Goal: Information Seeking & Learning: Check status

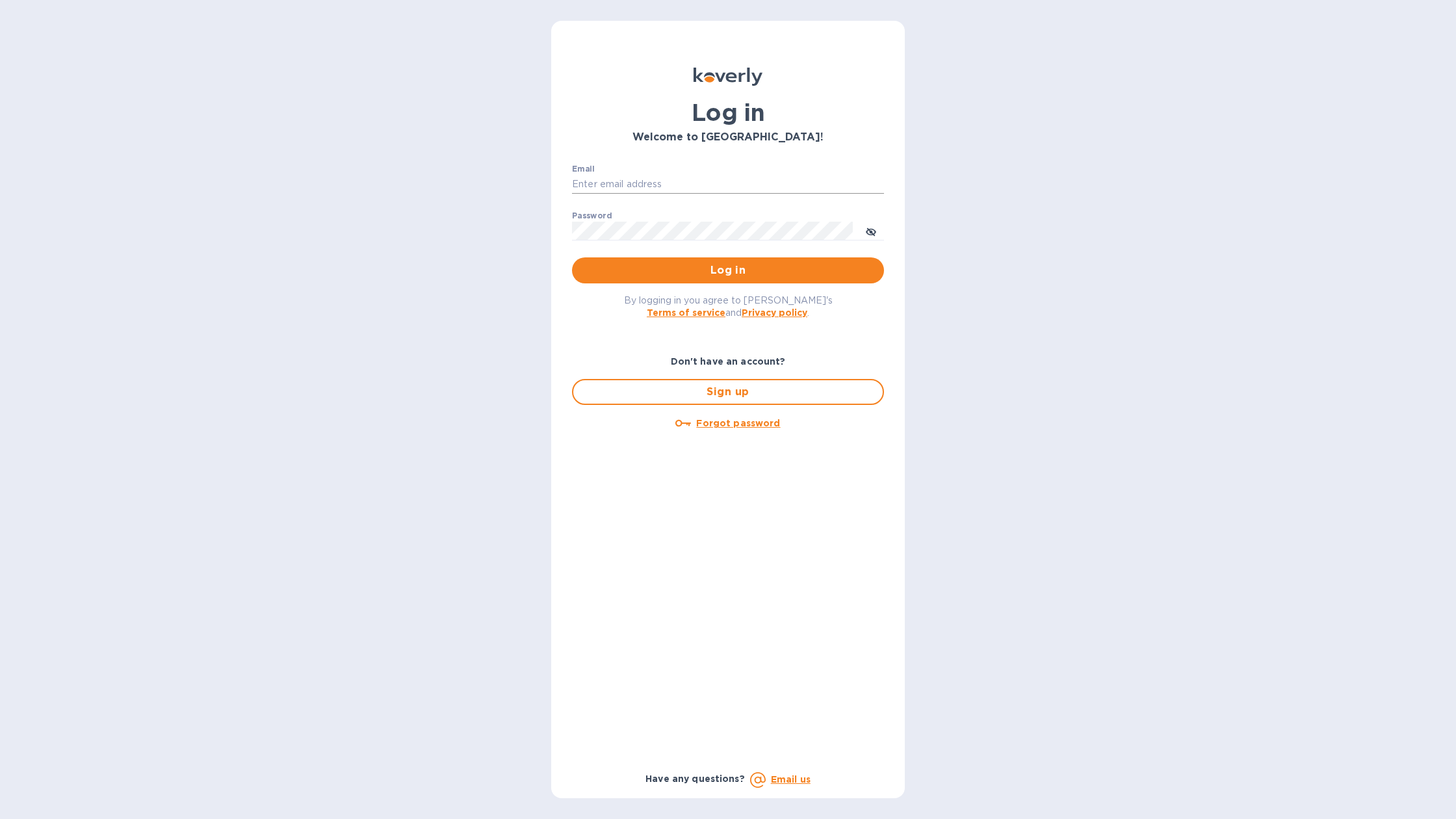
click at [715, 177] on input "Email" at bounding box center [728, 185] width 312 height 19
paste input "[EMAIL_ADDRESS][DOMAIN_NAME]"
type input "[EMAIL_ADDRESS][DOMAIN_NAME]"
click at [572, 257] on button "Log in" at bounding box center [728, 270] width 312 height 26
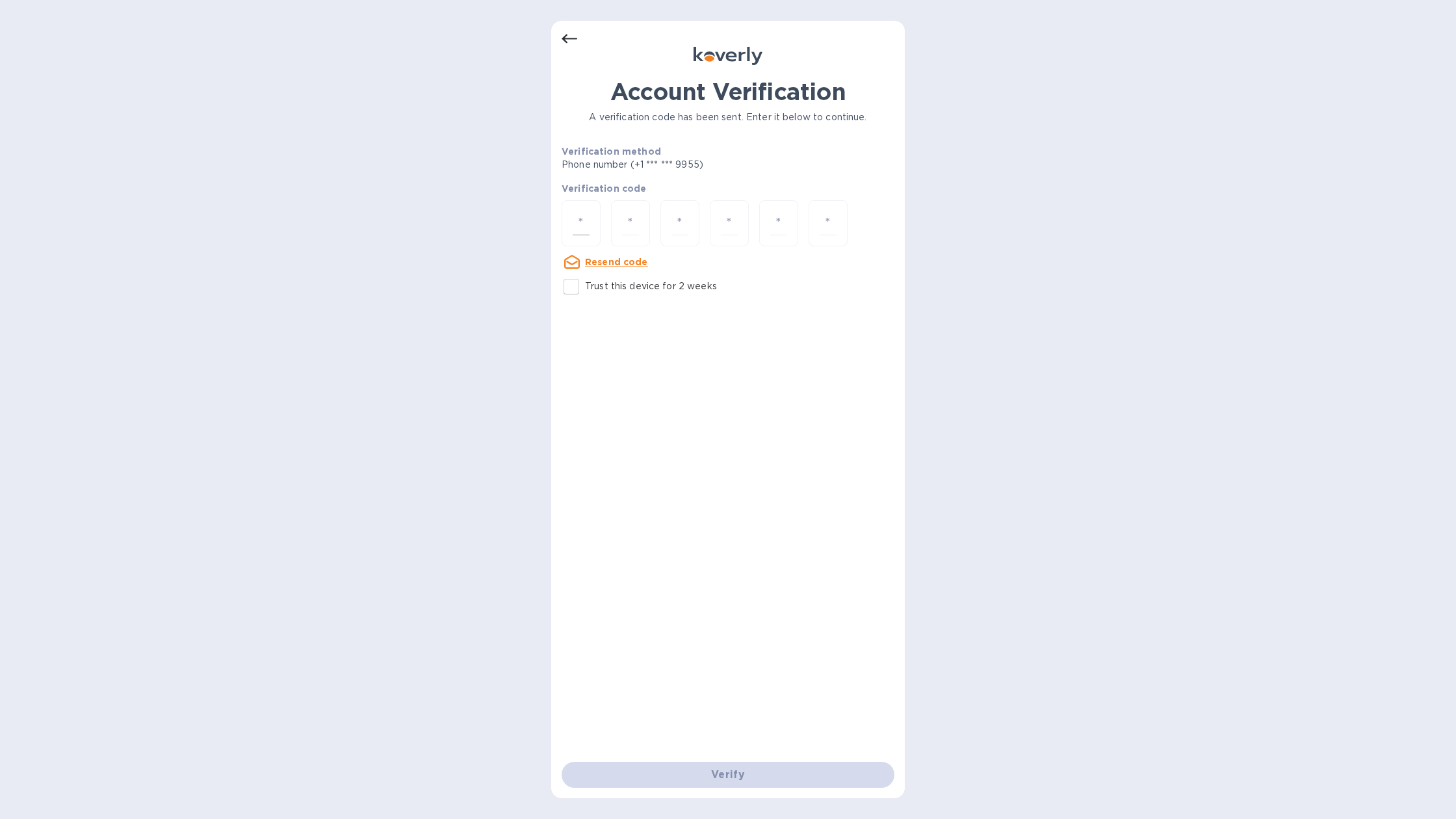
click at [592, 214] on div at bounding box center [581, 223] width 39 height 46
paste input "4"
type input "4"
type input "2"
type input "6"
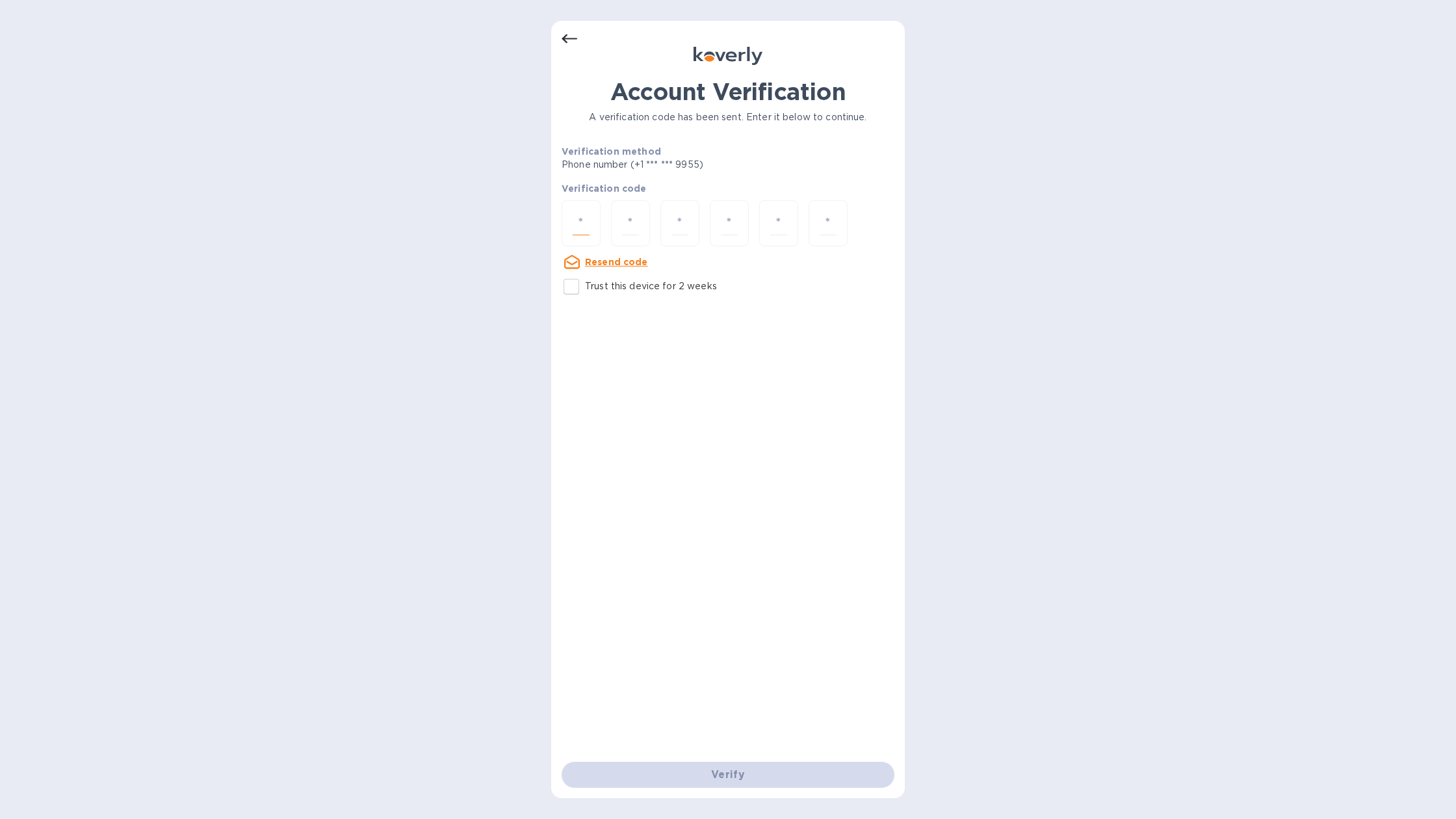
type input "4"
type input "3"
type input "4"
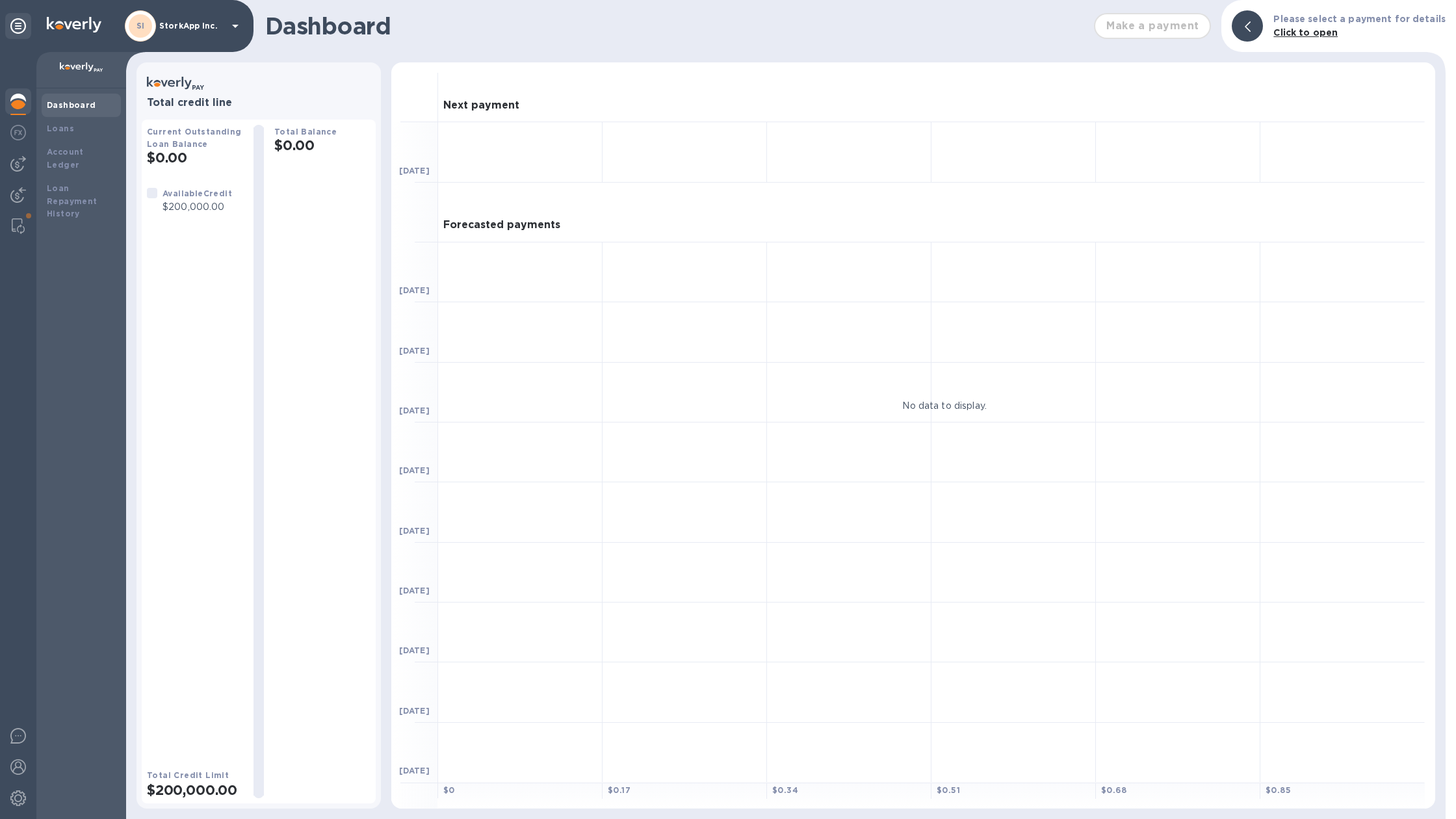
click at [210, 207] on p "$200,000.00" at bounding box center [197, 207] width 70 height 13
click at [96, 128] on div "Loans" at bounding box center [81, 129] width 69 height 13
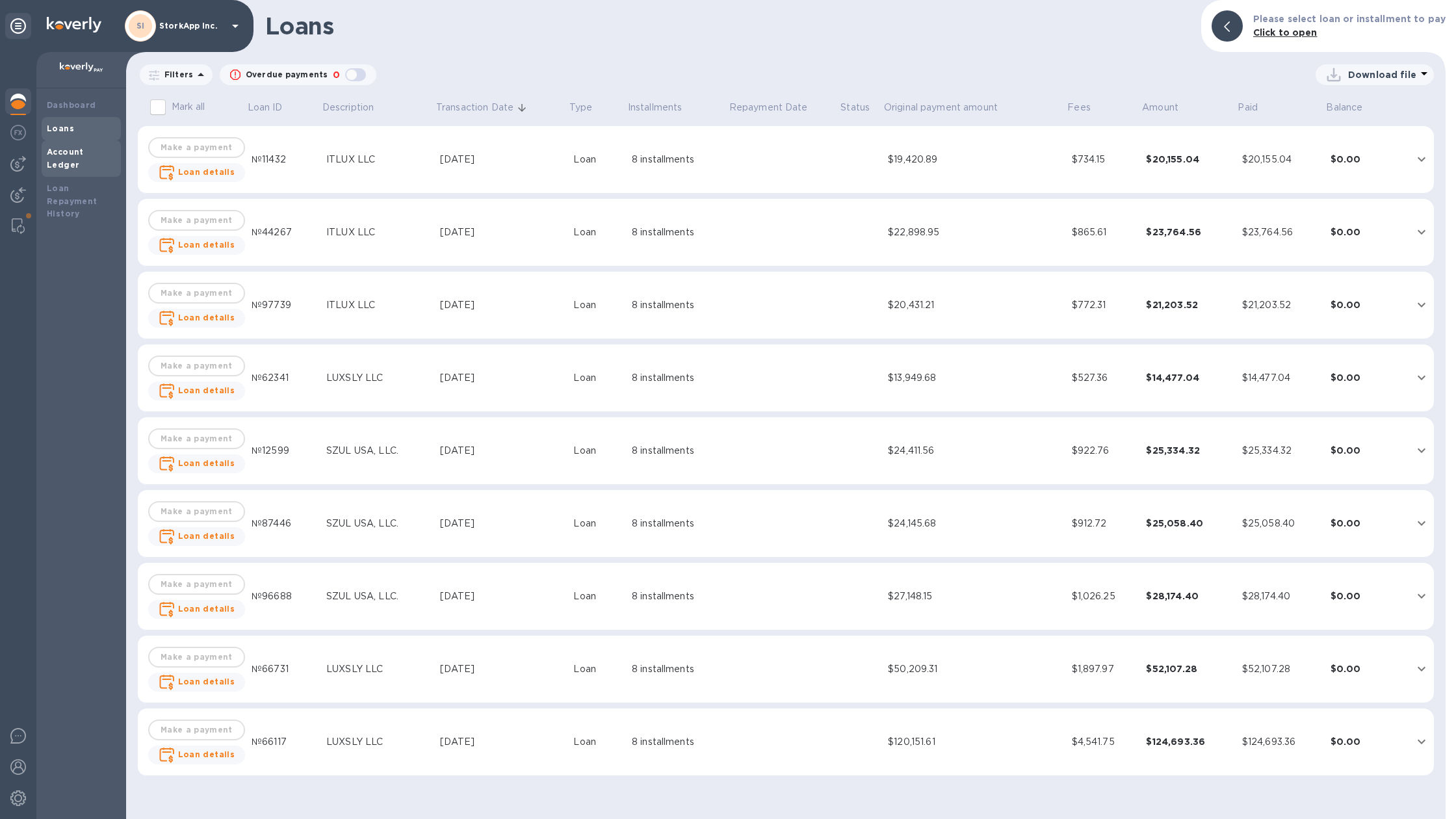
click at [90, 145] on div "Account Ledger" at bounding box center [81, 158] width 69 height 26
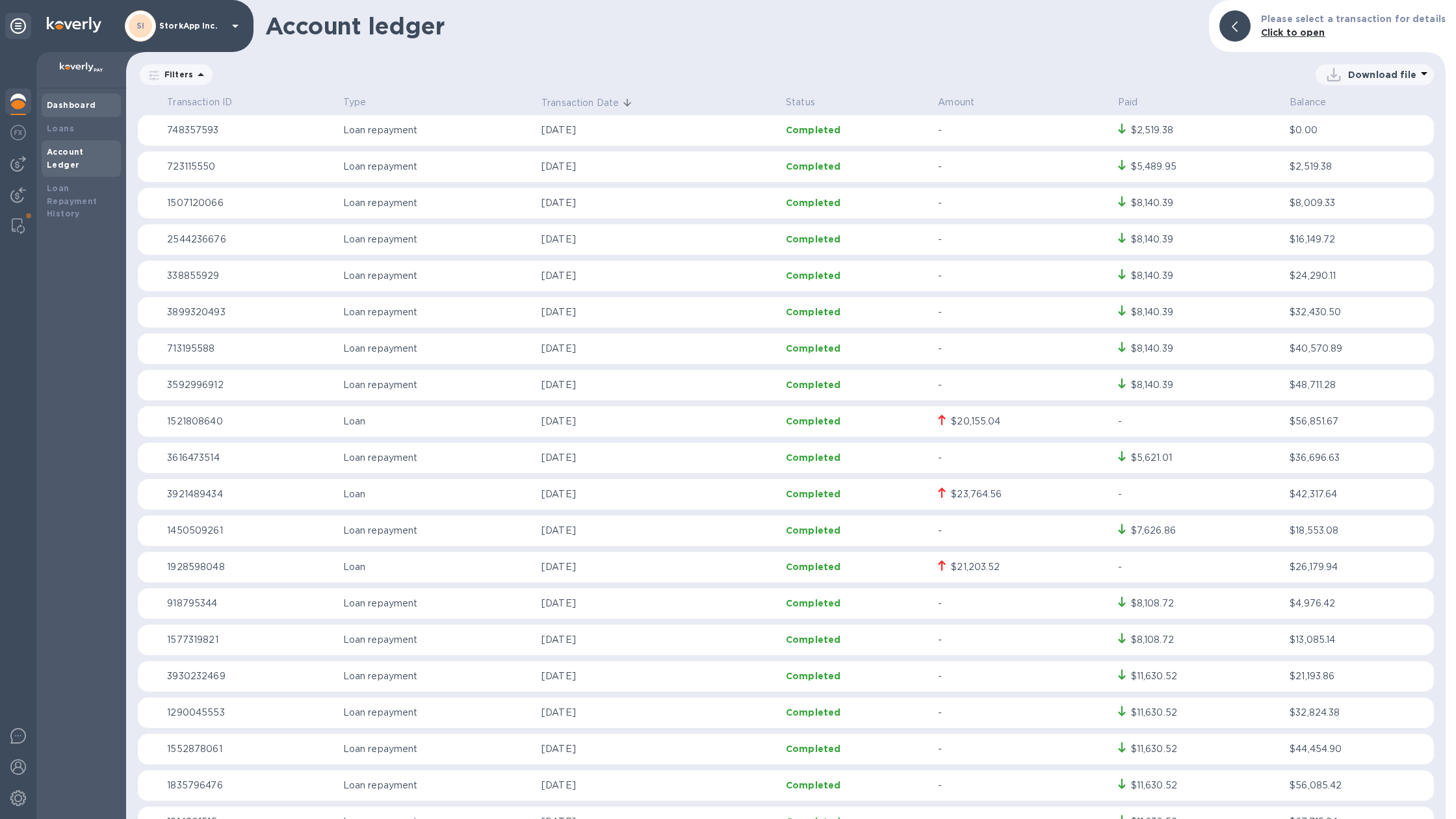
click at [81, 110] on div "Dashboard" at bounding box center [81, 105] width 69 height 13
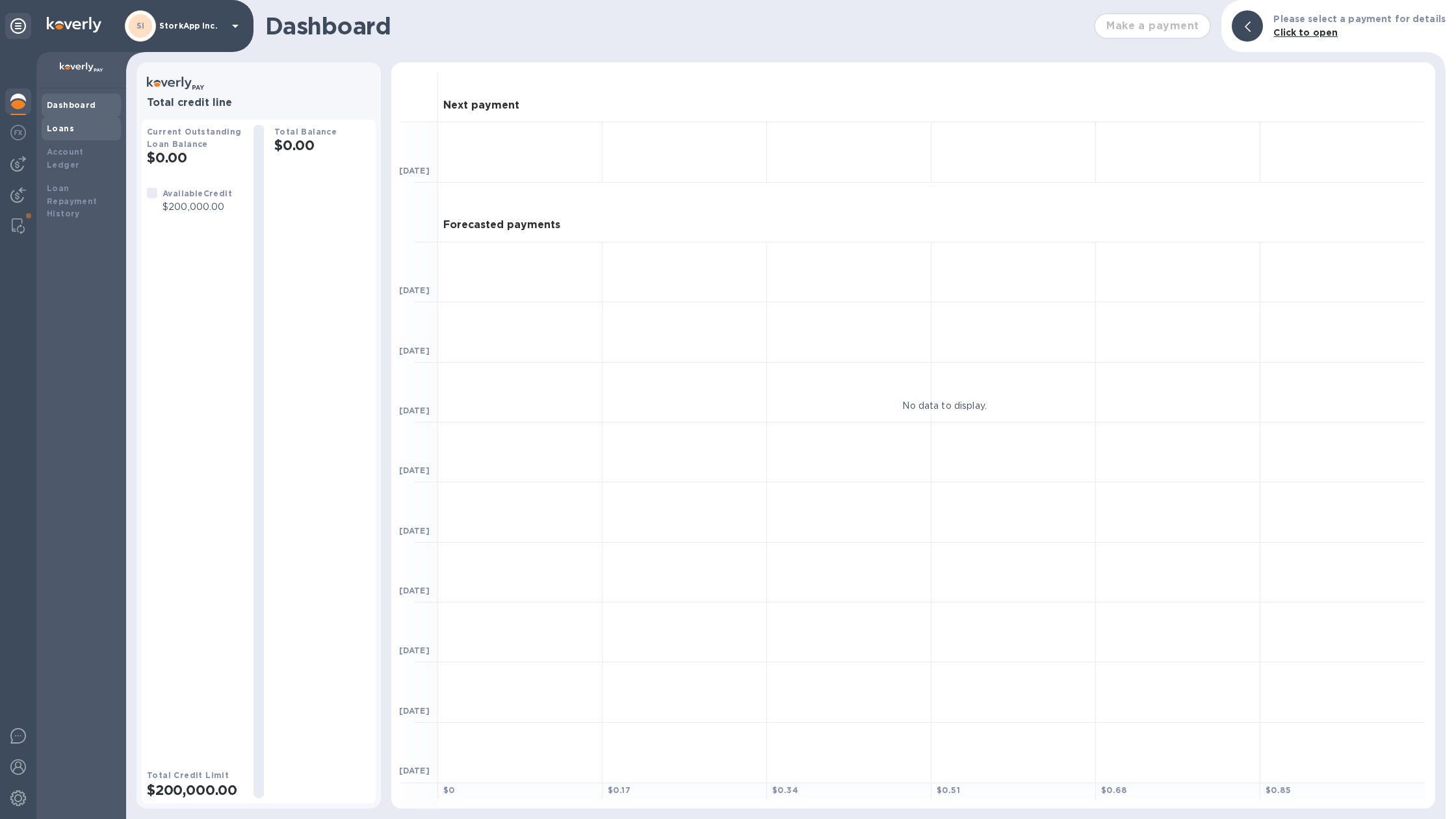
click at [97, 123] on div "Loans" at bounding box center [81, 129] width 69 height 13
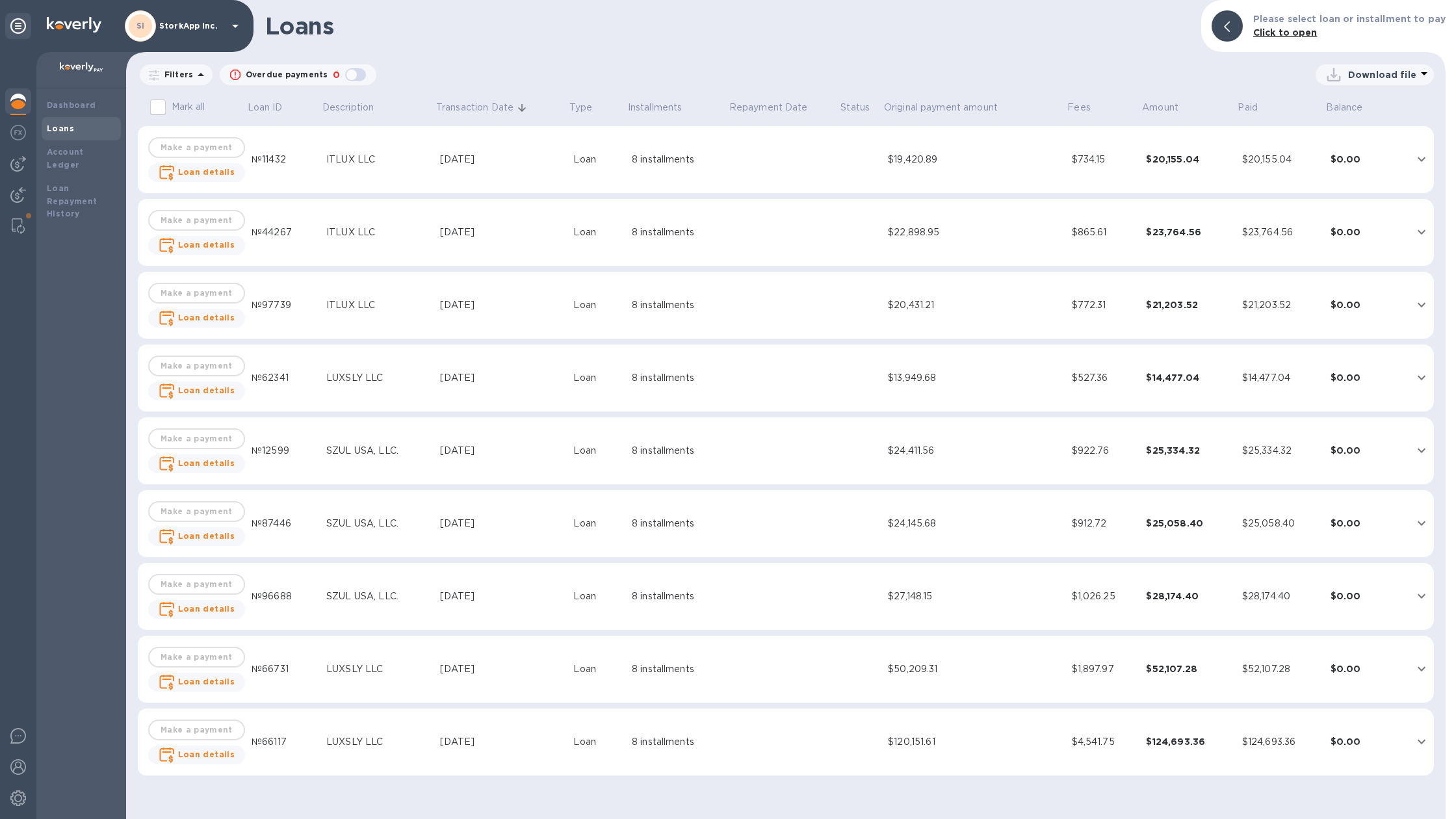
click at [451, 153] on div "[DATE]" at bounding box center [501, 159] width 123 height 13
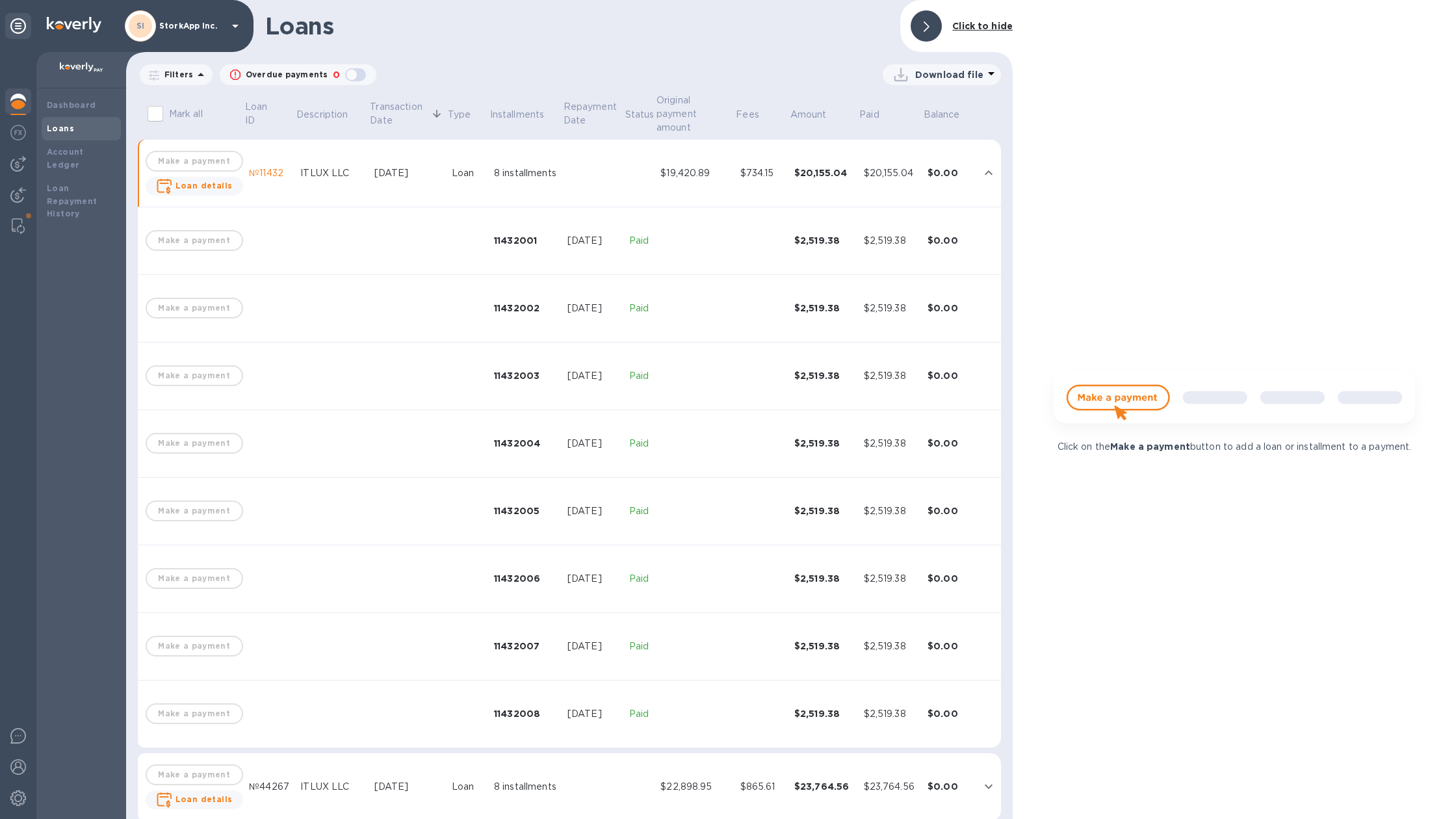
click at [451, 152] on td "Loan" at bounding box center [467, 173] width 42 height 68
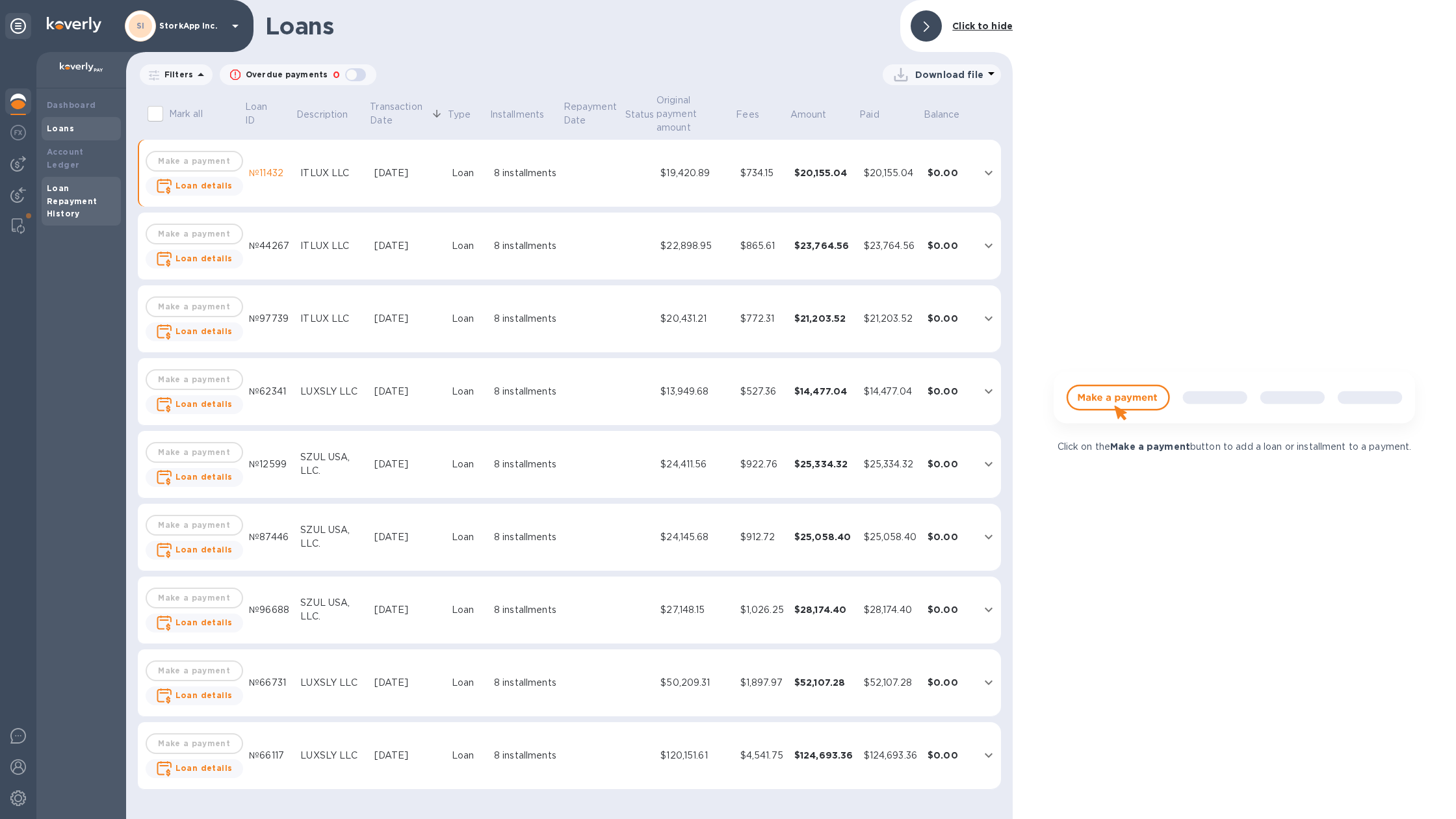
click at [79, 183] on b "Loan Repayment History" at bounding box center [72, 201] width 50 height 36
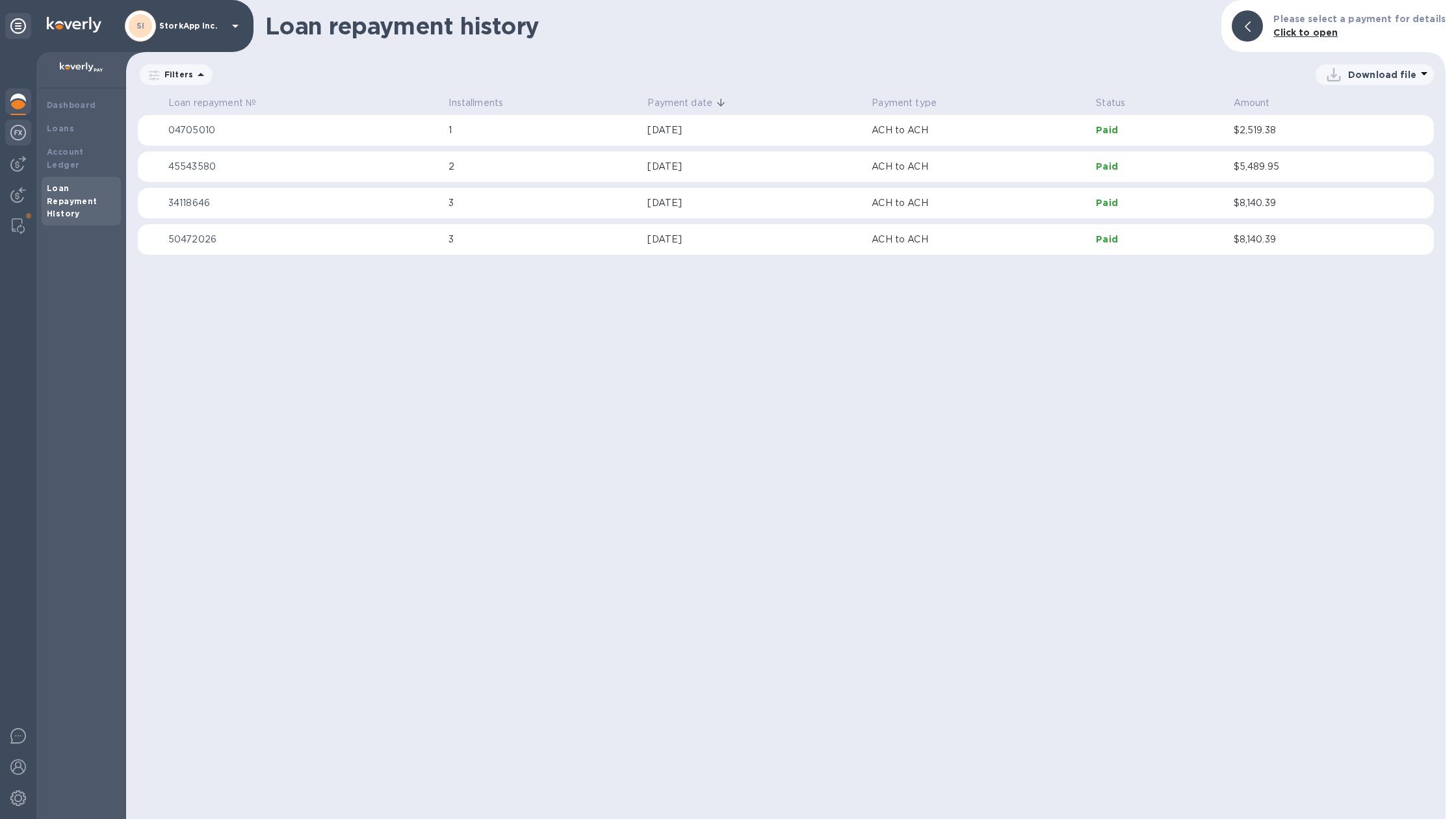
click at [25, 131] on div at bounding box center [18, 134] width 26 height 29
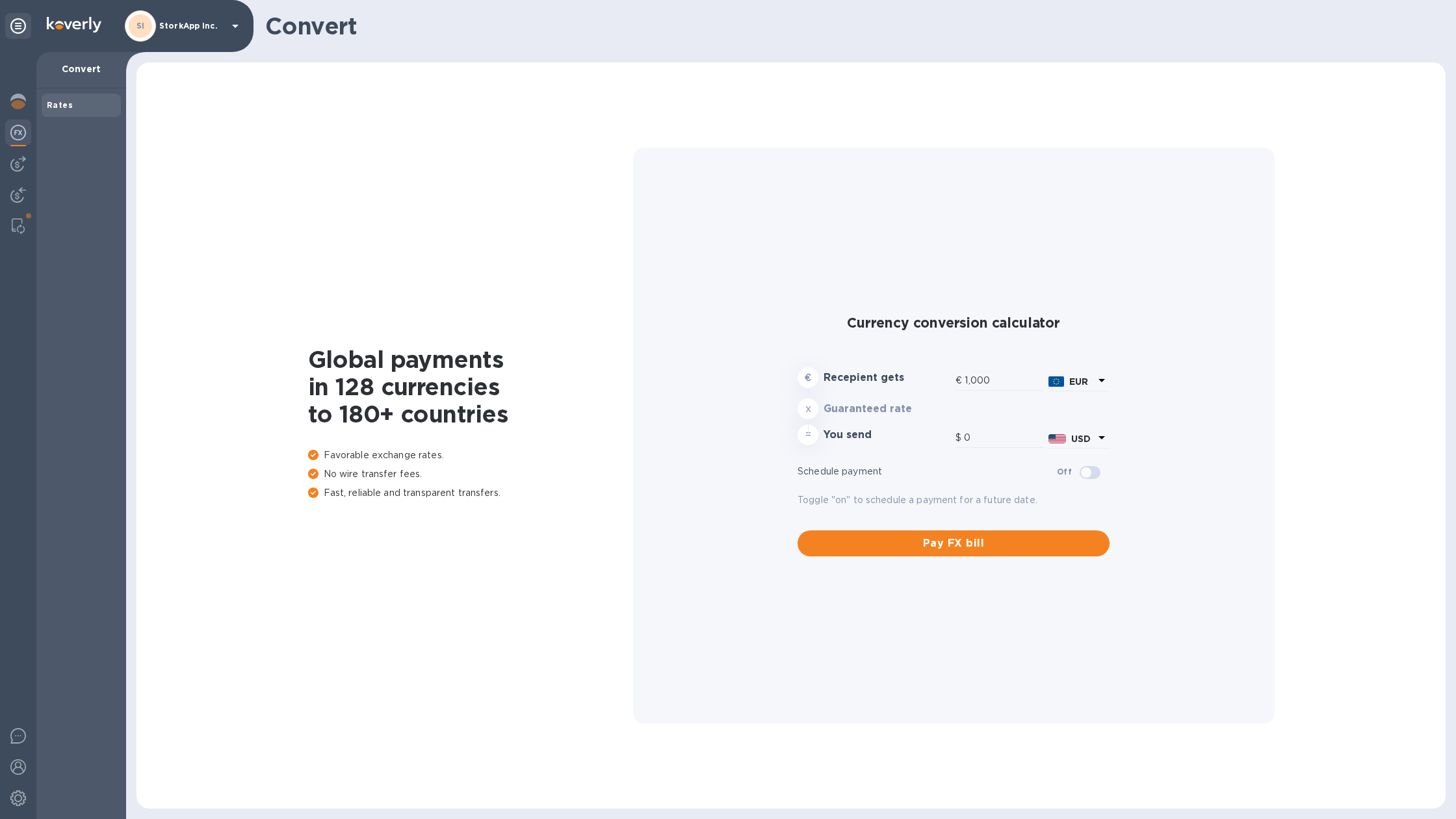
type input "1,182.8"
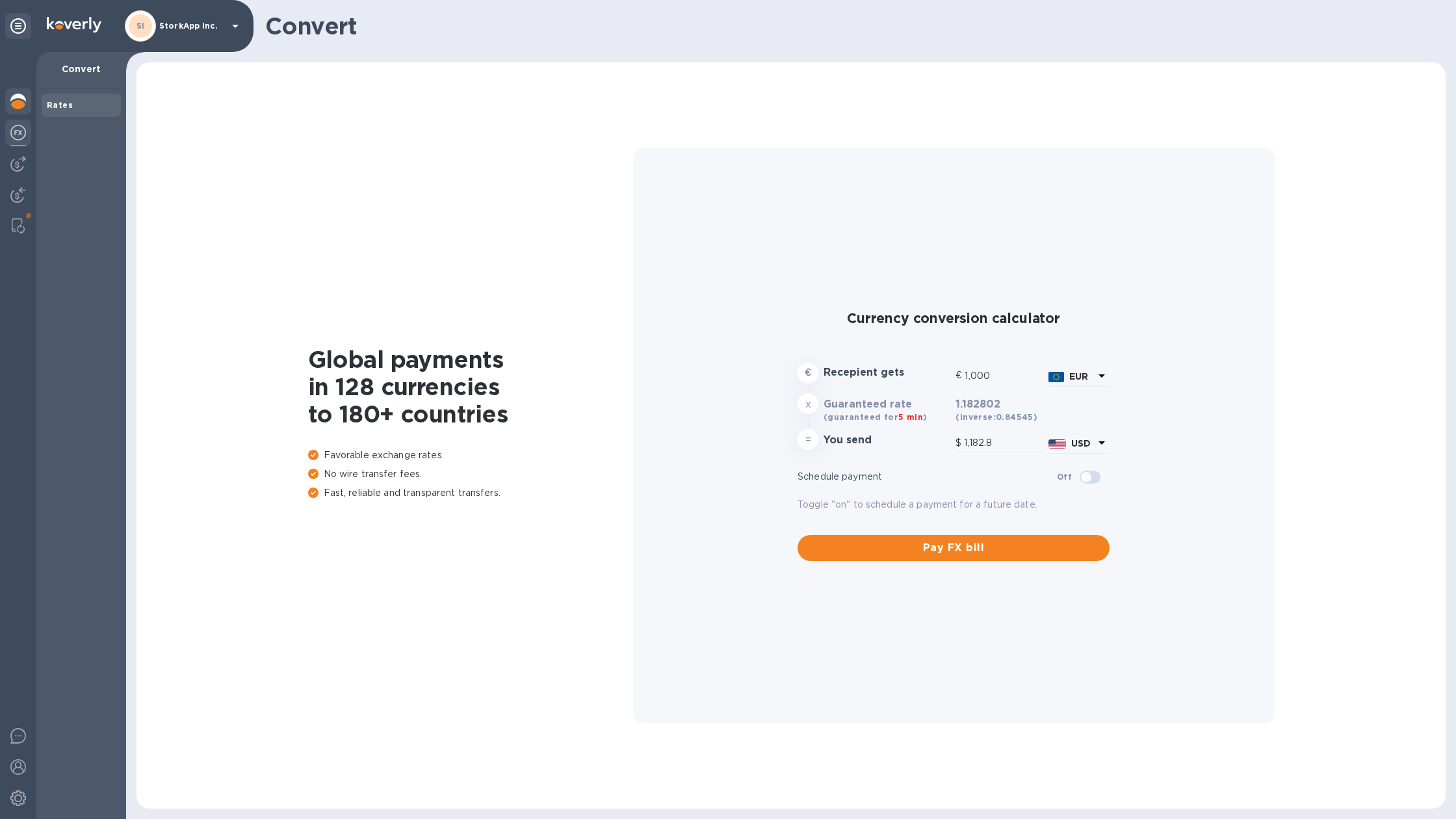
click at [18, 104] on img at bounding box center [18, 101] width 16 height 16
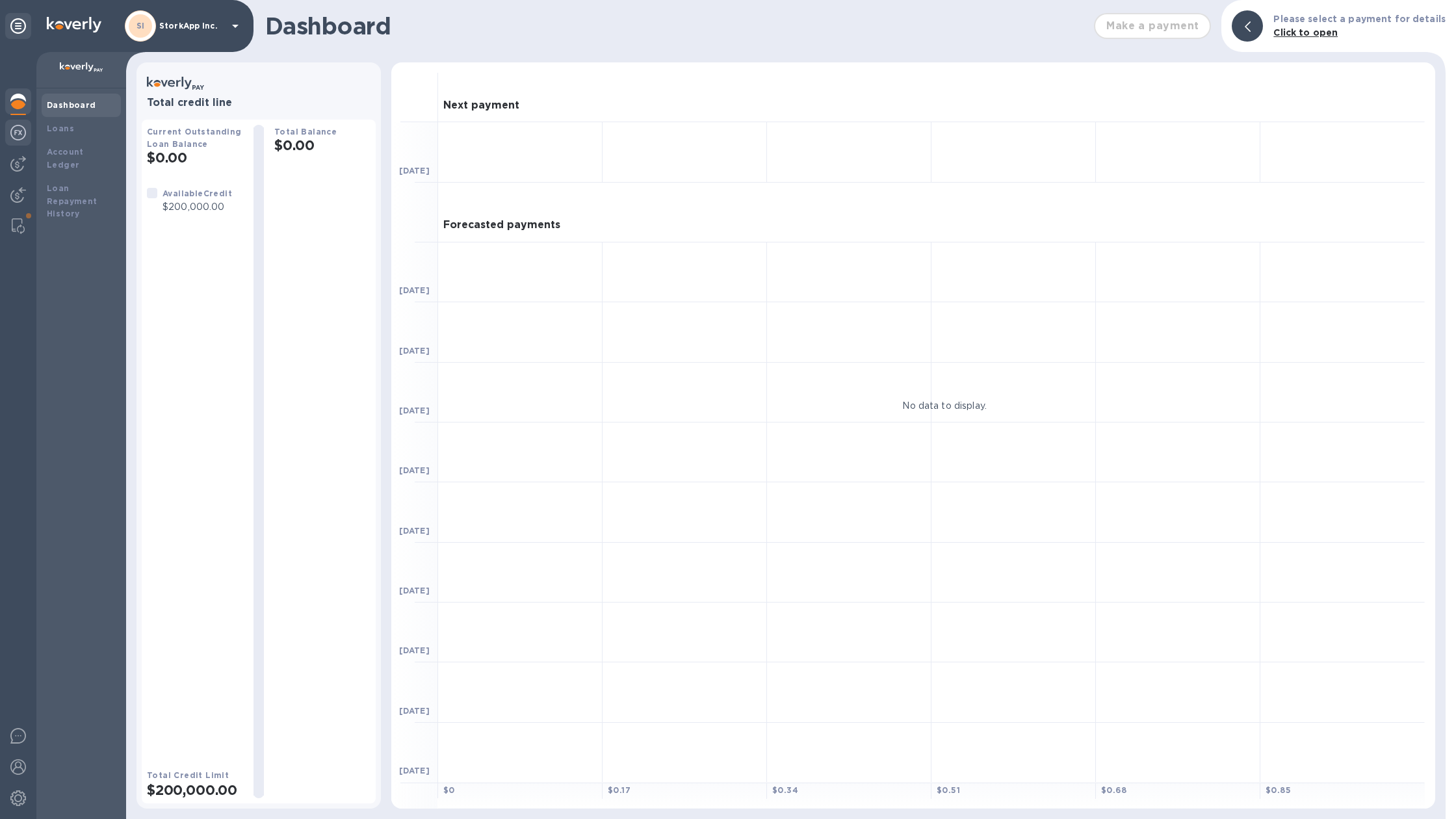
click at [9, 136] on div at bounding box center [18, 134] width 26 height 29
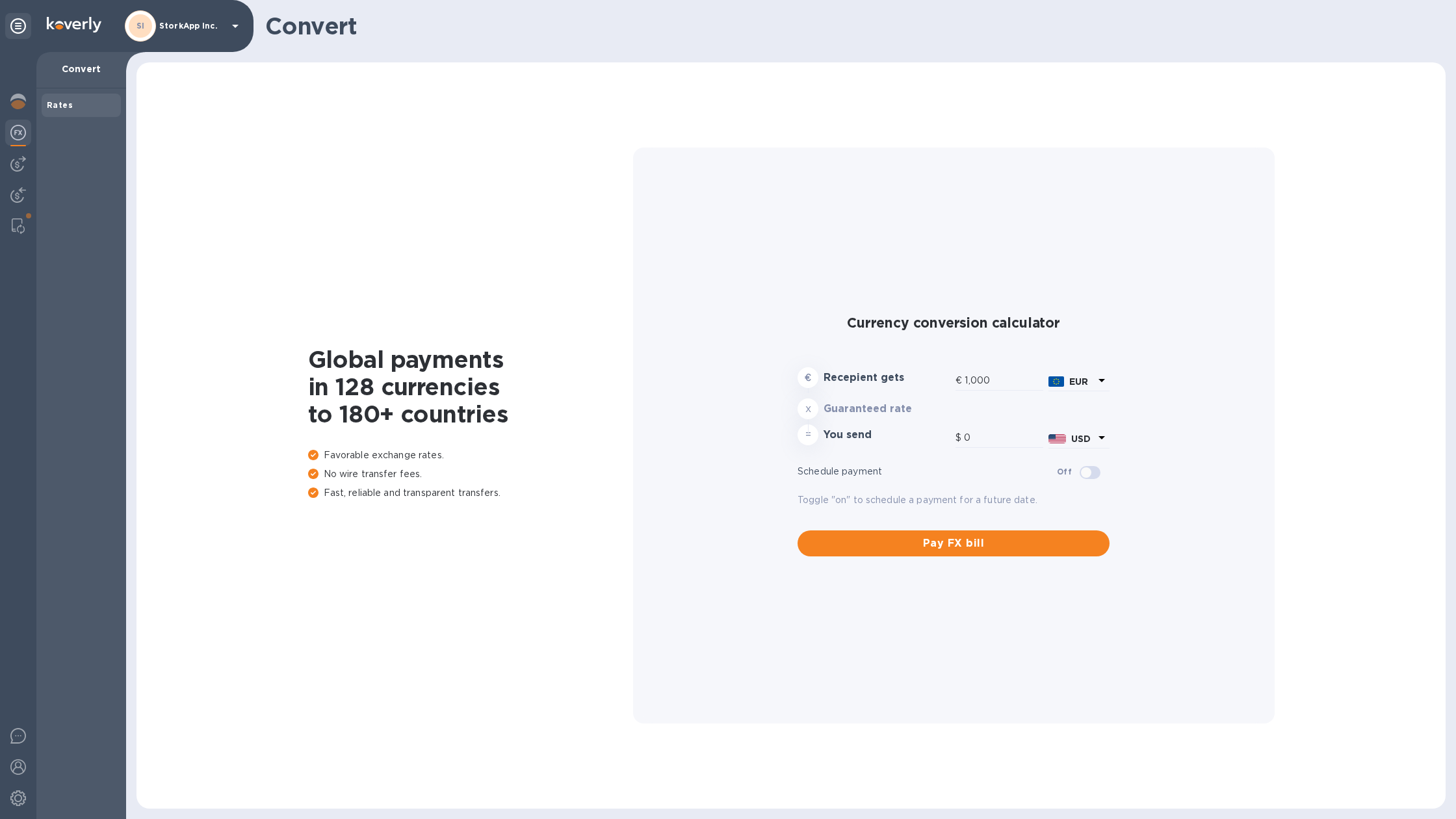
type input "1,182.8"
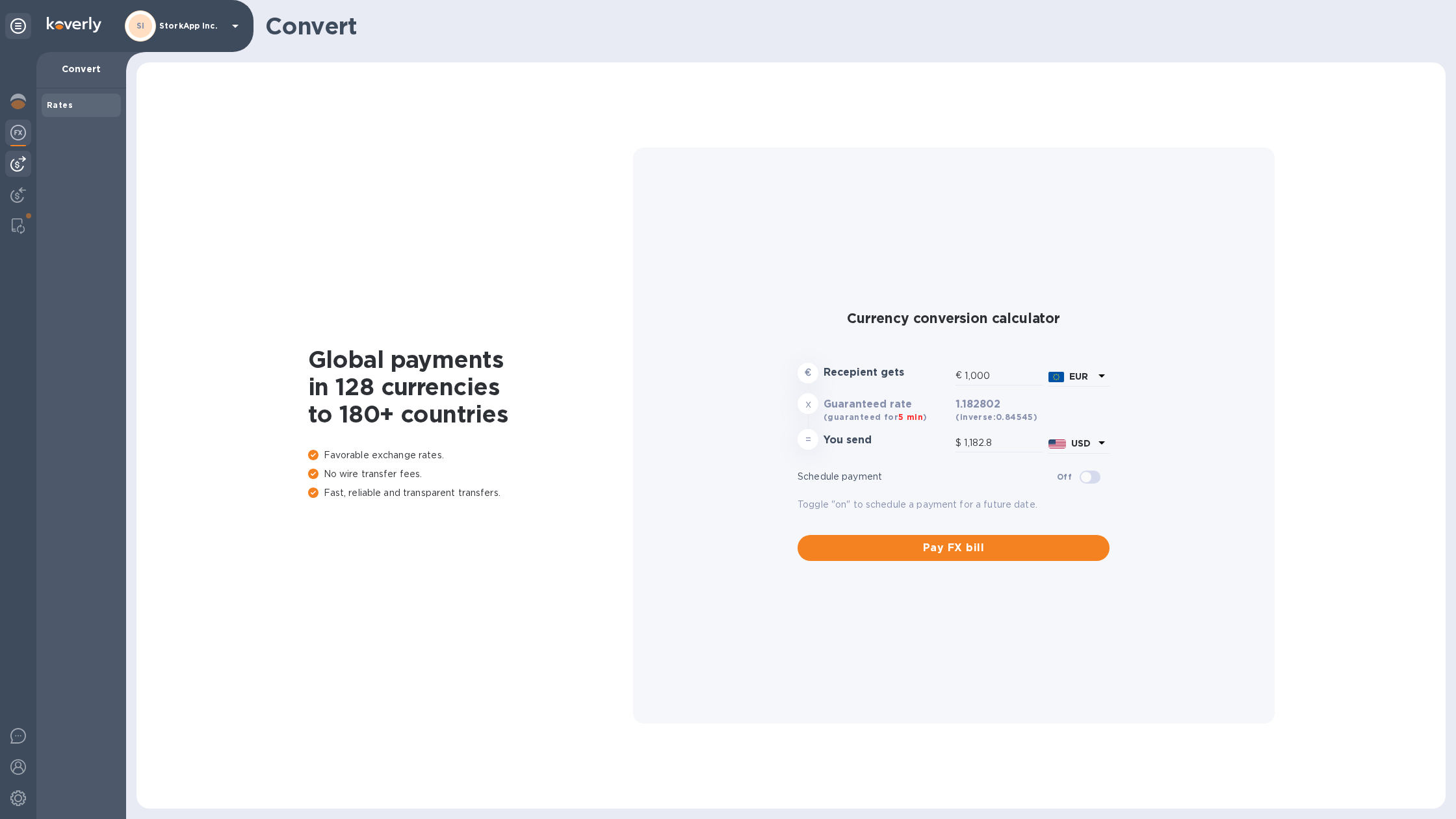
click at [10, 168] on div at bounding box center [18, 163] width 26 height 26
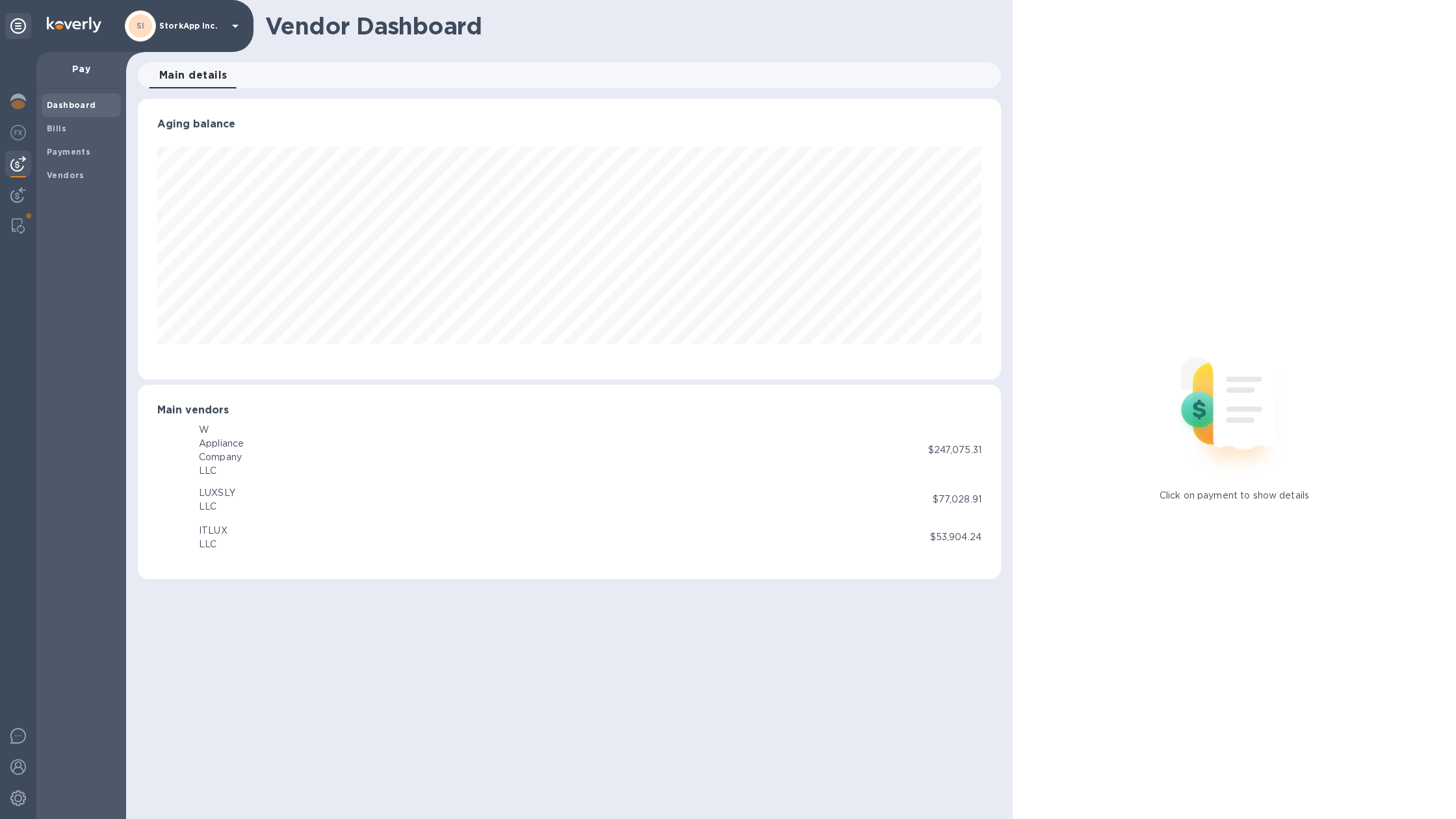
scroll to position [281, 863]
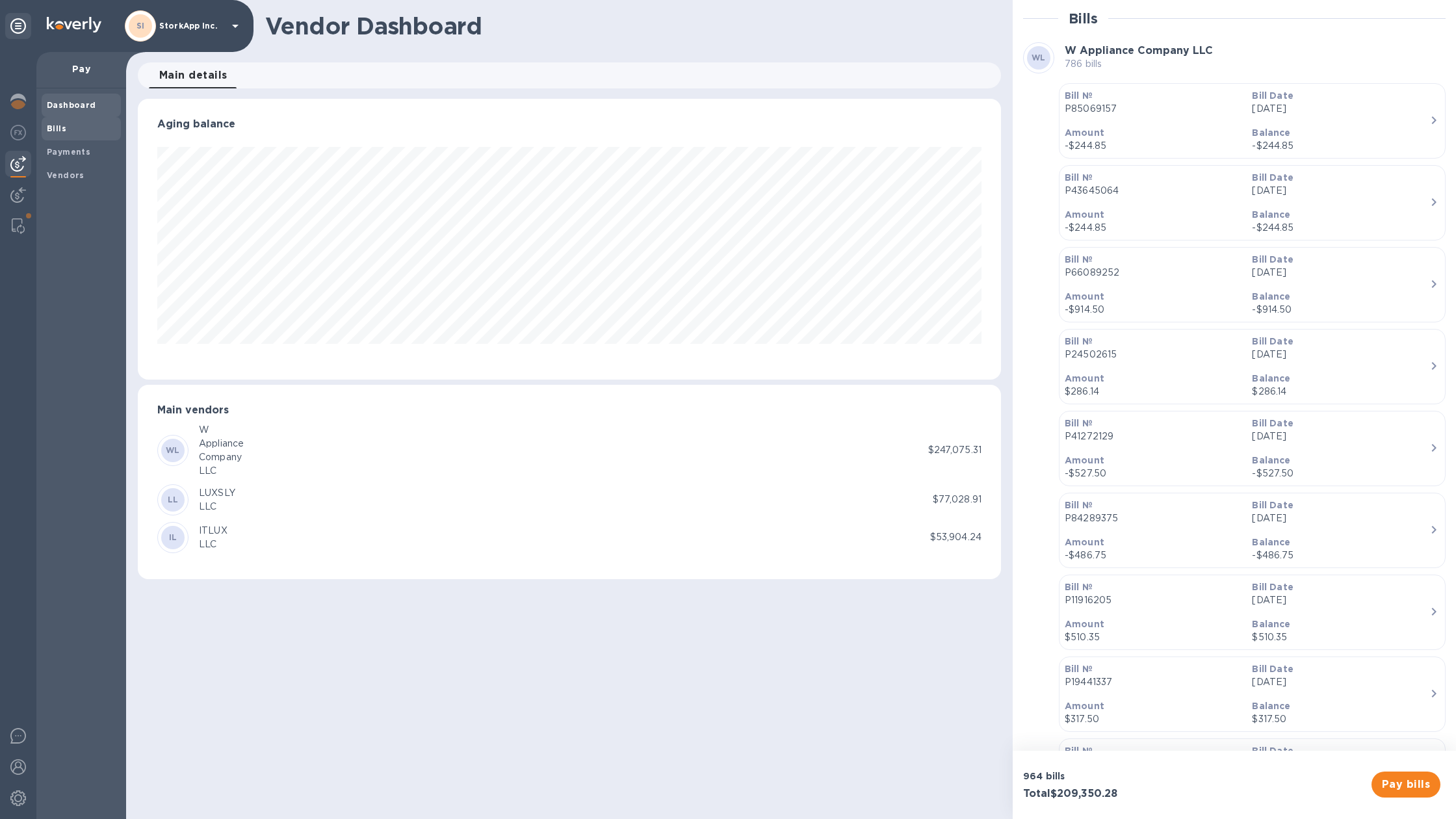
click at [95, 133] on span "Bills" at bounding box center [81, 129] width 69 height 13
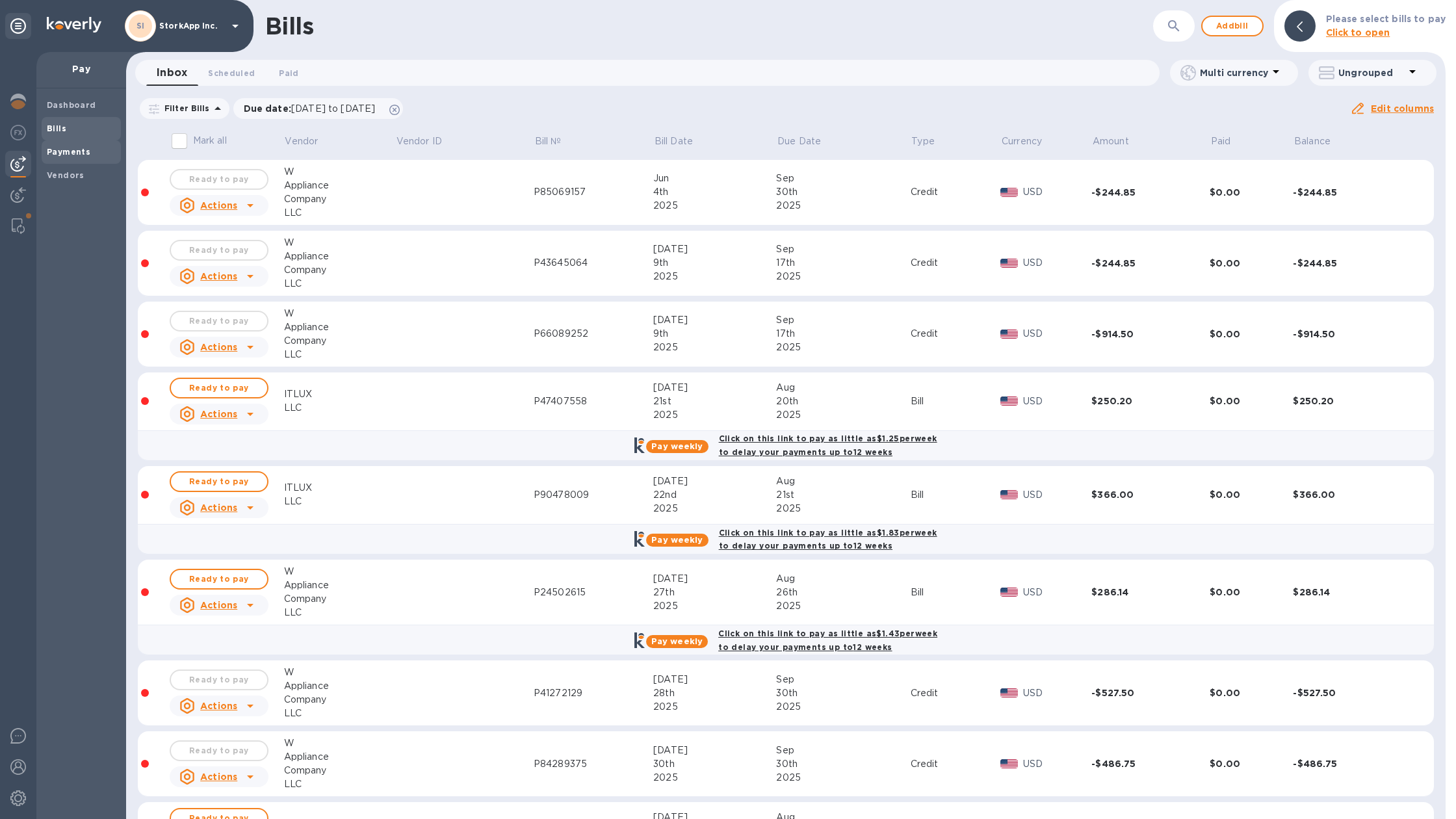
click at [89, 145] on div "Payments" at bounding box center [81, 152] width 79 height 24
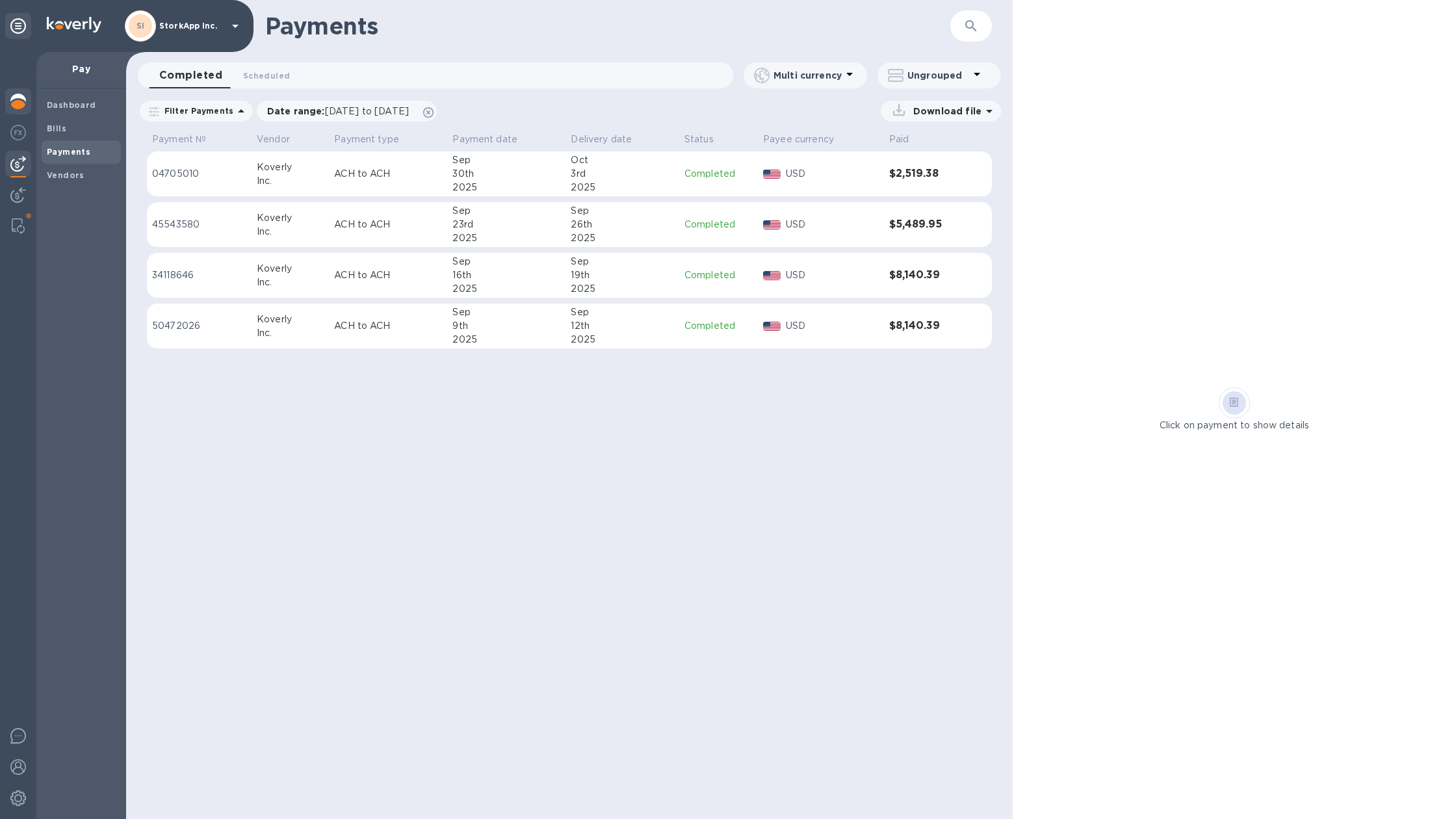
click at [23, 108] on img at bounding box center [18, 101] width 16 height 16
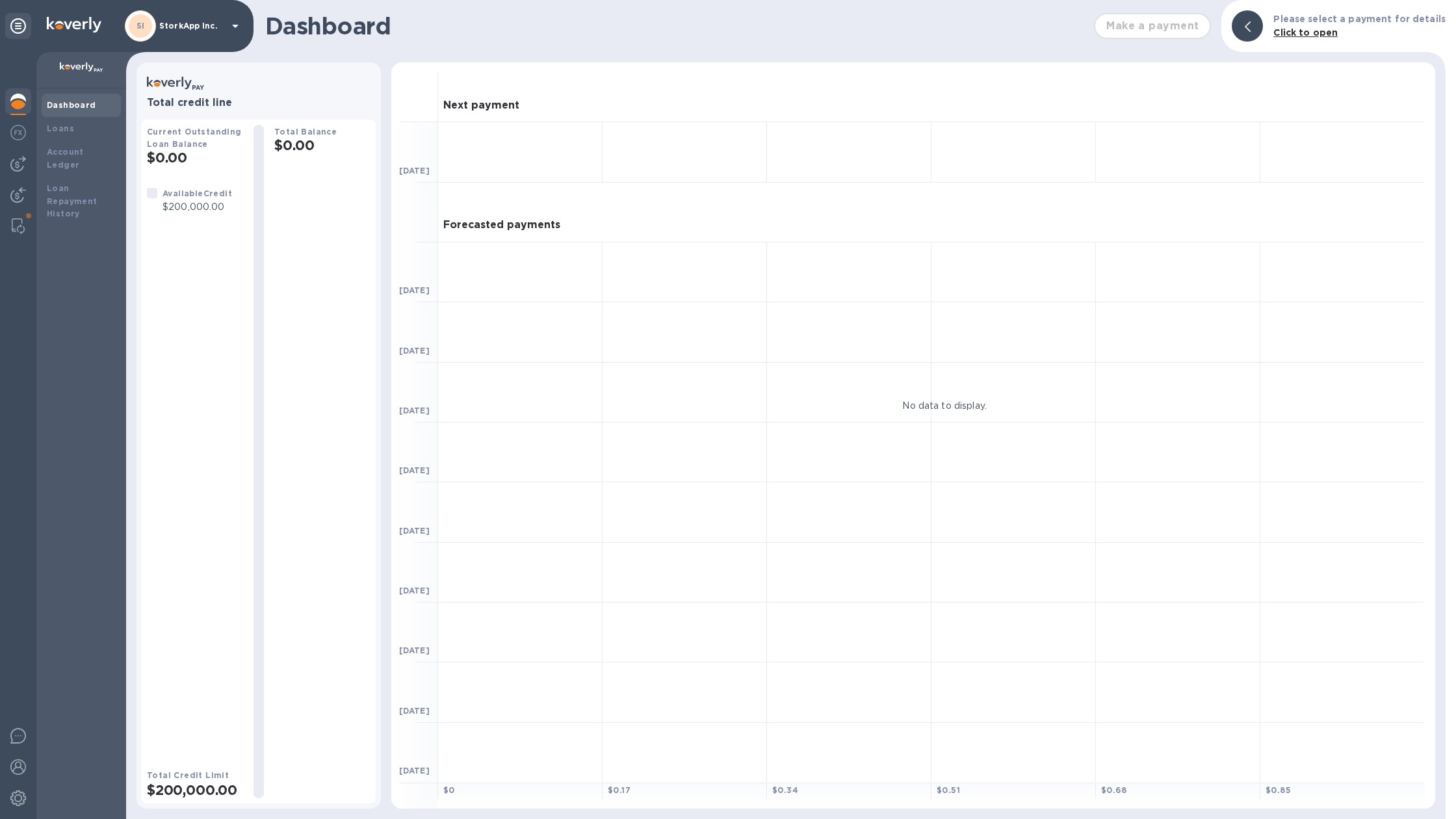
click at [185, 203] on p "$200,000.00" at bounding box center [197, 207] width 70 height 13
click at [15, 171] on img at bounding box center [18, 163] width 16 height 16
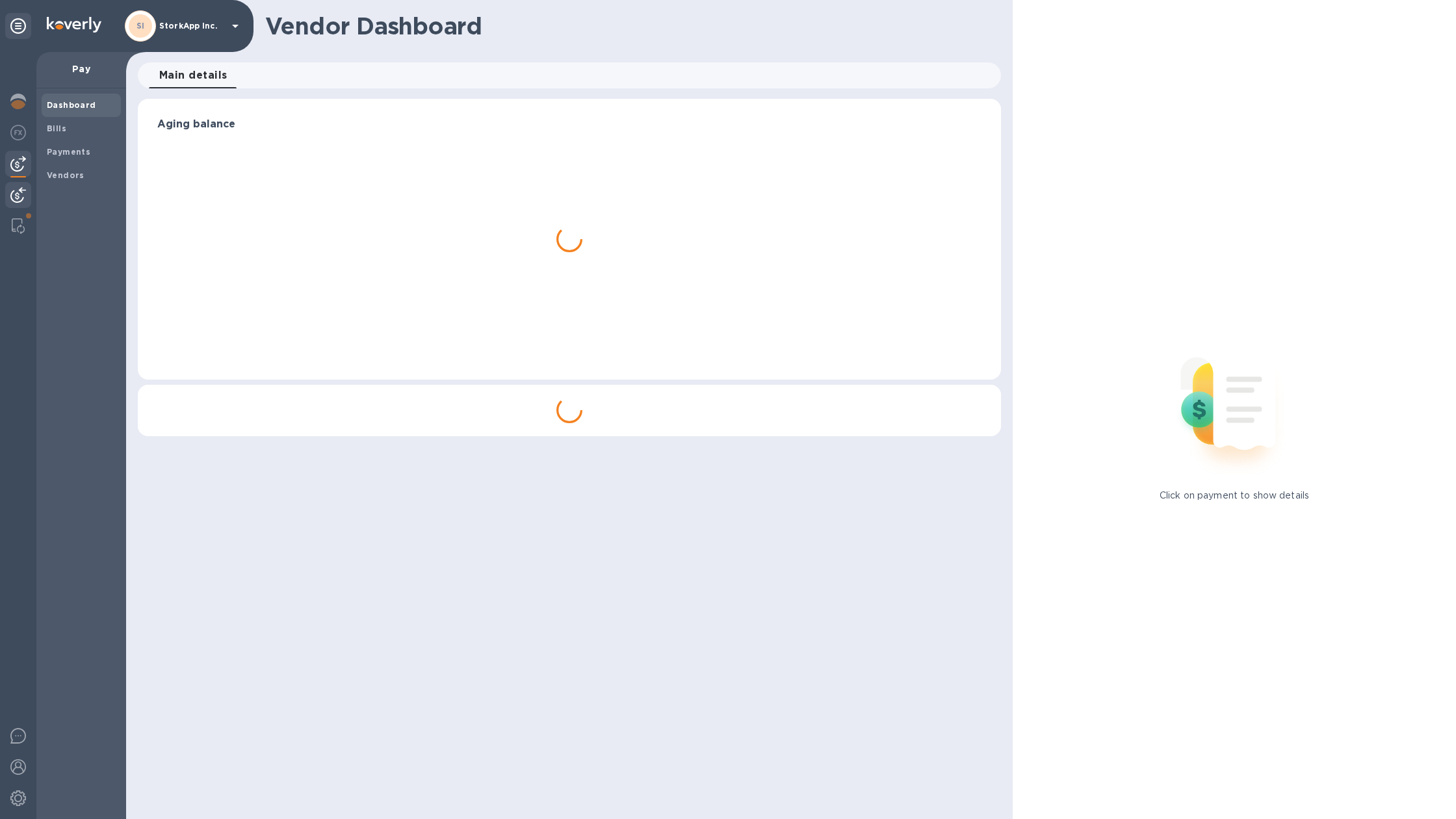
click at [13, 191] on img at bounding box center [18, 194] width 16 height 16
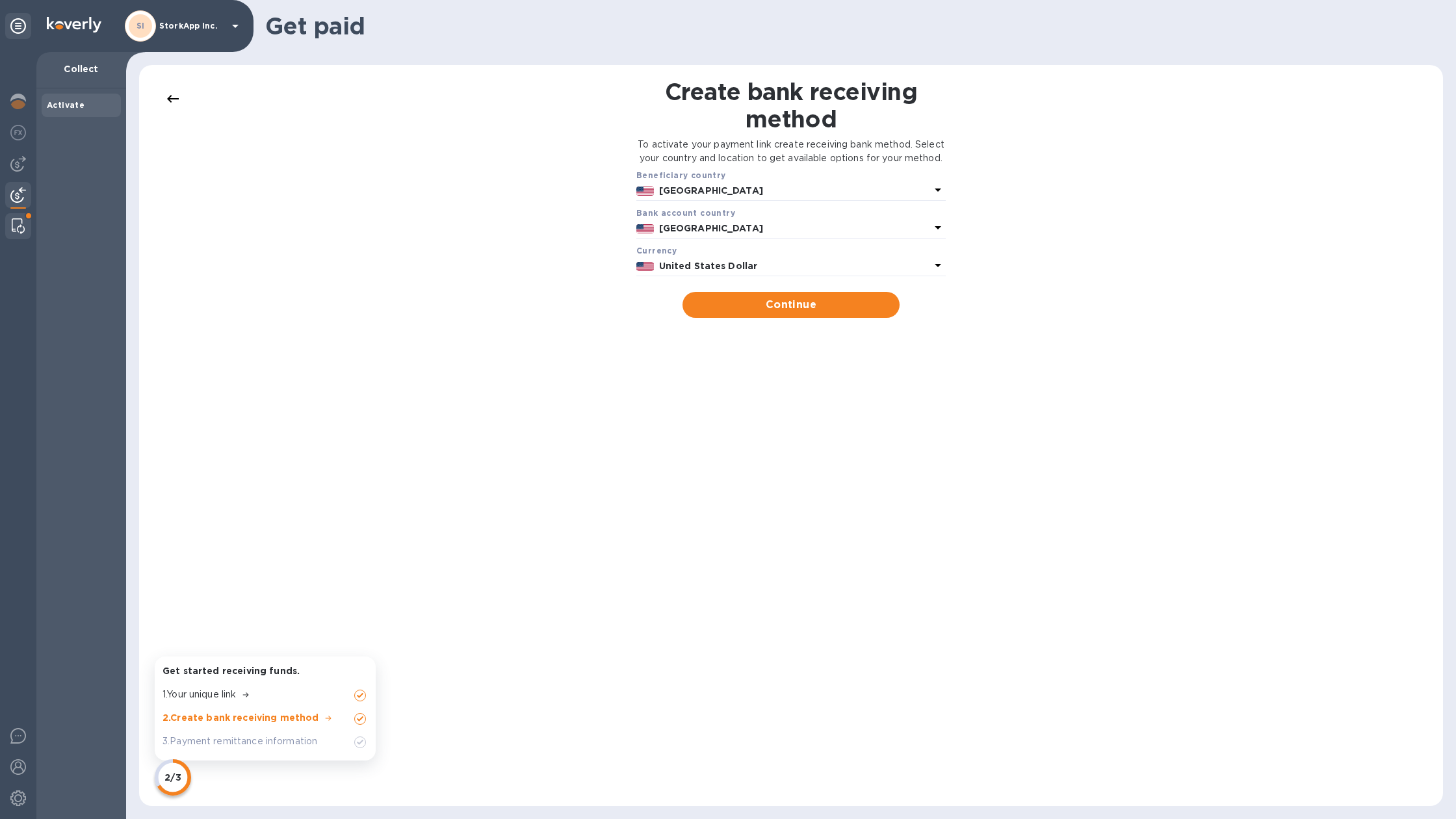
click at [16, 237] on div at bounding box center [19, 226] width 24 height 26
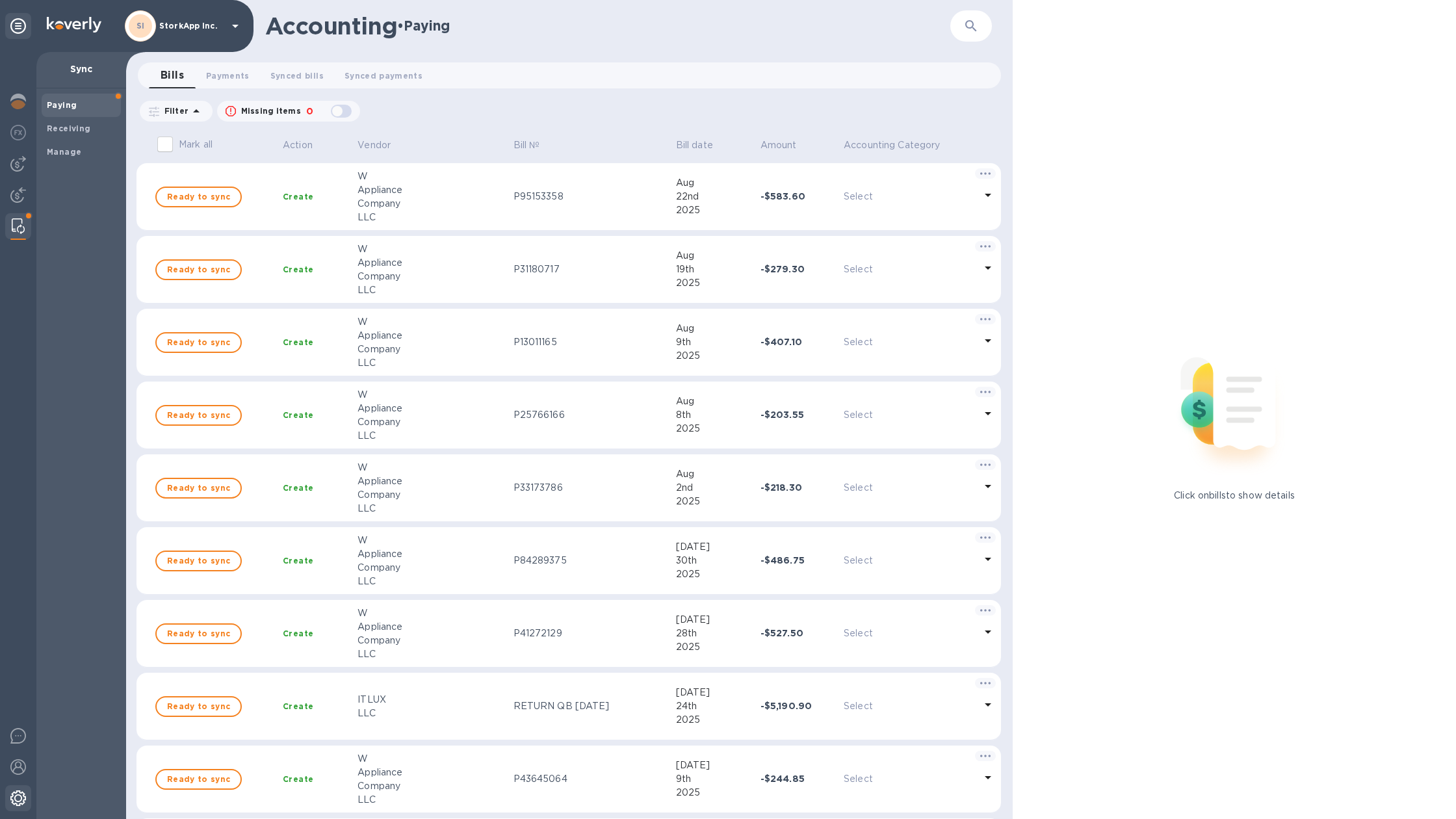
click at [19, 795] on img at bounding box center [18, 797] width 16 height 16
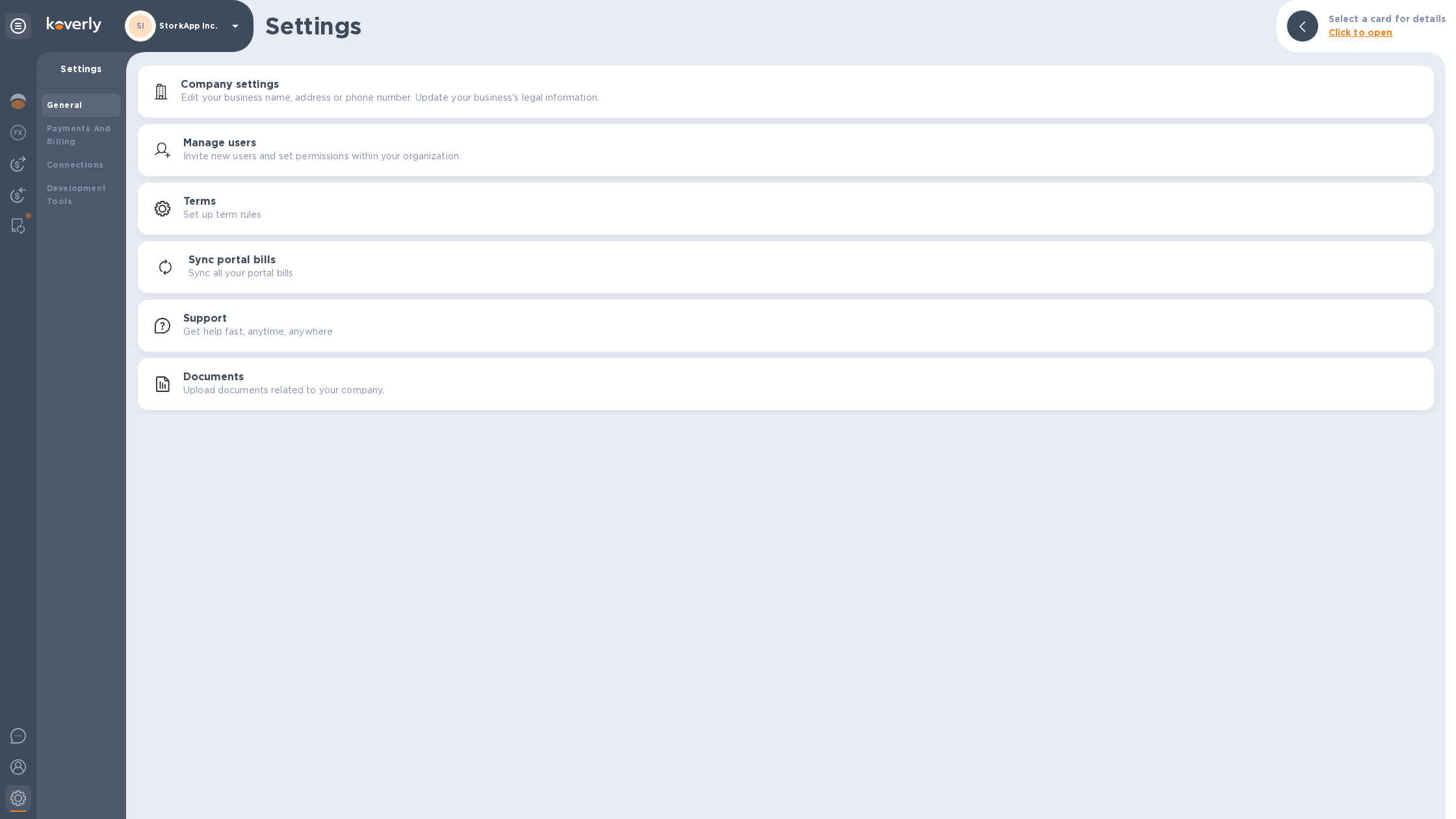
click at [19, 34] on div at bounding box center [18, 26] width 26 height 26
click at [241, 28] on icon at bounding box center [235, 26] width 16 height 16
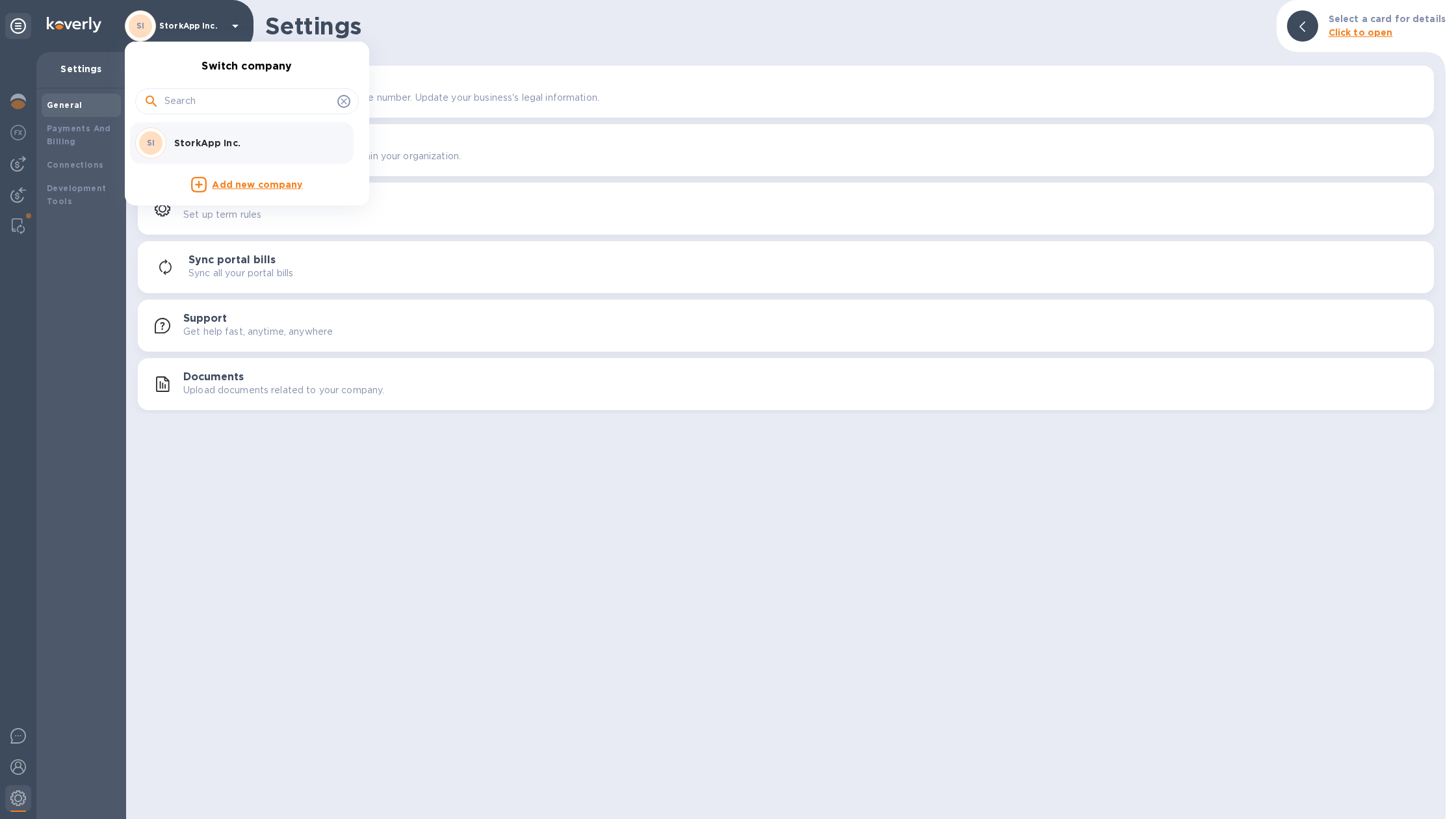
click at [240, 29] on div at bounding box center [728, 410] width 1456 height 819
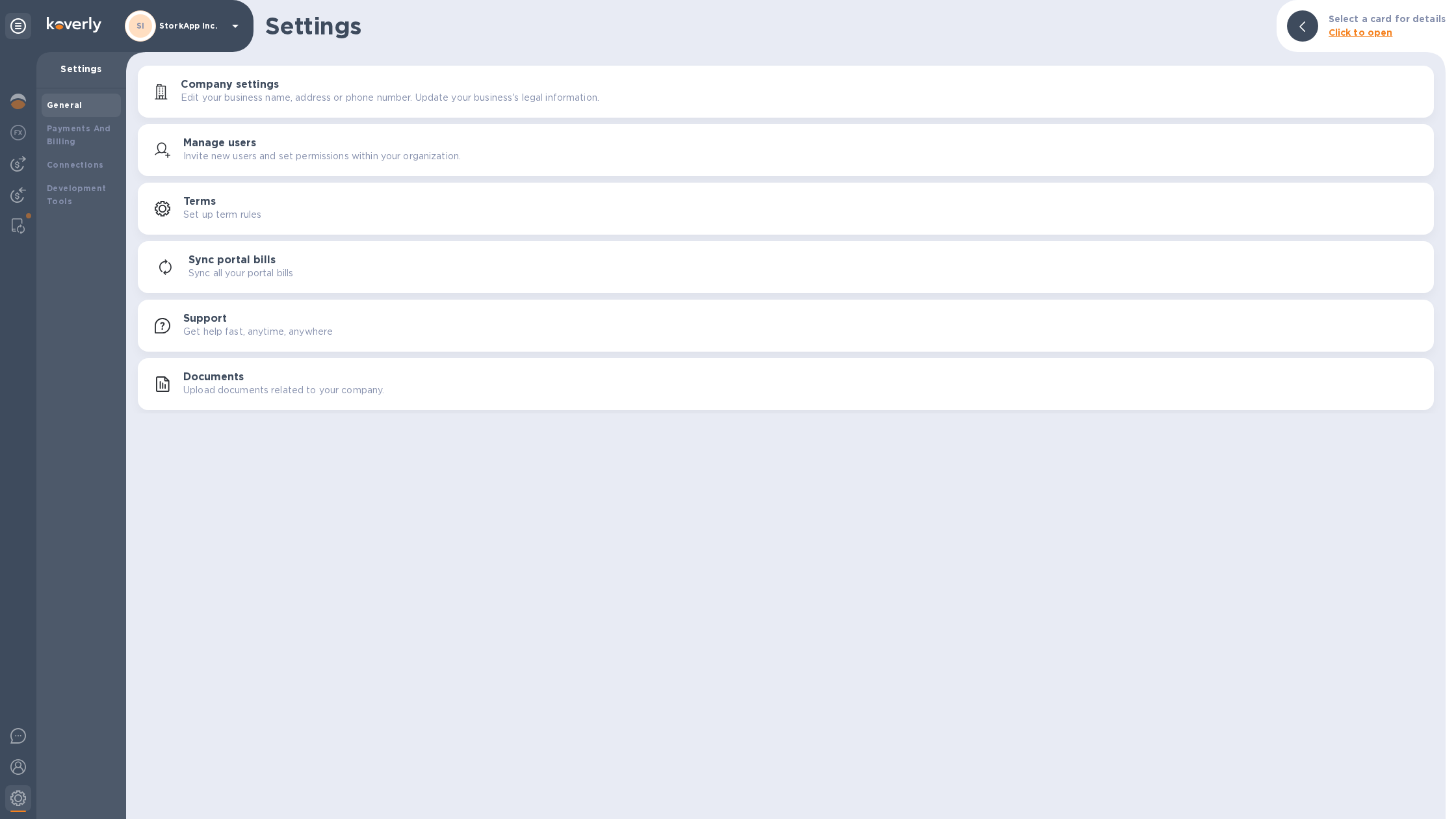
click at [33, 94] on div at bounding box center [18, 435] width 36 height 767
click at [24, 99] on img at bounding box center [18, 101] width 16 height 16
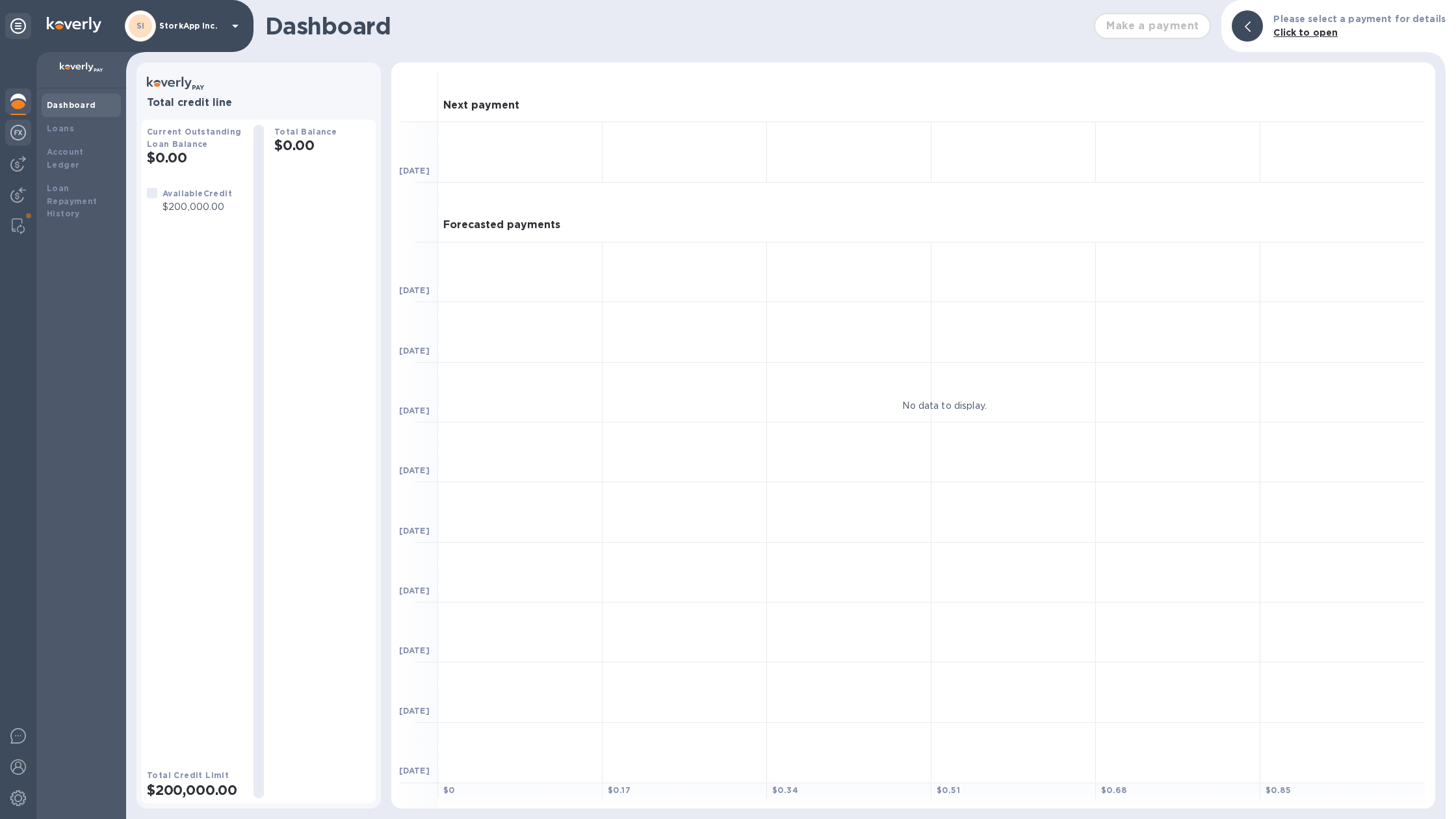
click at [20, 119] on div at bounding box center [18, 134] width 26 height 29
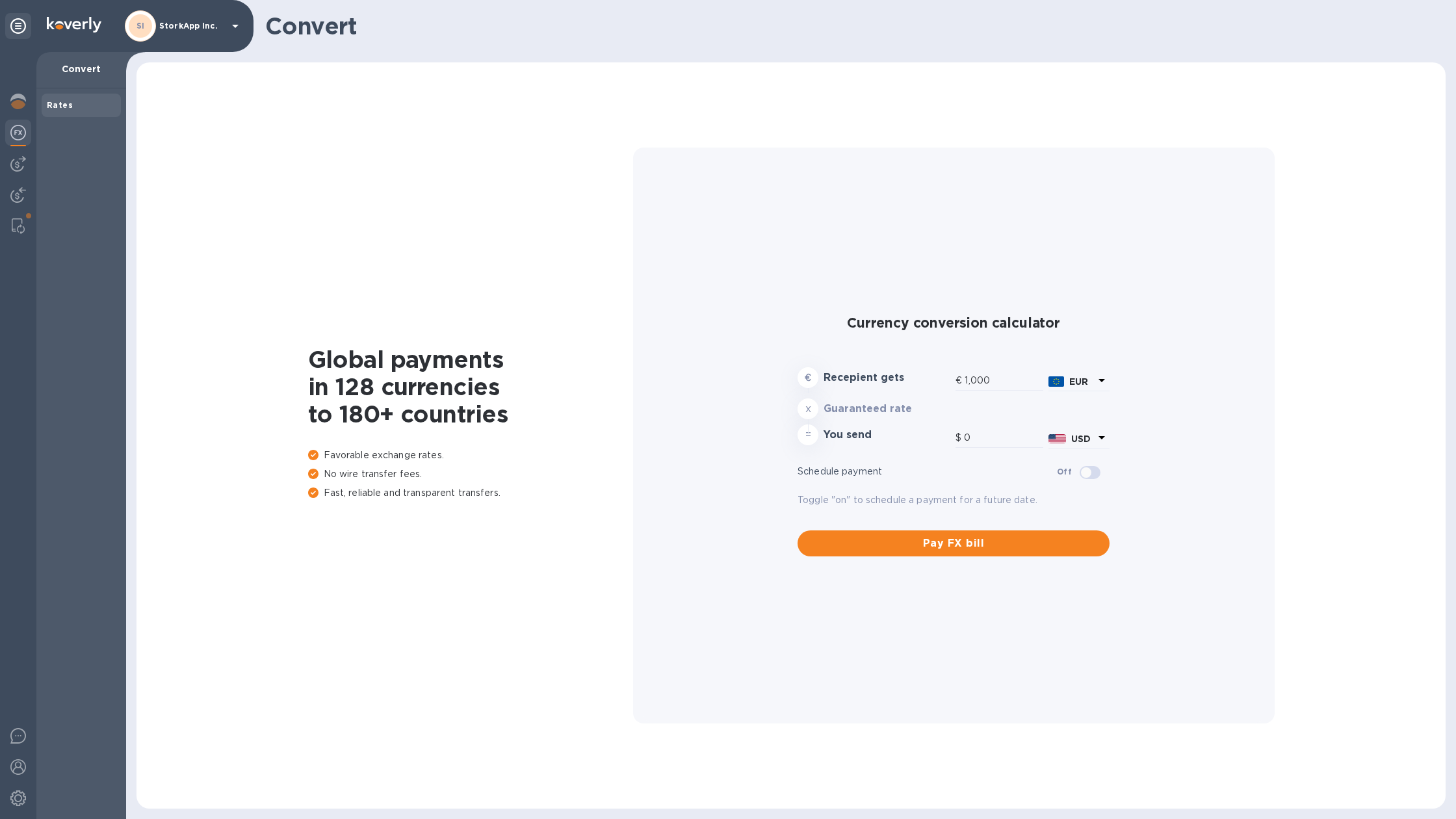
type input "1,182.8"
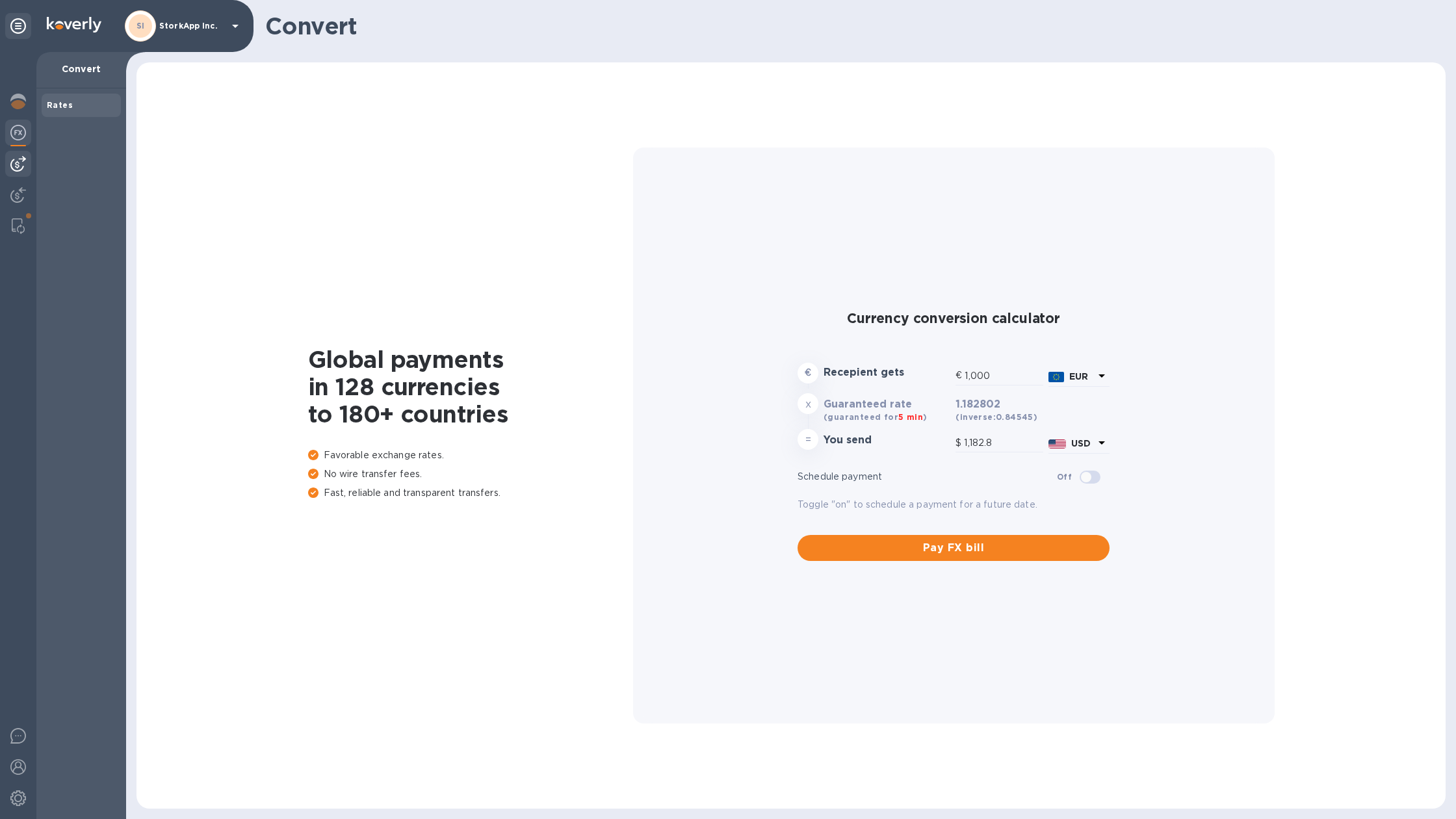
click at [22, 151] on div at bounding box center [18, 163] width 26 height 26
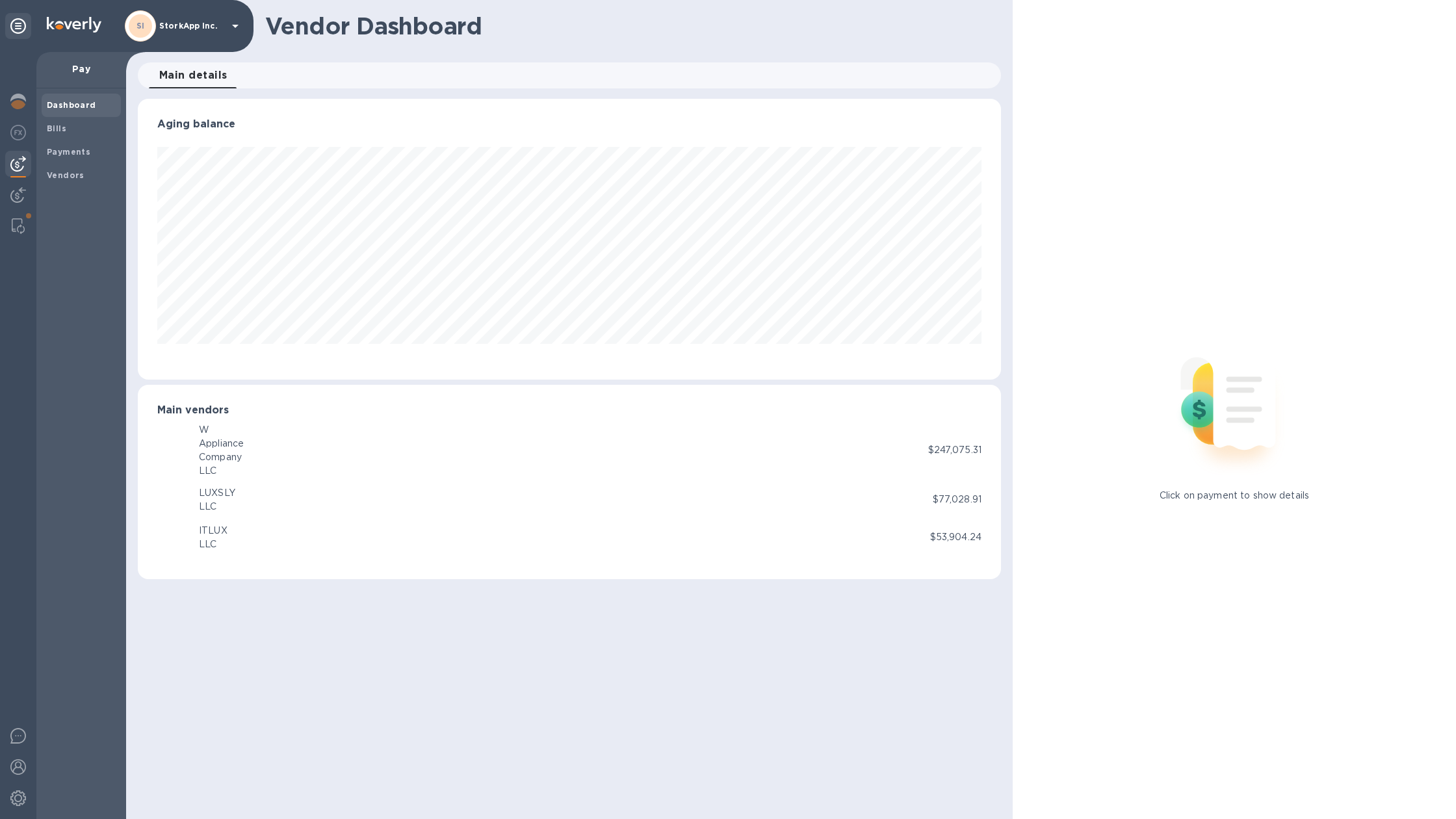
scroll to position [281, 863]
click at [13, 92] on div at bounding box center [18, 102] width 26 height 29
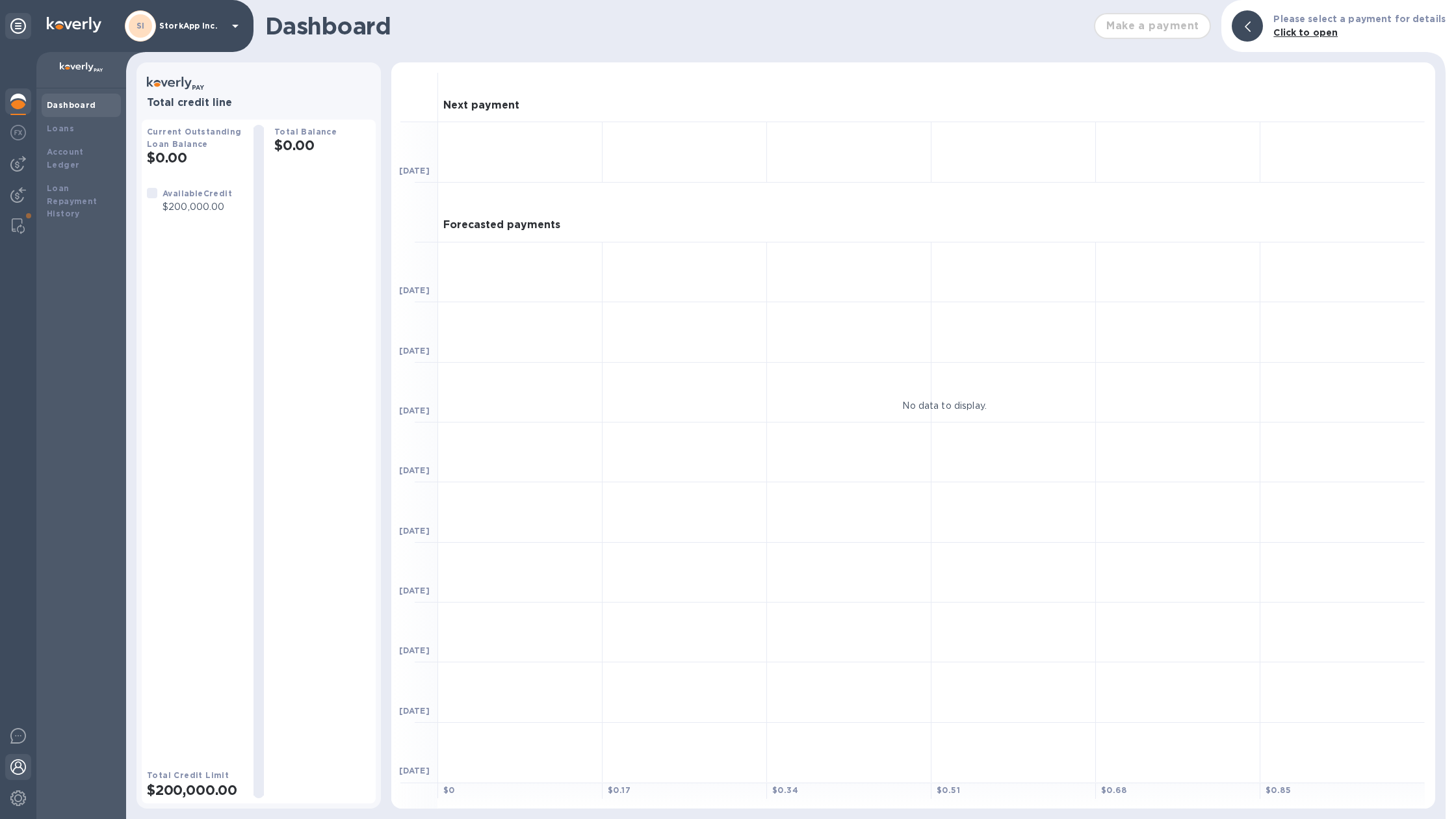
click at [22, 760] on img at bounding box center [18, 766] width 16 height 16
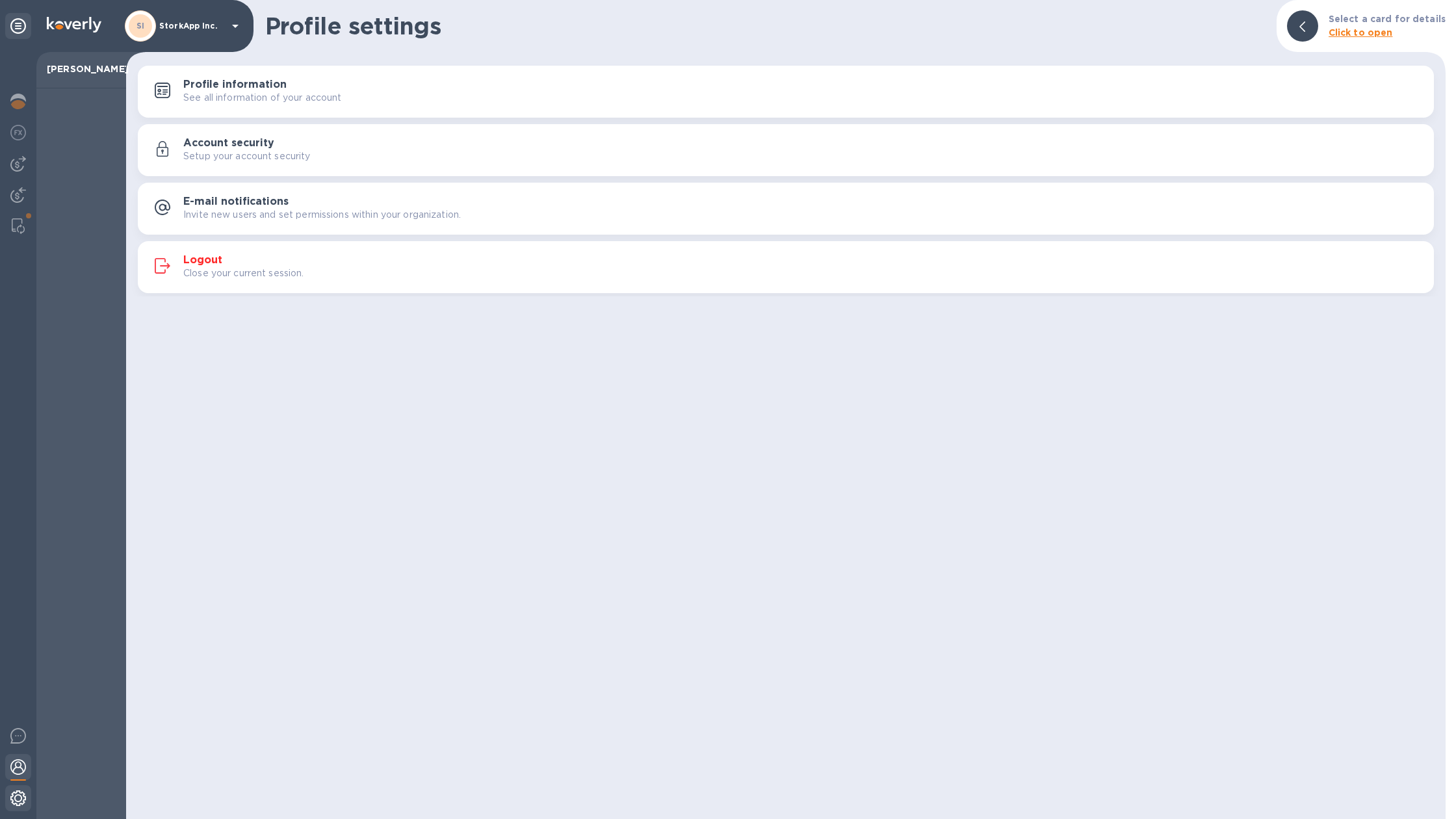
click at [24, 812] on div at bounding box center [18, 799] width 26 height 29
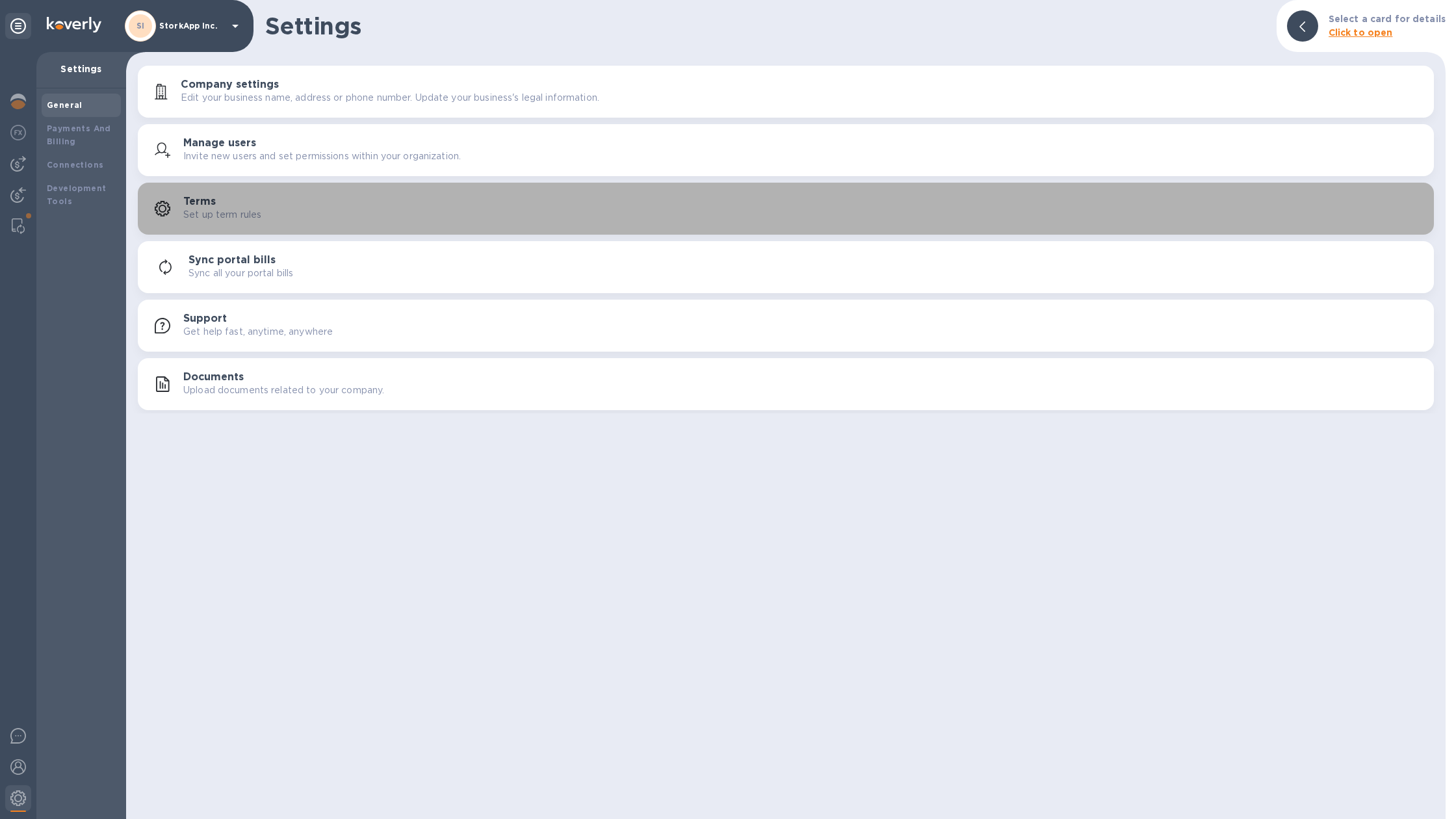
click at [451, 214] on div "Terms Set up term rules" at bounding box center [803, 208] width 1240 height 26
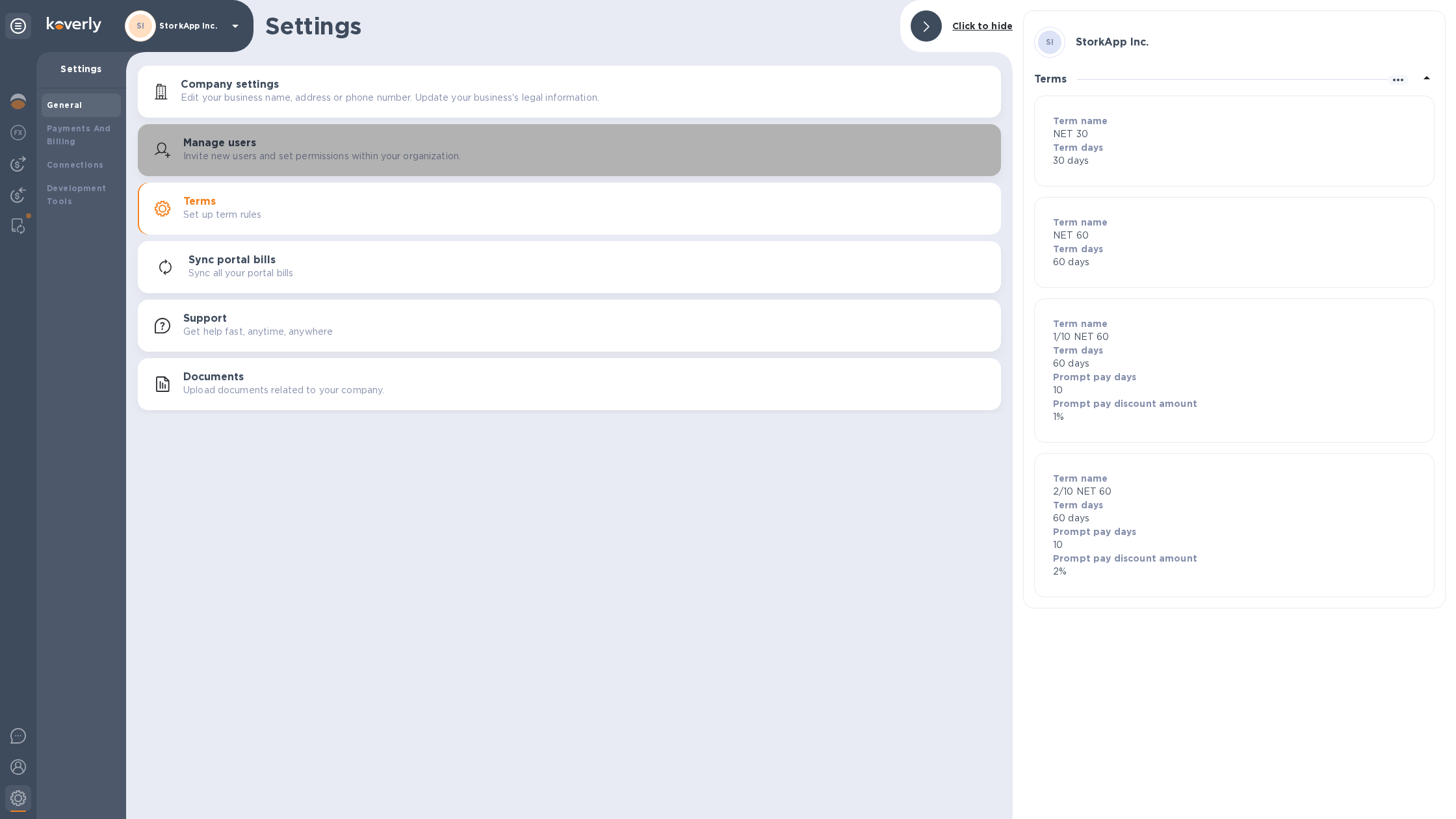
click at [370, 152] on p "Invite new users and set permissions within your organization." at bounding box center [322, 157] width 277 height 13
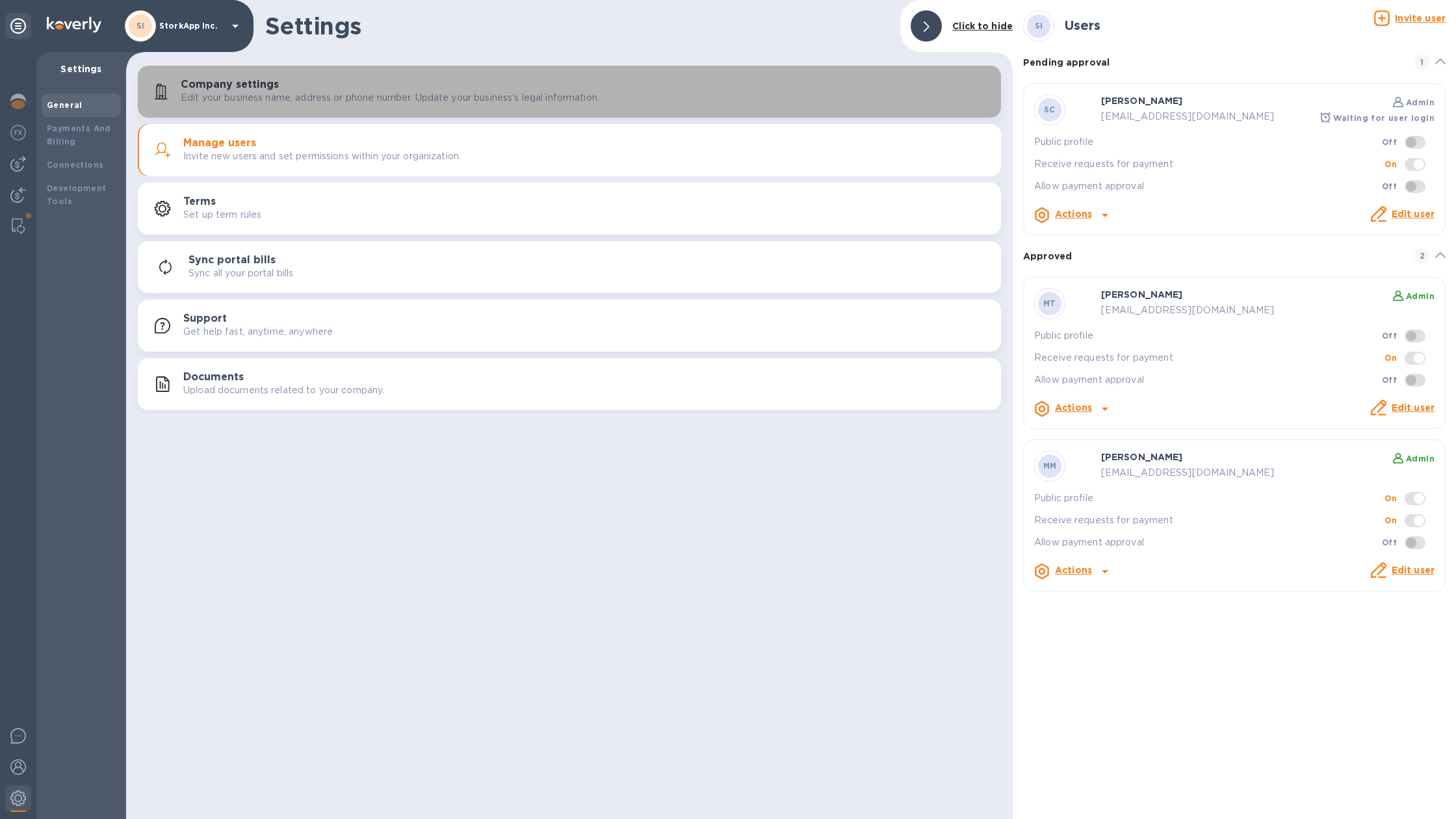
click at [377, 116] on button "Company settings Edit your business name, address or phone number. Update your …" at bounding box center [570, 91] width 863 height 52
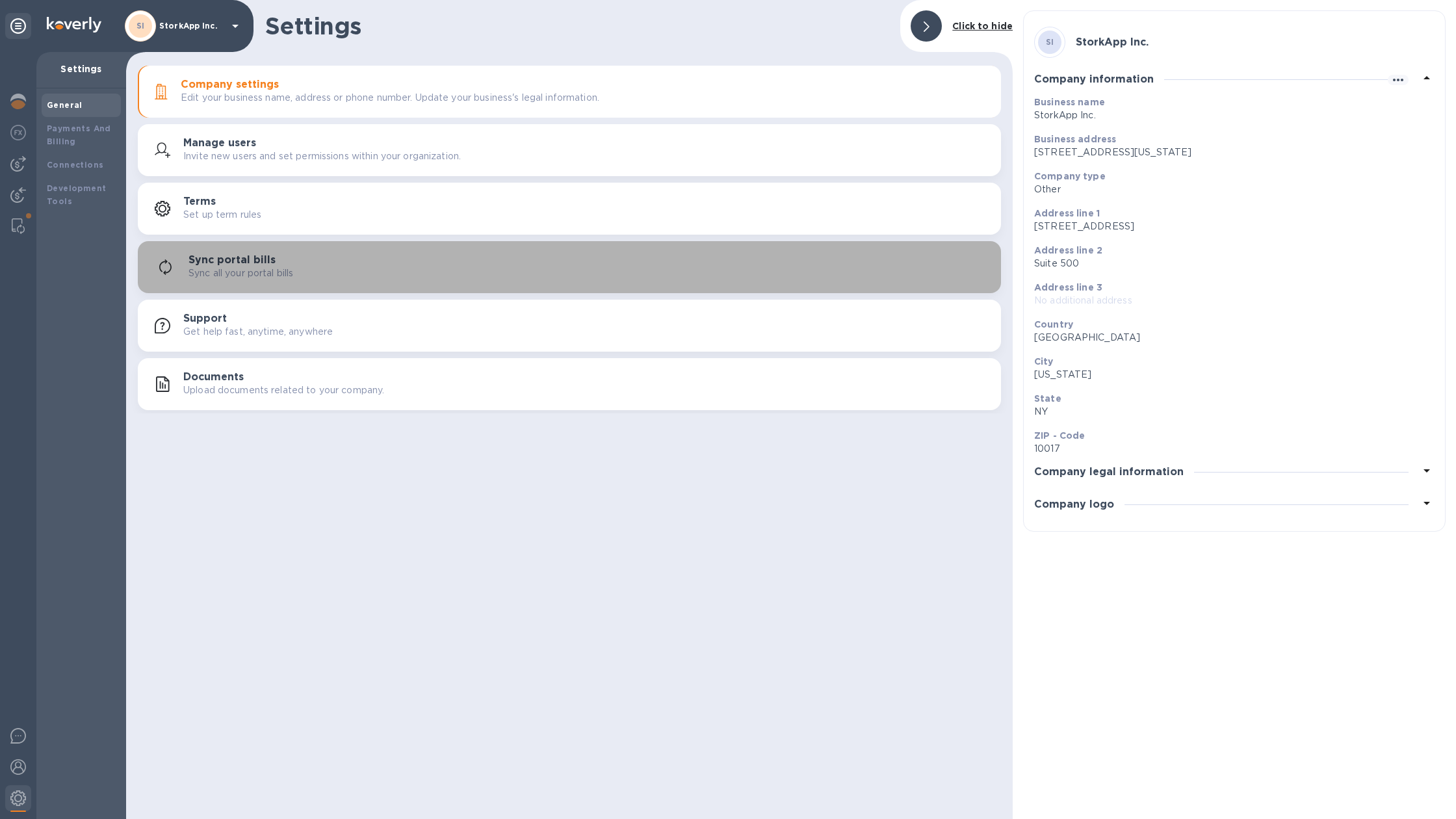
click at [342, 263] on div "Sync portal bills Sync all your portal bills" at bounding box center [589, 267] width 802 height 26
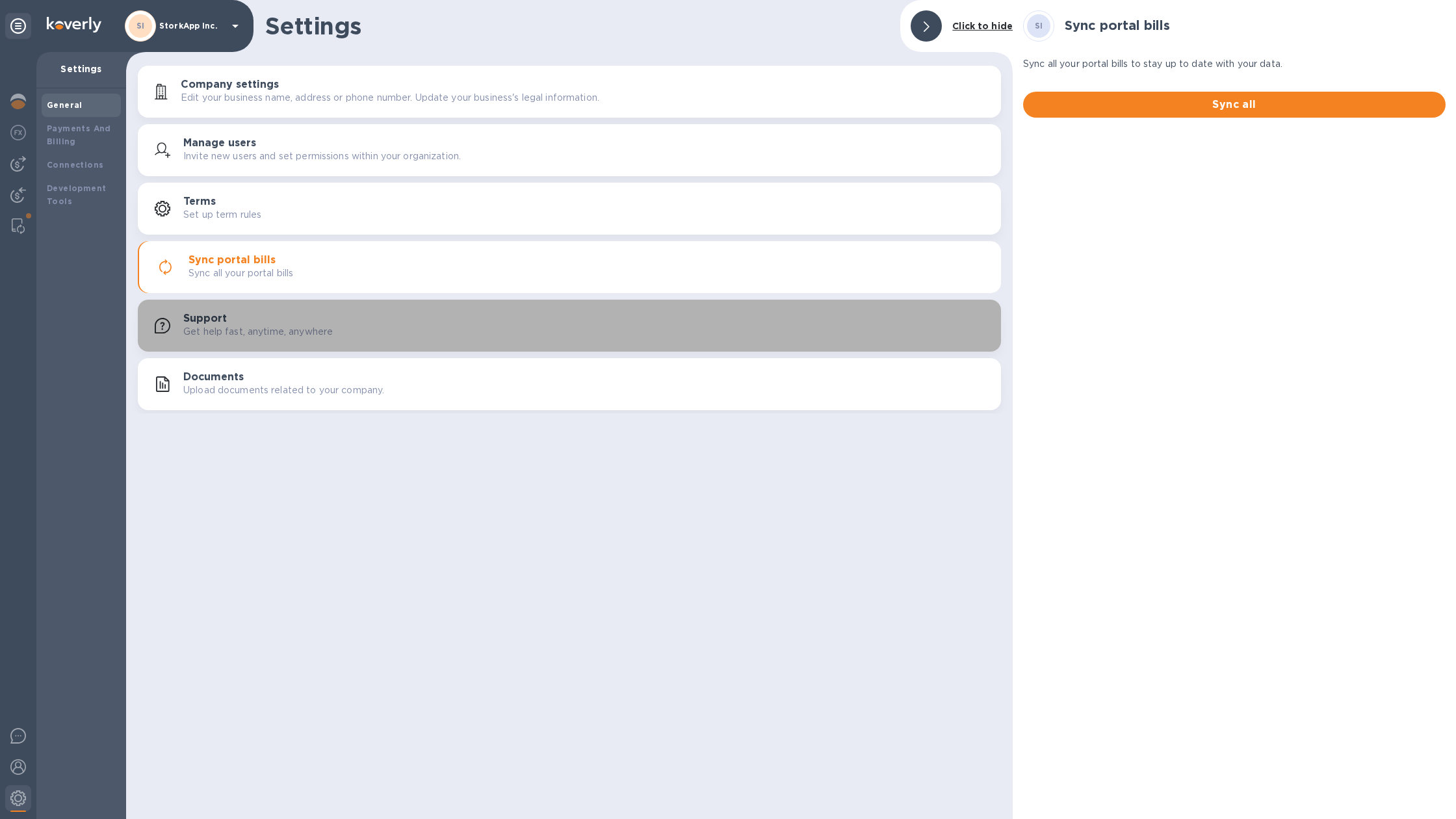
click at [303, 327] on p "Get help fast, anytime, anywhere" at bounding box center [258, 332] width 150 height 13
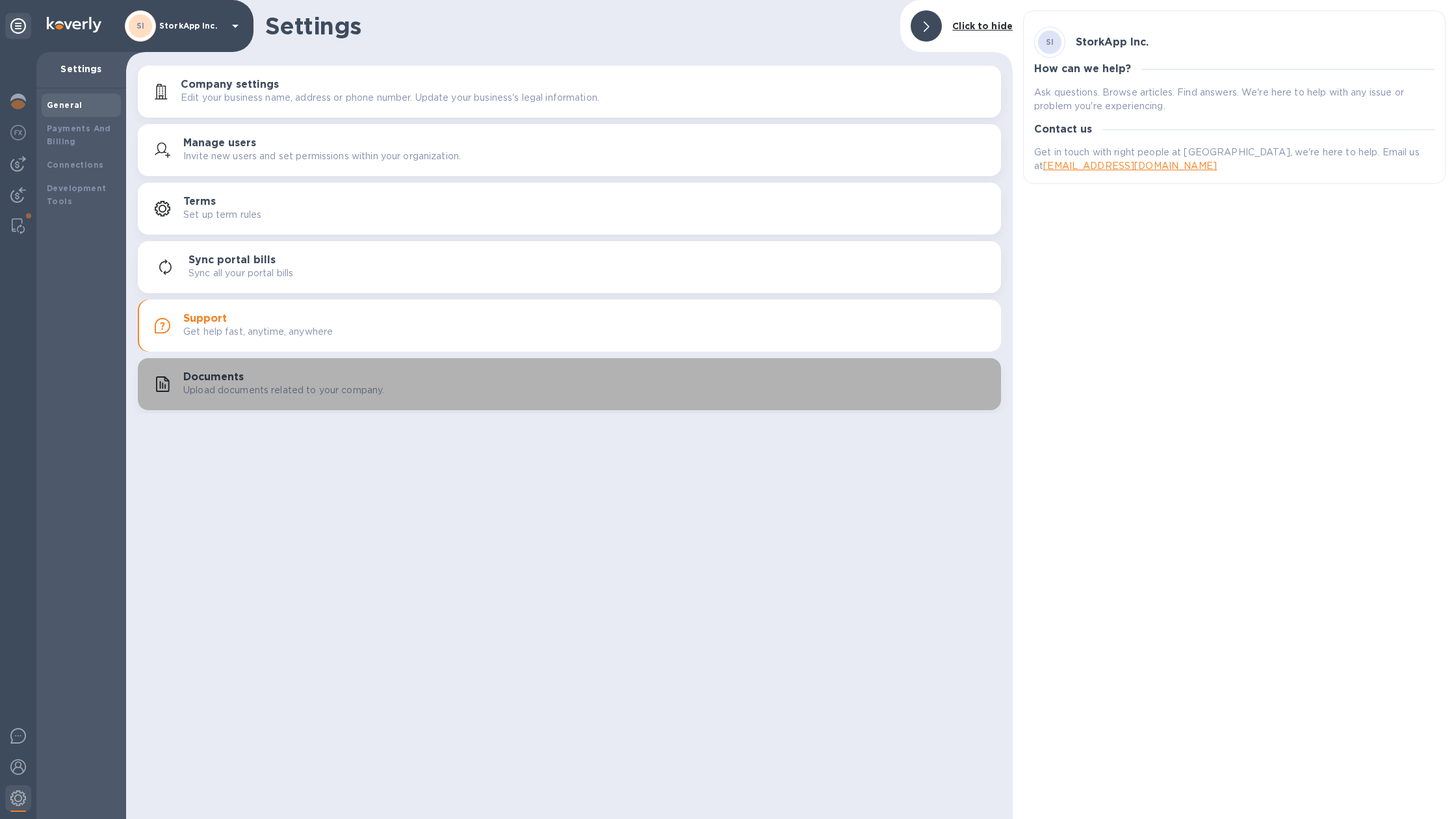
click at [293, 365] on button "Documents Upload documents related to your company." at bounding box center [570, 384] width 863 height 52
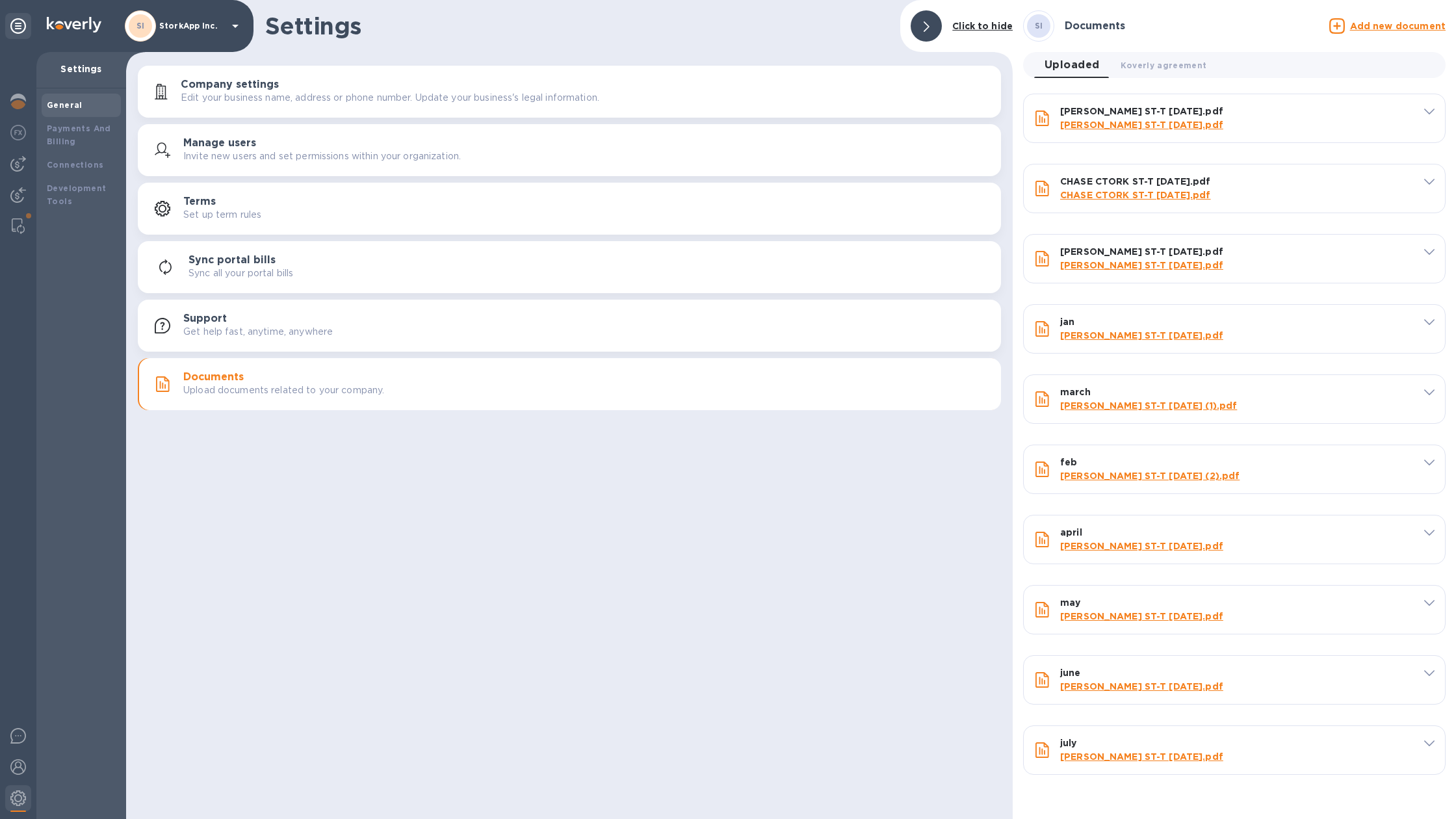
click at [299, 330] on p "Get help fast, anytime, anywhere" at bounding box center [258, 332] width 150 height 13
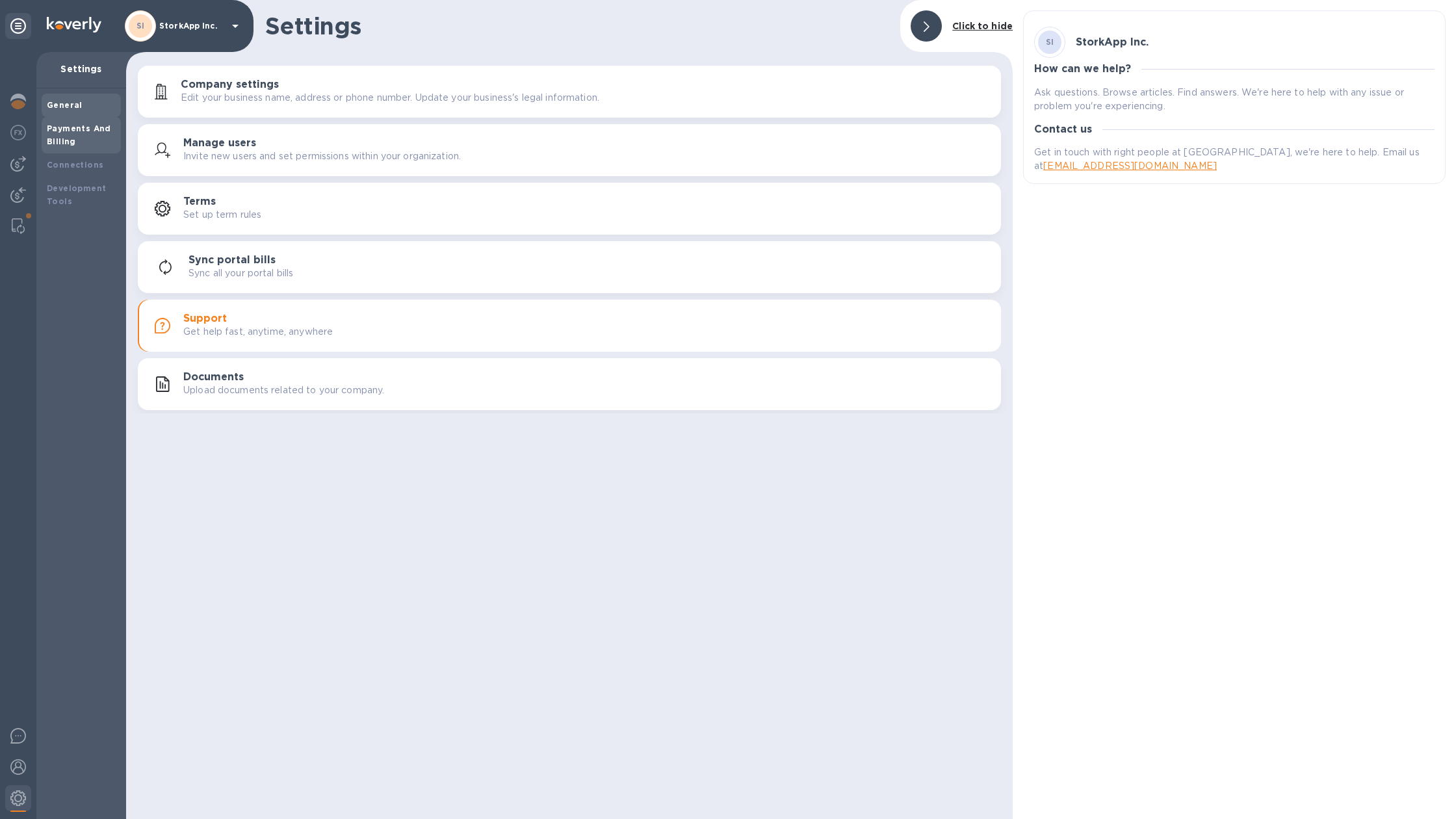
click at [73, 123] on b "Payments And Billing" at bounding box center [79, 134] width 65 height 23
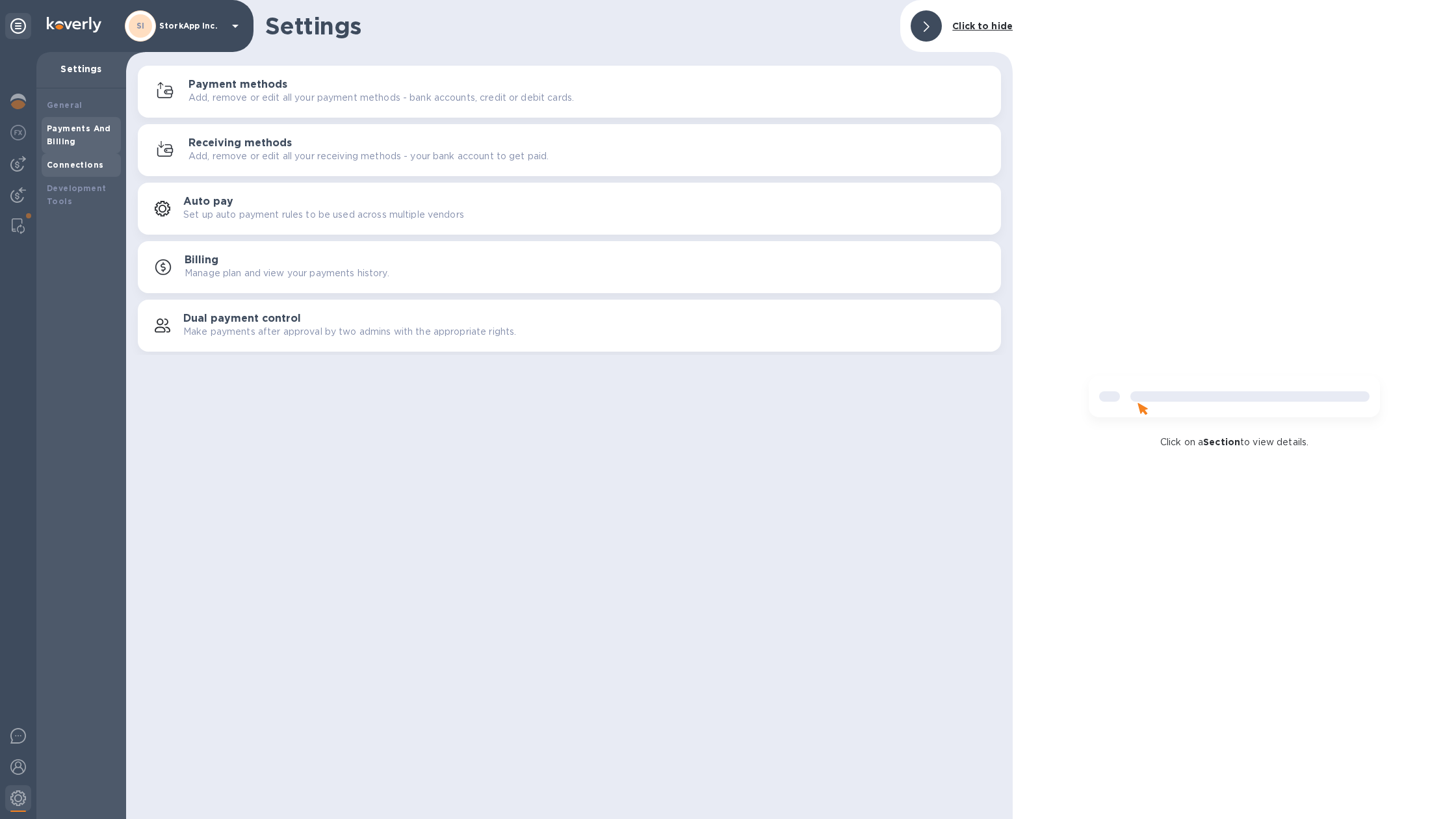
click at [68, 165] on b "Connections" at bounding box center [75, 165] width 56 height 10
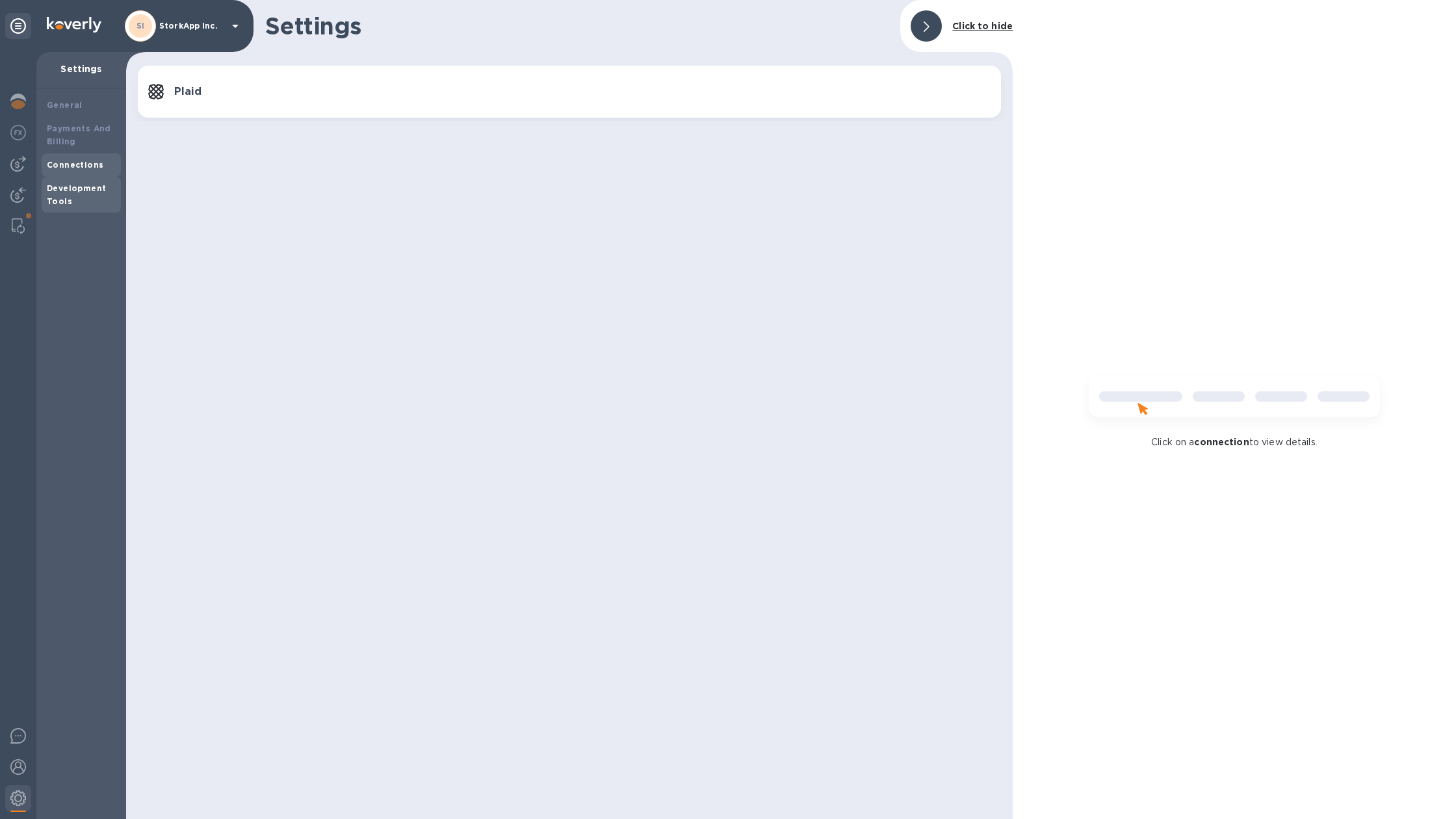
click at [62, 186] on b "Development Tools" at bounding box center [76, 194] width 59 height 23
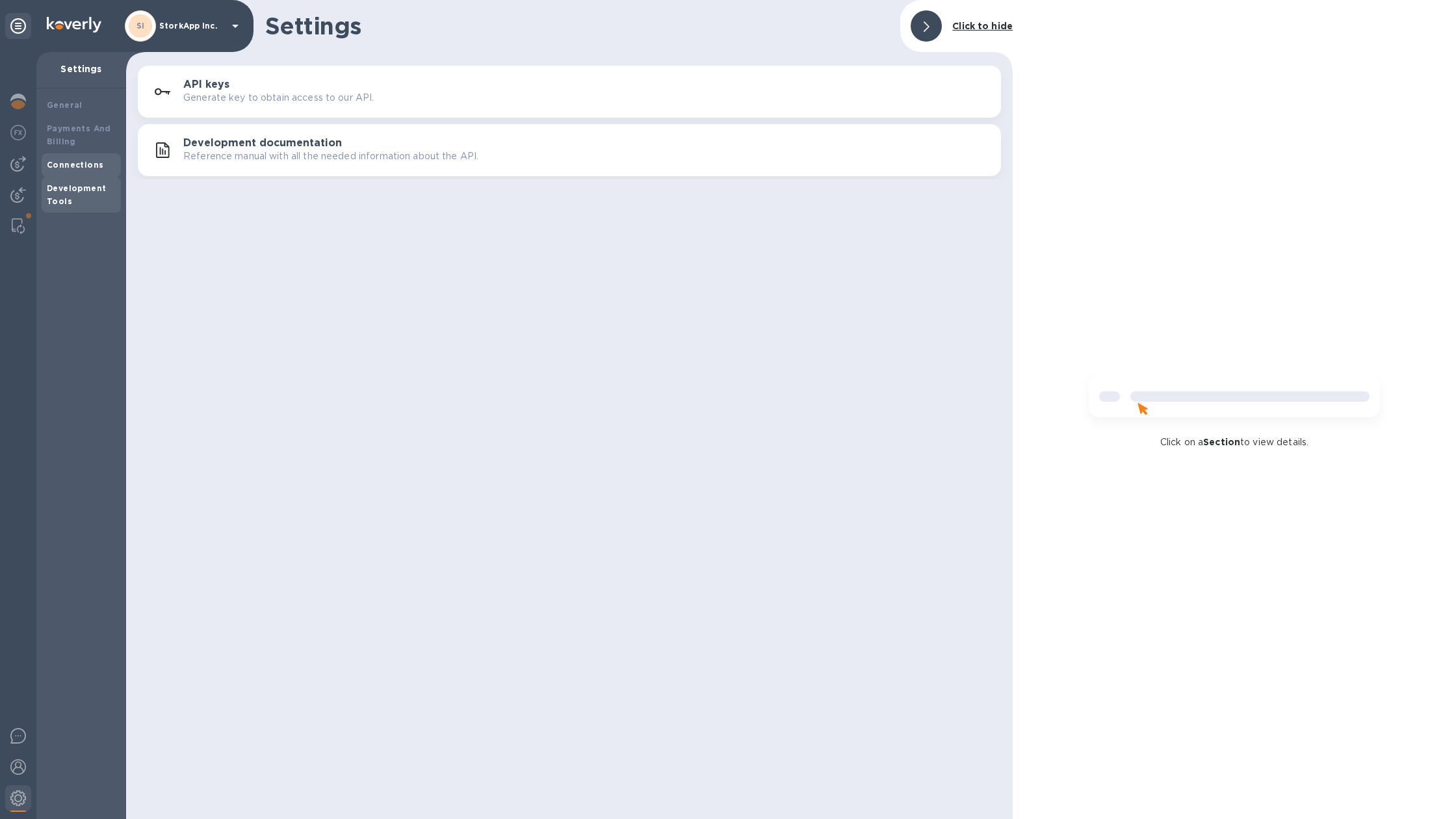
click at [72, 162] on b "Connections" at bounding box center [75, 165] width 56 height 10
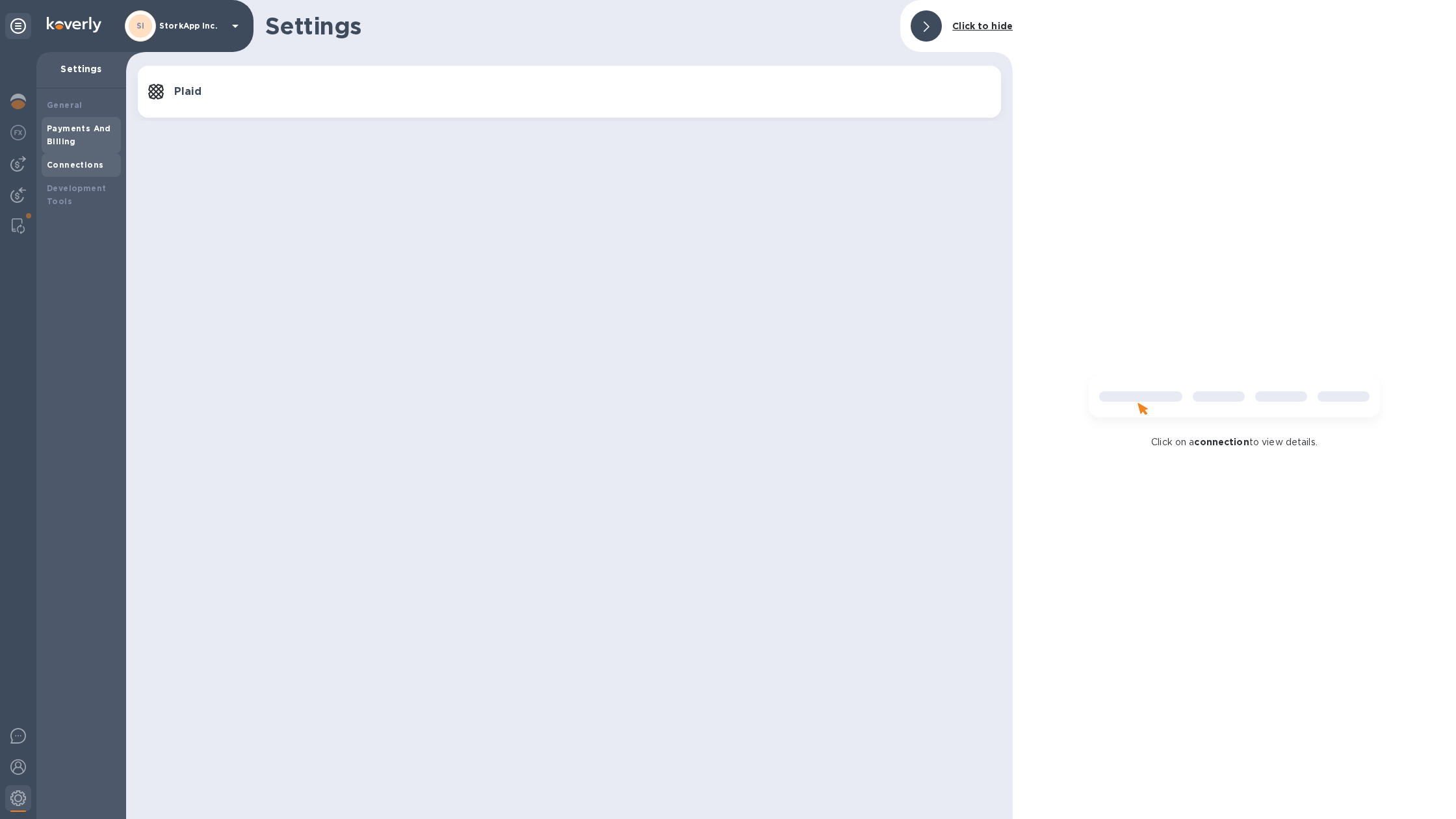
click at [77, 136] on div "Payments And Billing" at bounding box center [81, 135] width 69 height 26
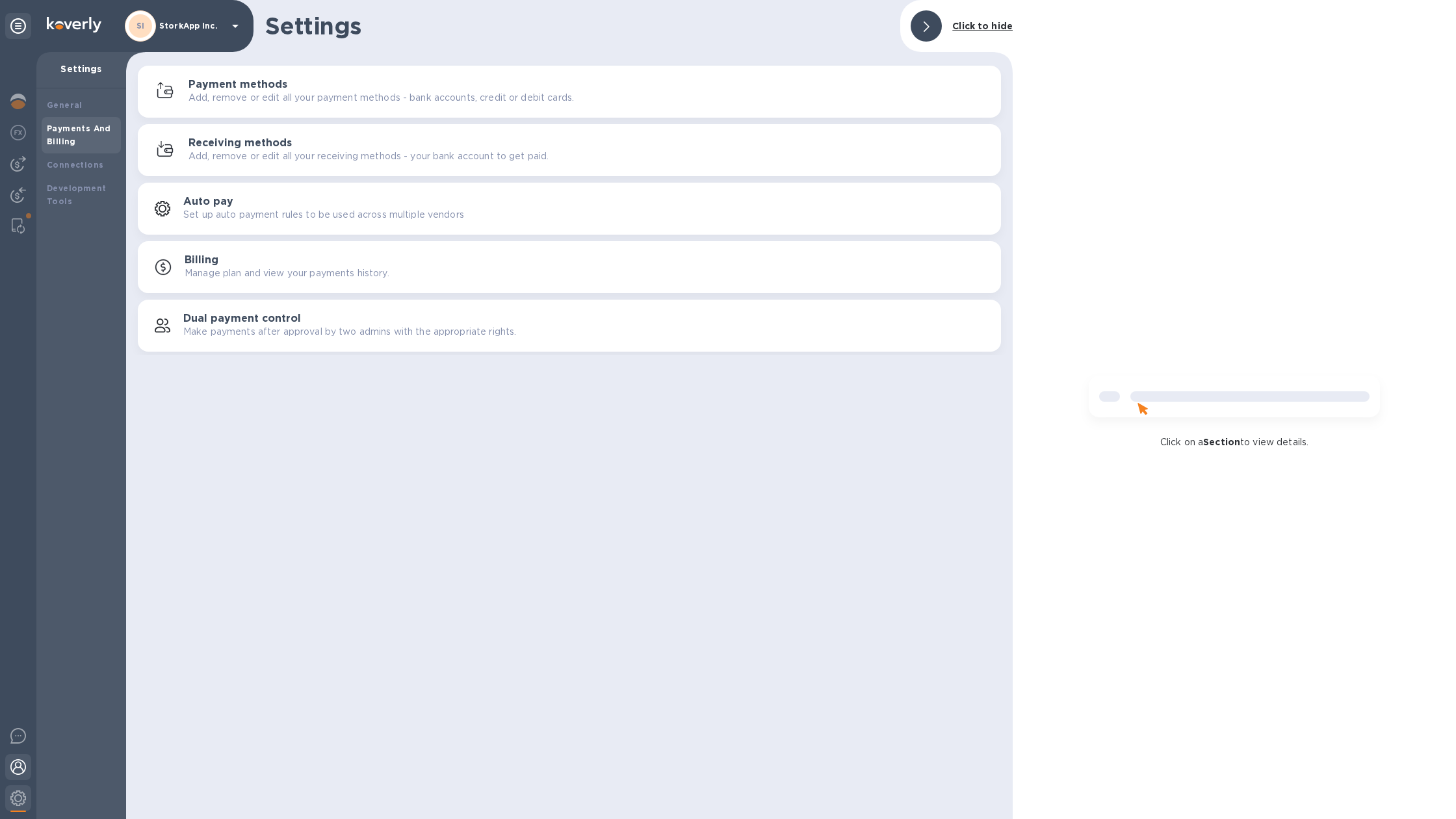
click at [17, 766] on img at bounding box center [18, 766] width 16 height 16
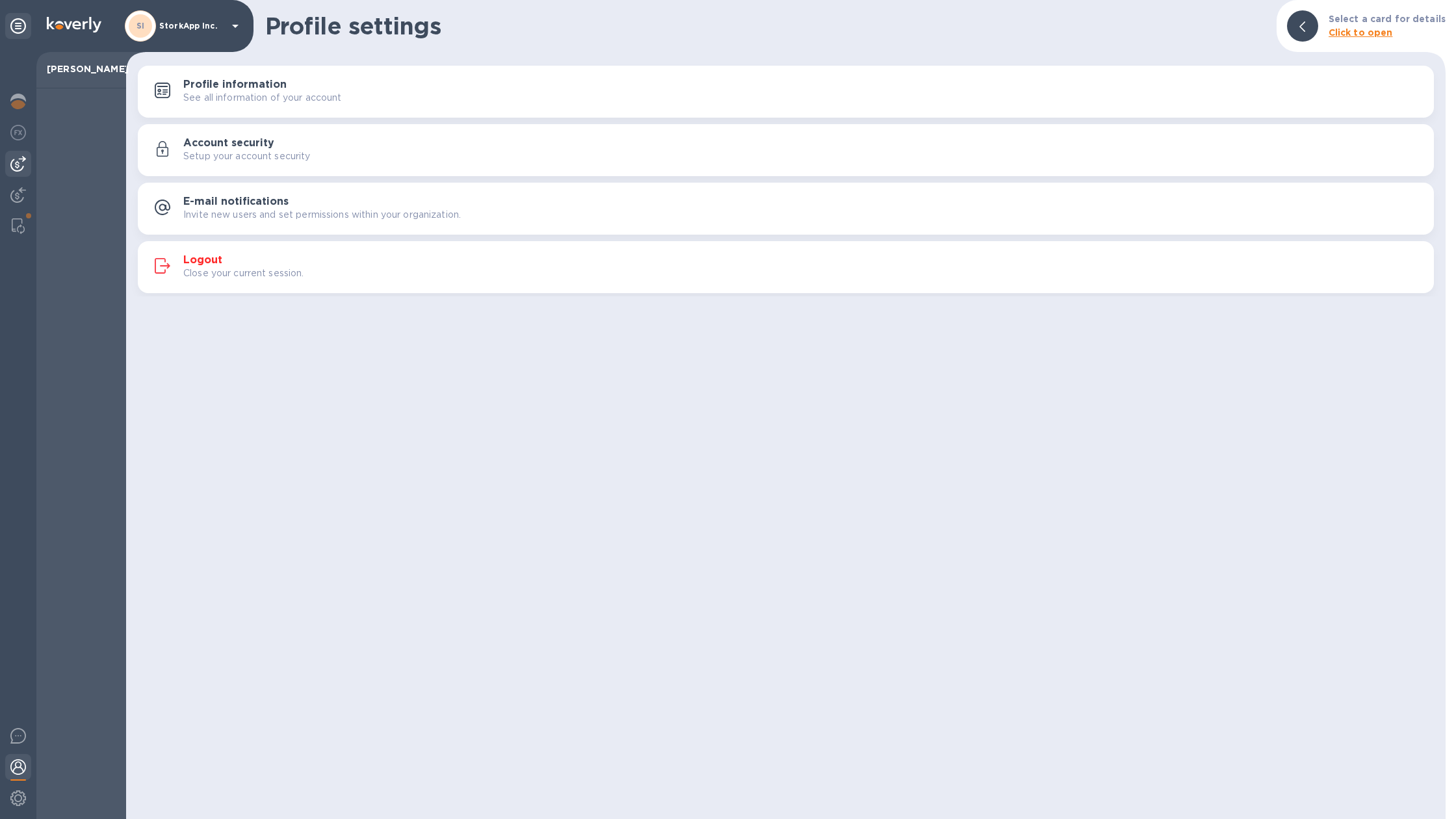
click at [25, 155] on div at bounding box center [18, 163] width 26 height 26
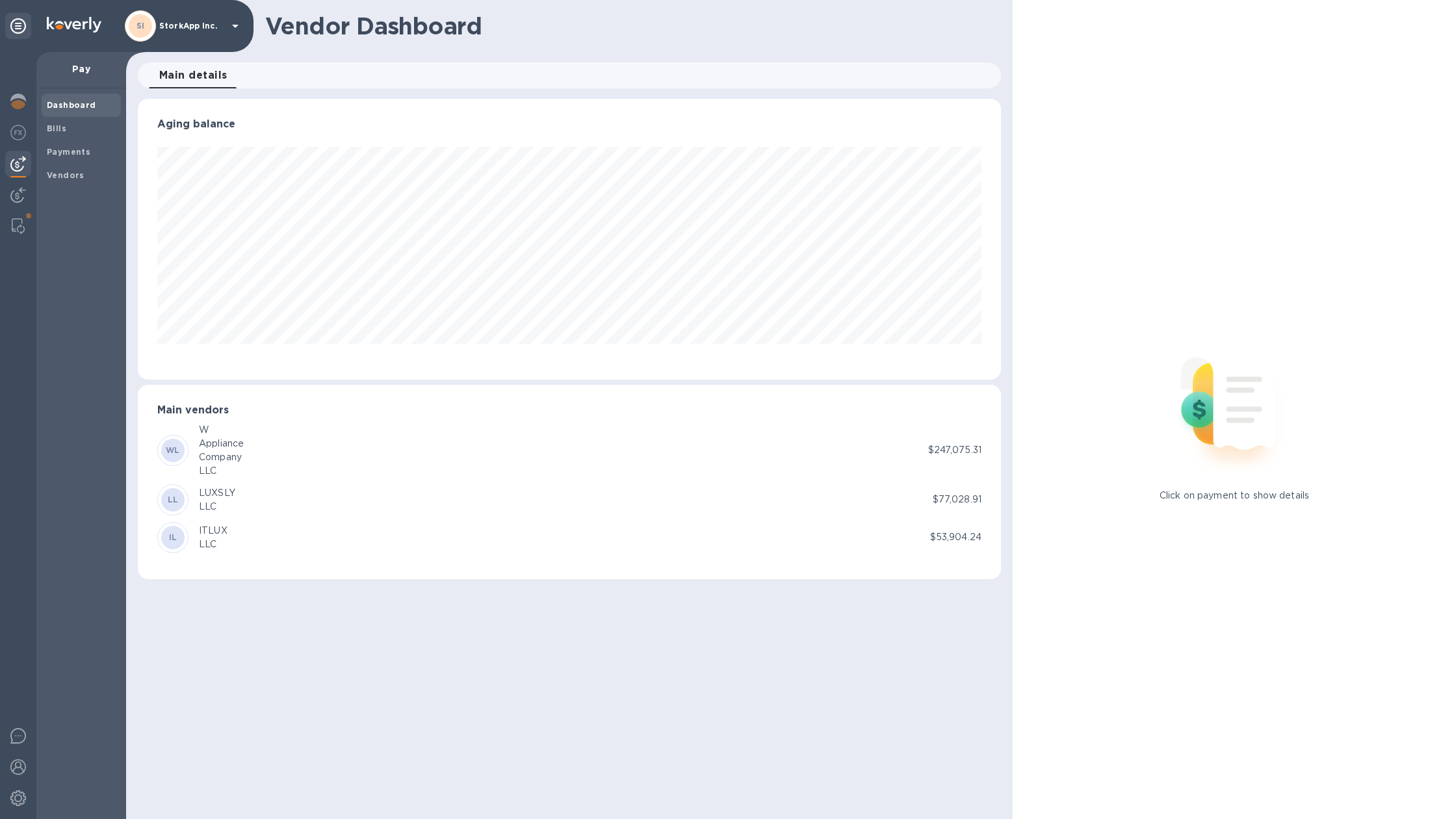
scroll to position [281, 863]
click at [19, 186] on div at bounding box center [18, 196] width 26 height 29
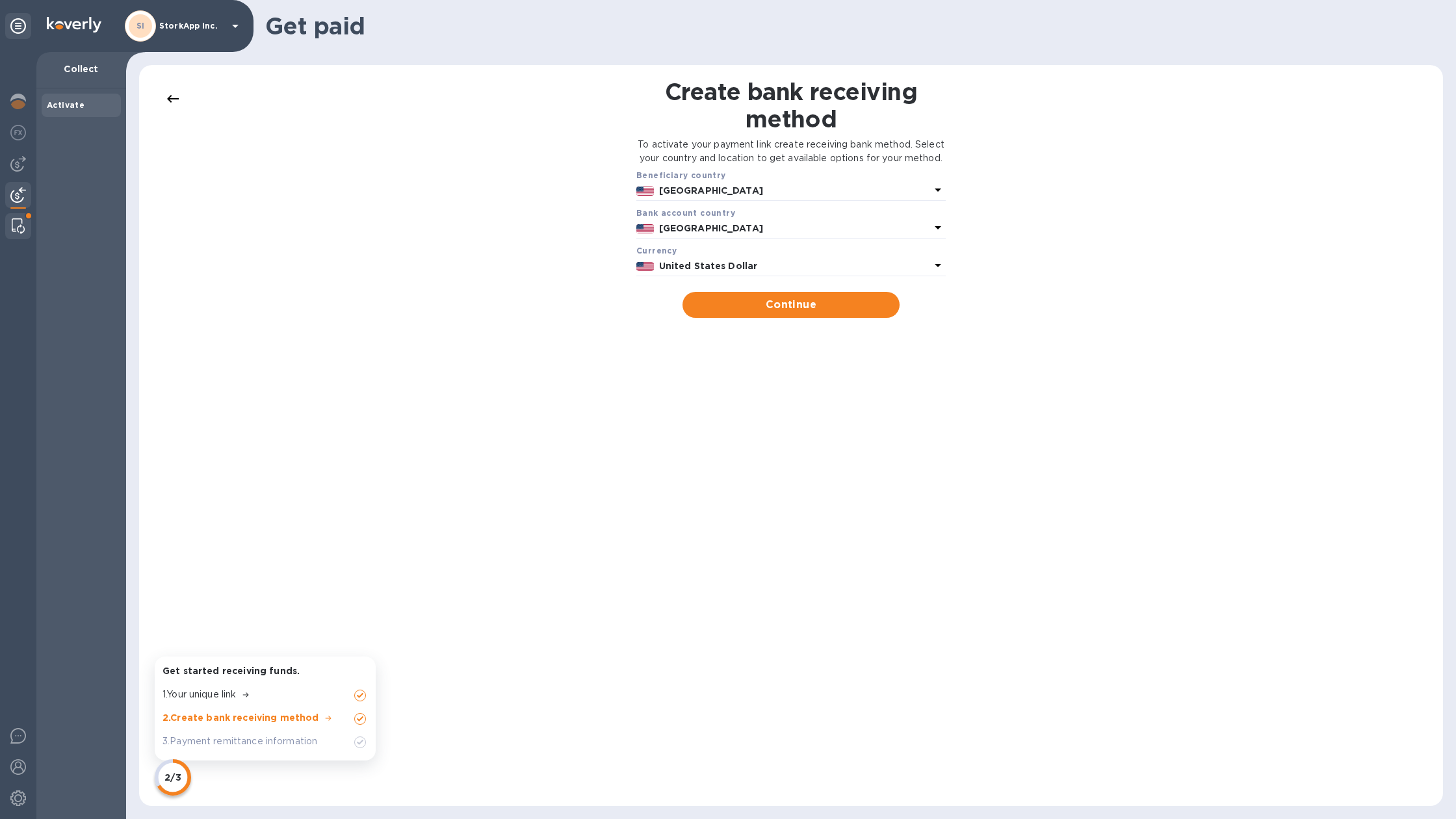
click at [17, 219] on img at bounding box center [19, 226] width 13 height 16
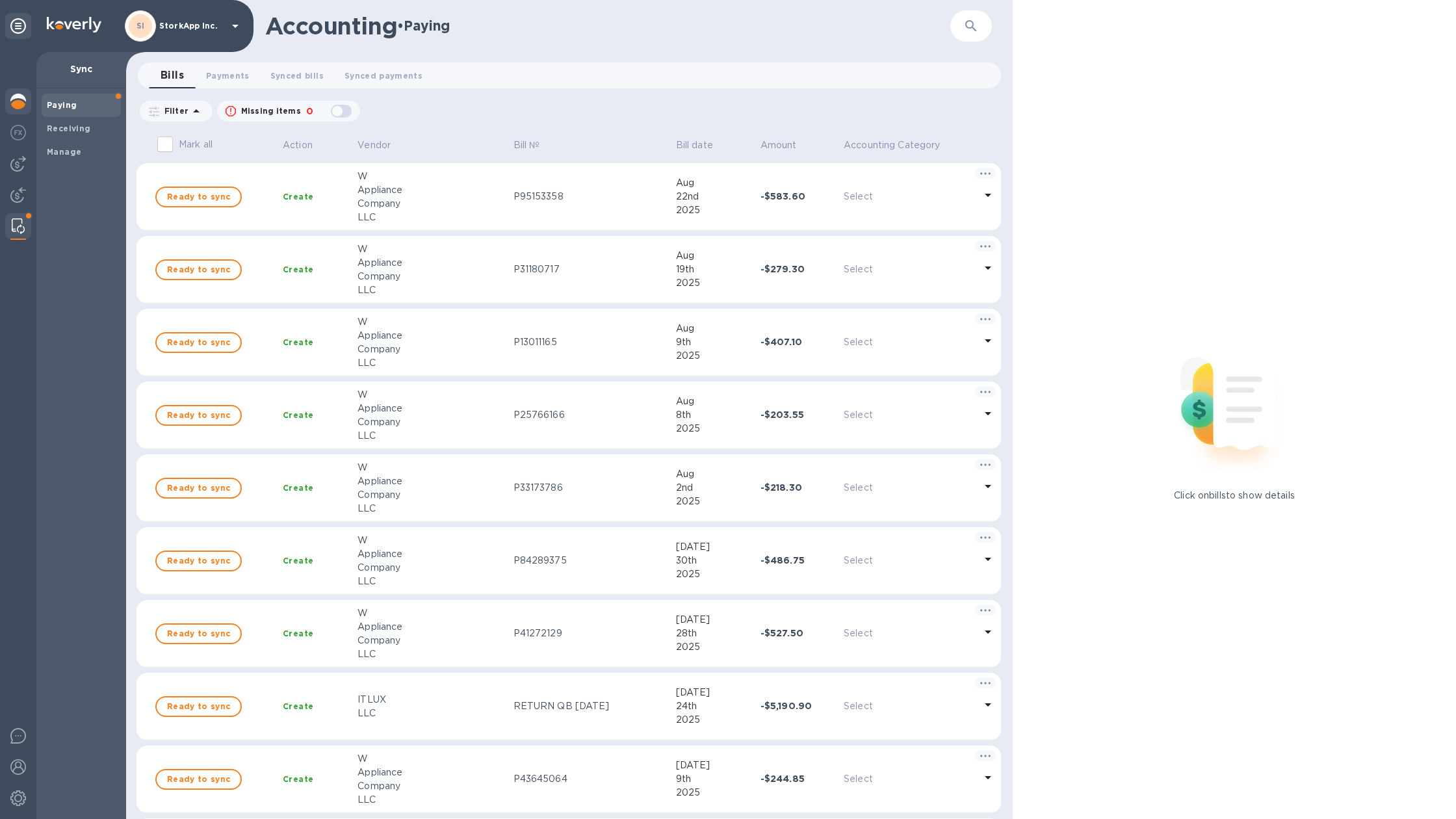
click at [27, 102] on div at bounding box center [18, 102] width 26 height 29
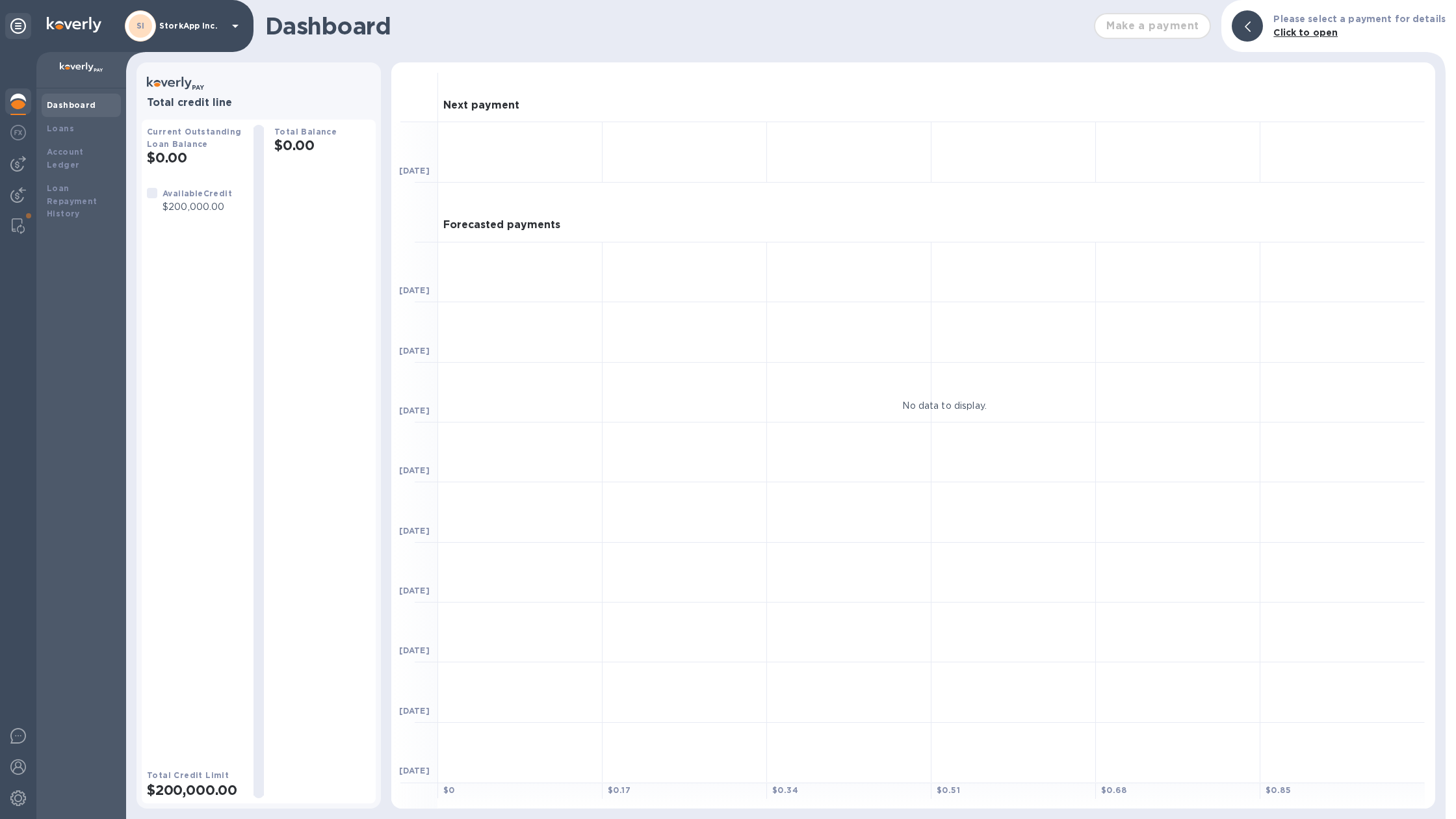
click at [174, 153] on h2 "$0.00" at bounding box center [195, 158] width 96 height 16
click at [1198, 31] on div "Make a payment" at bounding box center [1153, 26] width 128 height 36
click at [59, 128] on b "Loans" at bounding box center [60, 128] width 27 height 10
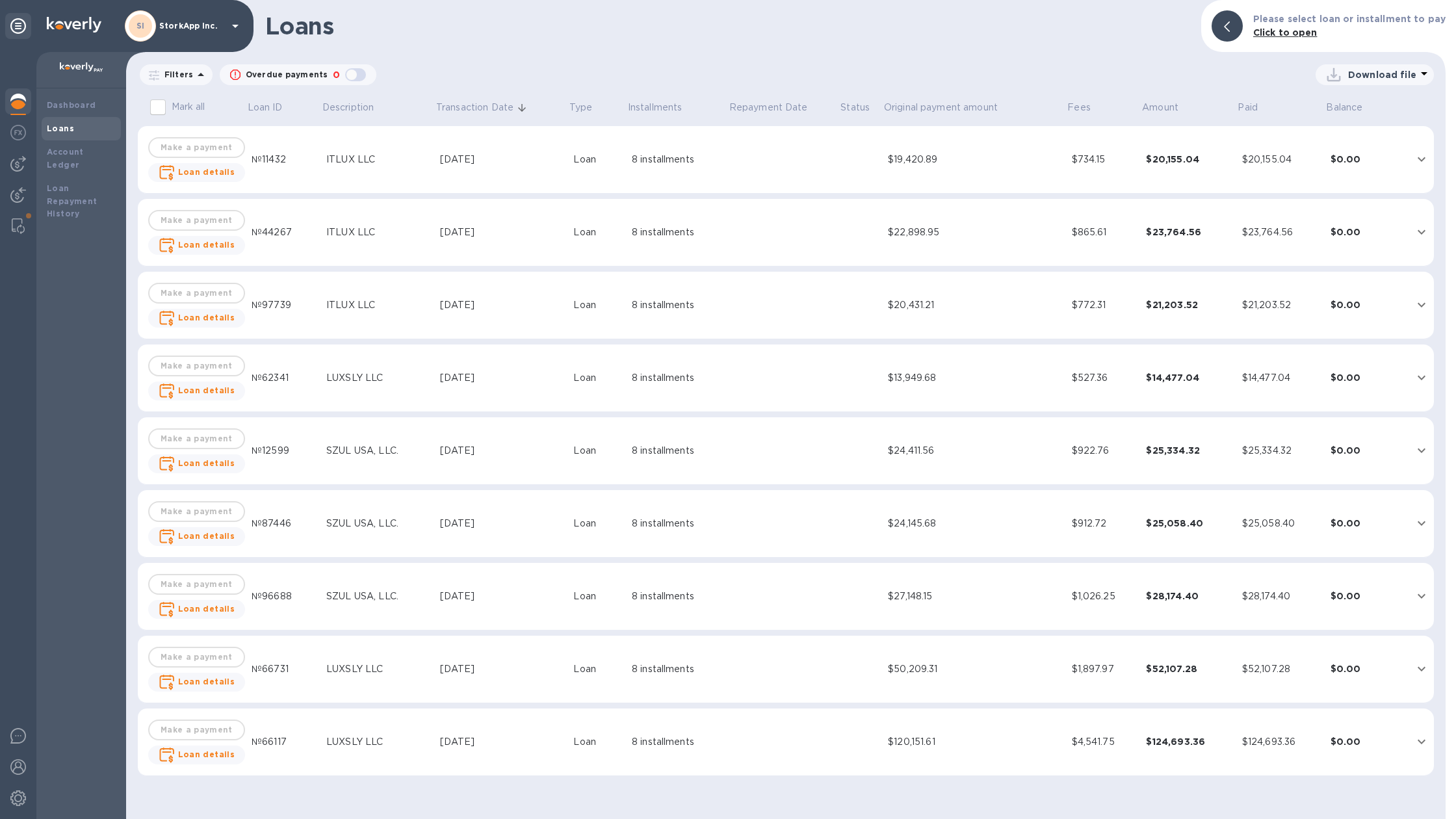
click at [435, 165] on td "[DATE]" at bounding box center [501, 159] width 134 height 68
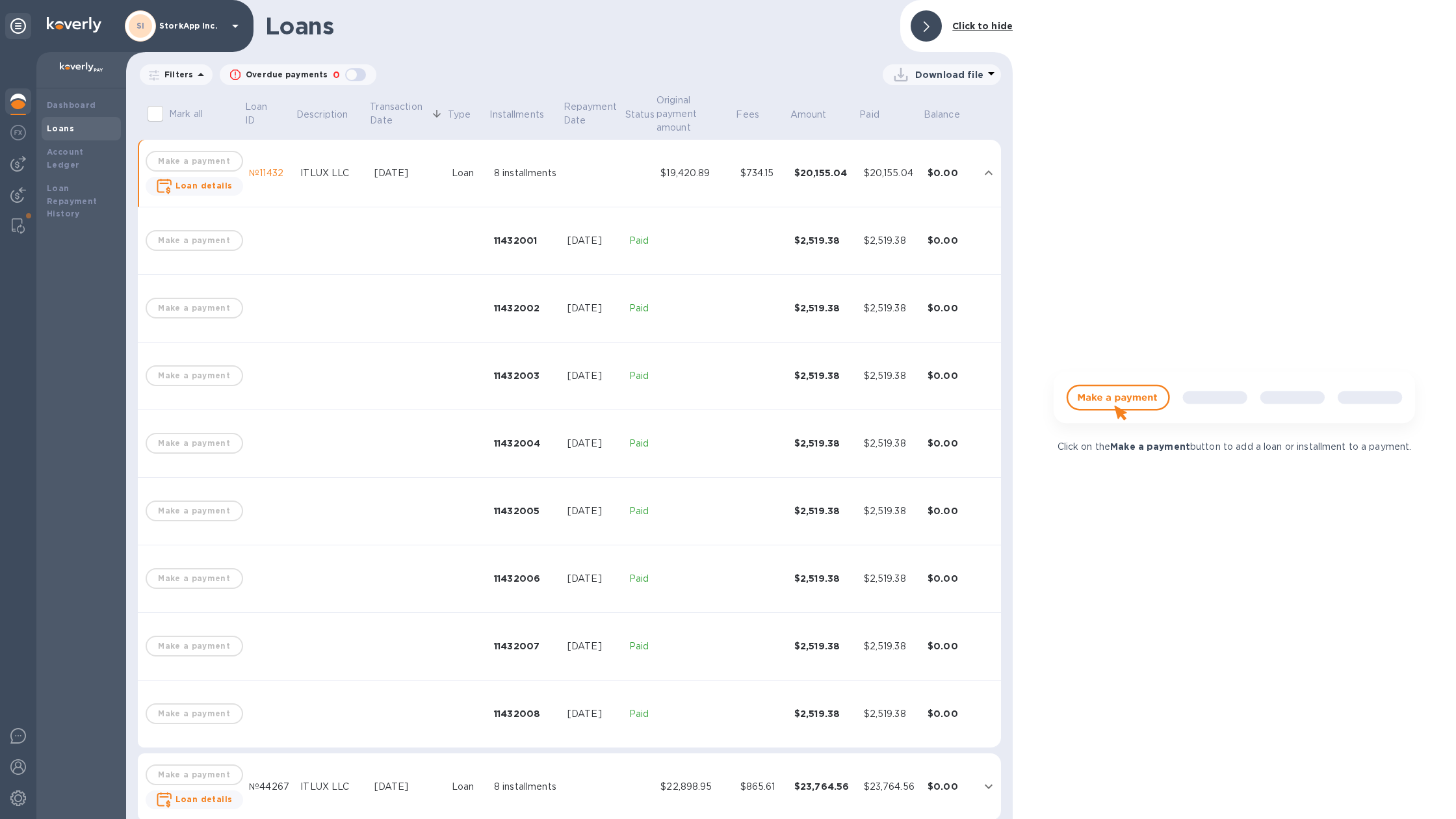
click at [371, 226] on td at bounding box center [408, 241] width 77 height 68
click at [154, 223] on td "Make a payment" at bounding box center [194, 241] width 99 height 68
click at [207, 218] on td "Make a payment" at bounding box center [194, 241] width 99 height 68
click at [989, 171] on icon "expand row" at bounding box center [988, 173] width 16 height 16
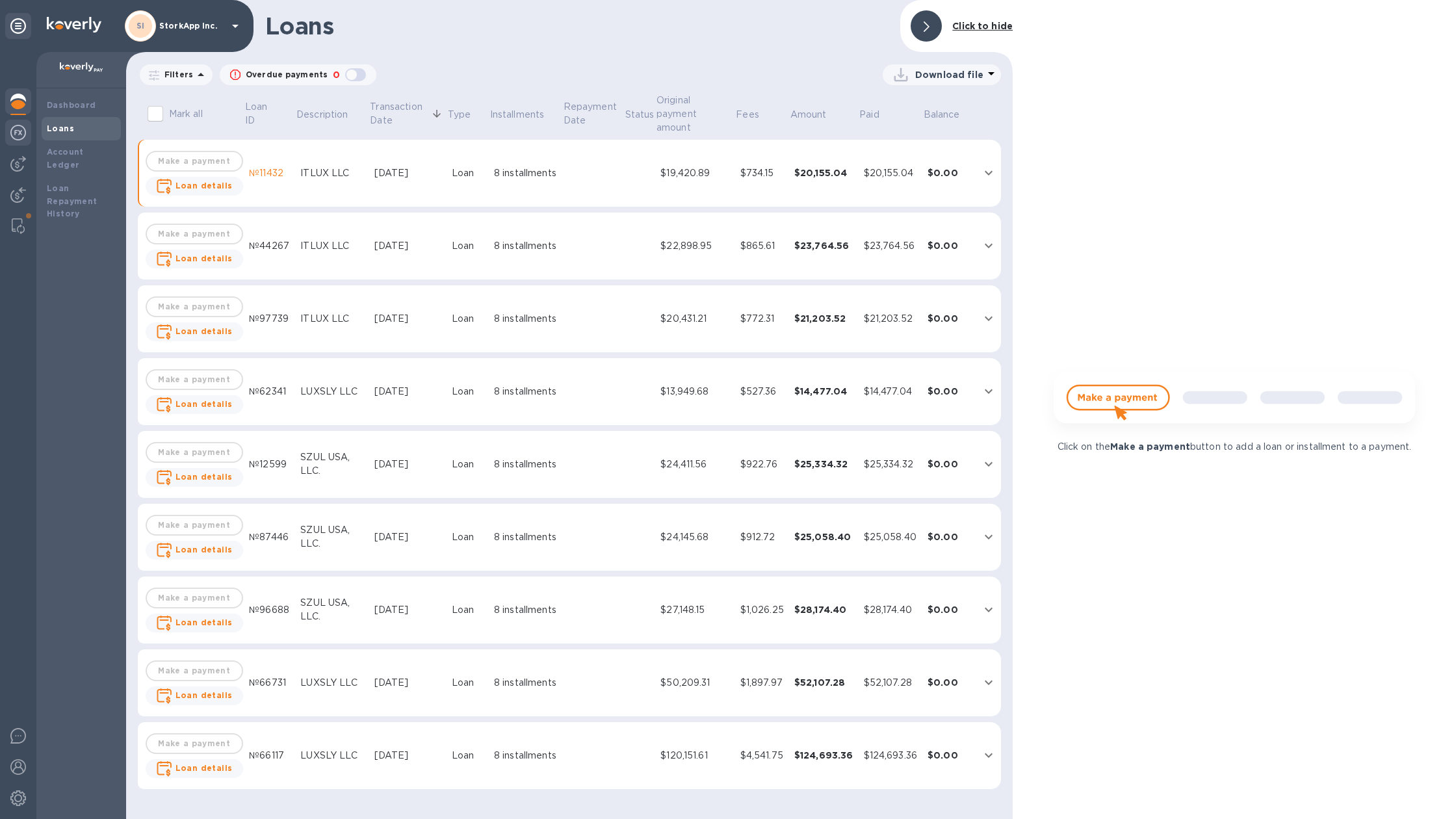
click at [27, 131] on div at bounding box center [18, 134] width 26 height 29
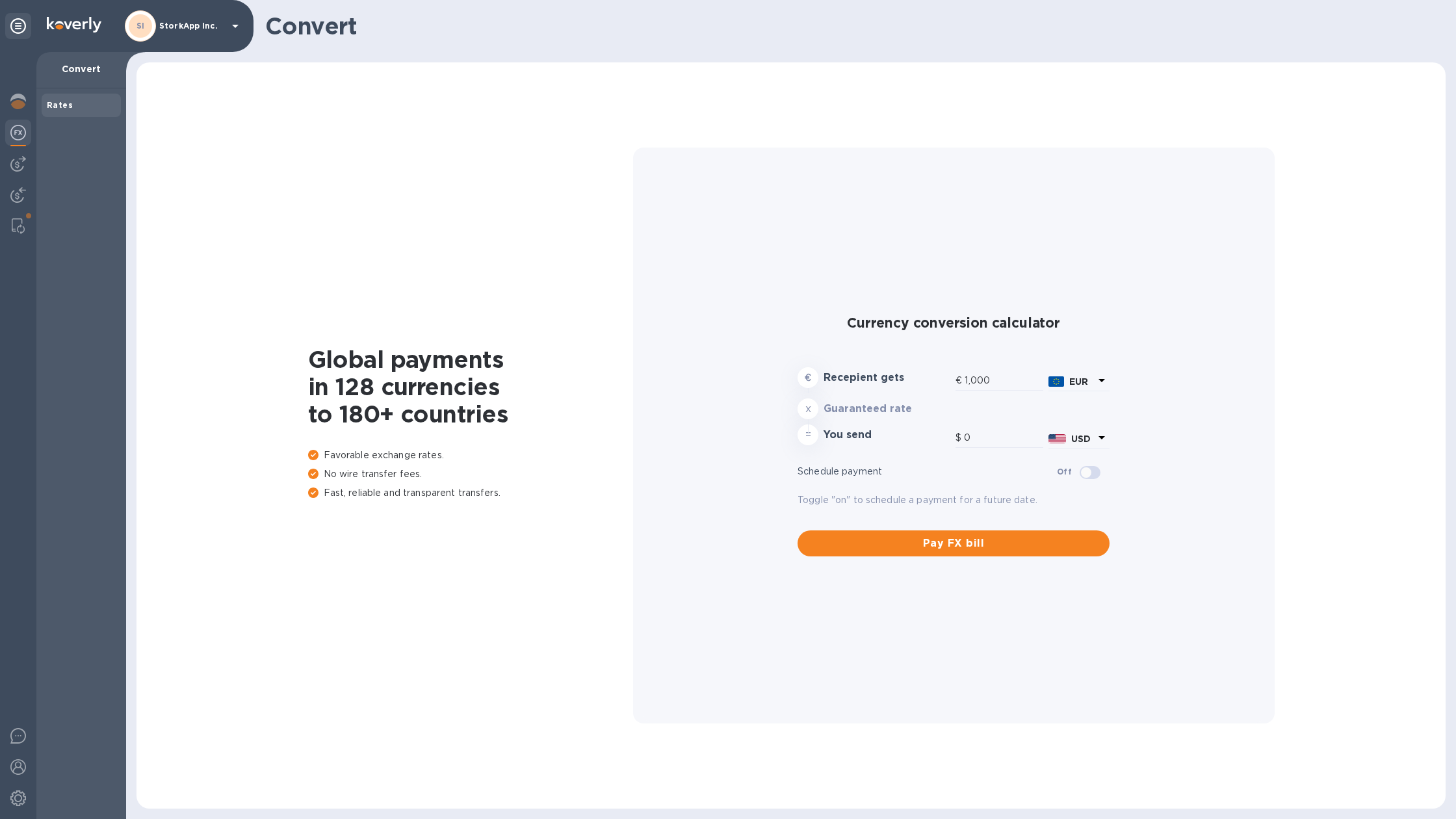
click at [19, 179] on div at bounding box center [18, 435] width 36 height 767
type input "1,182.8"
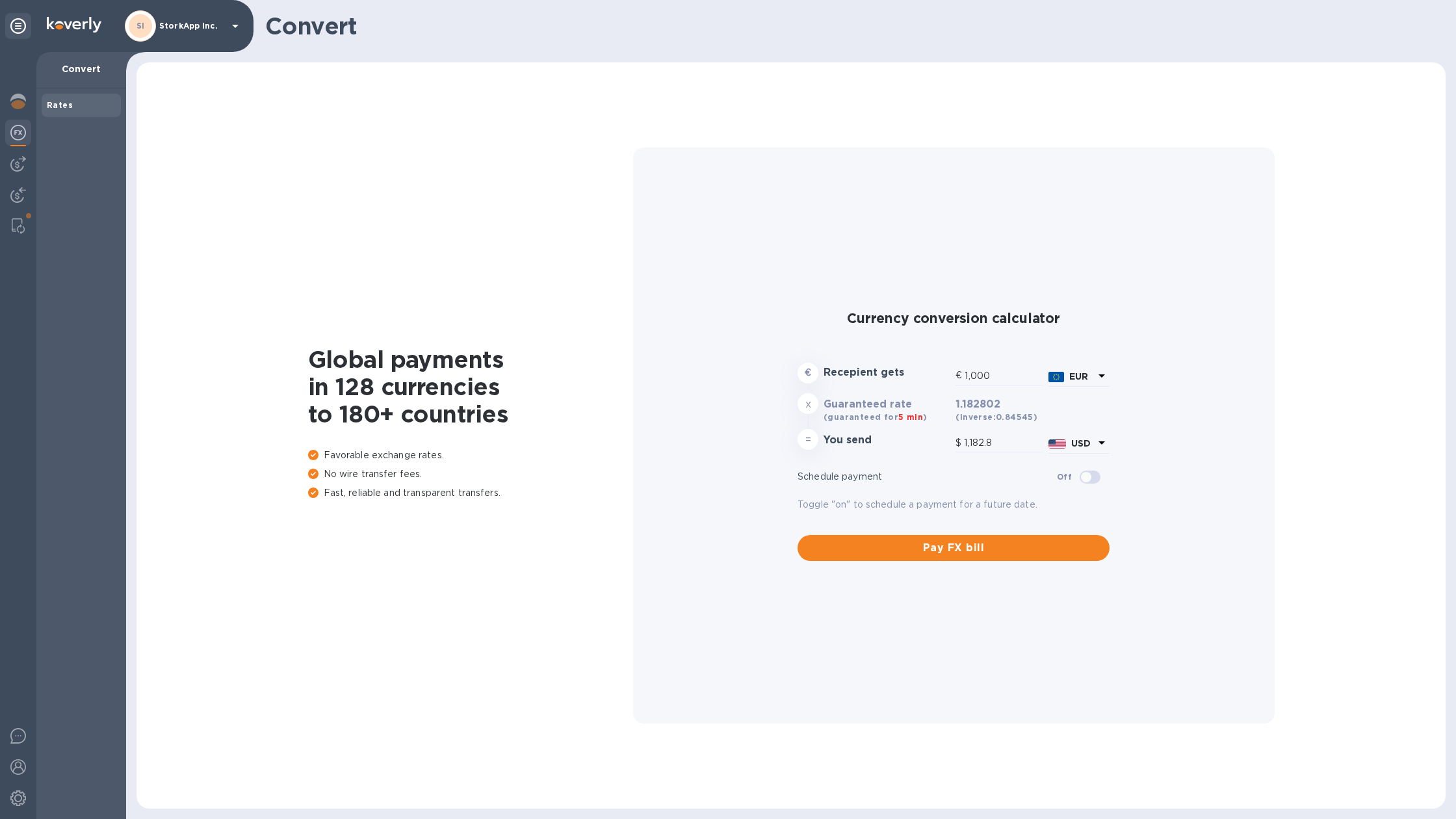
click at [19, 179] on div at bounding box center [18, 435] width 36 height 767
click at [19, 166] on img at bounding box center [18, 163] width 16 height 16
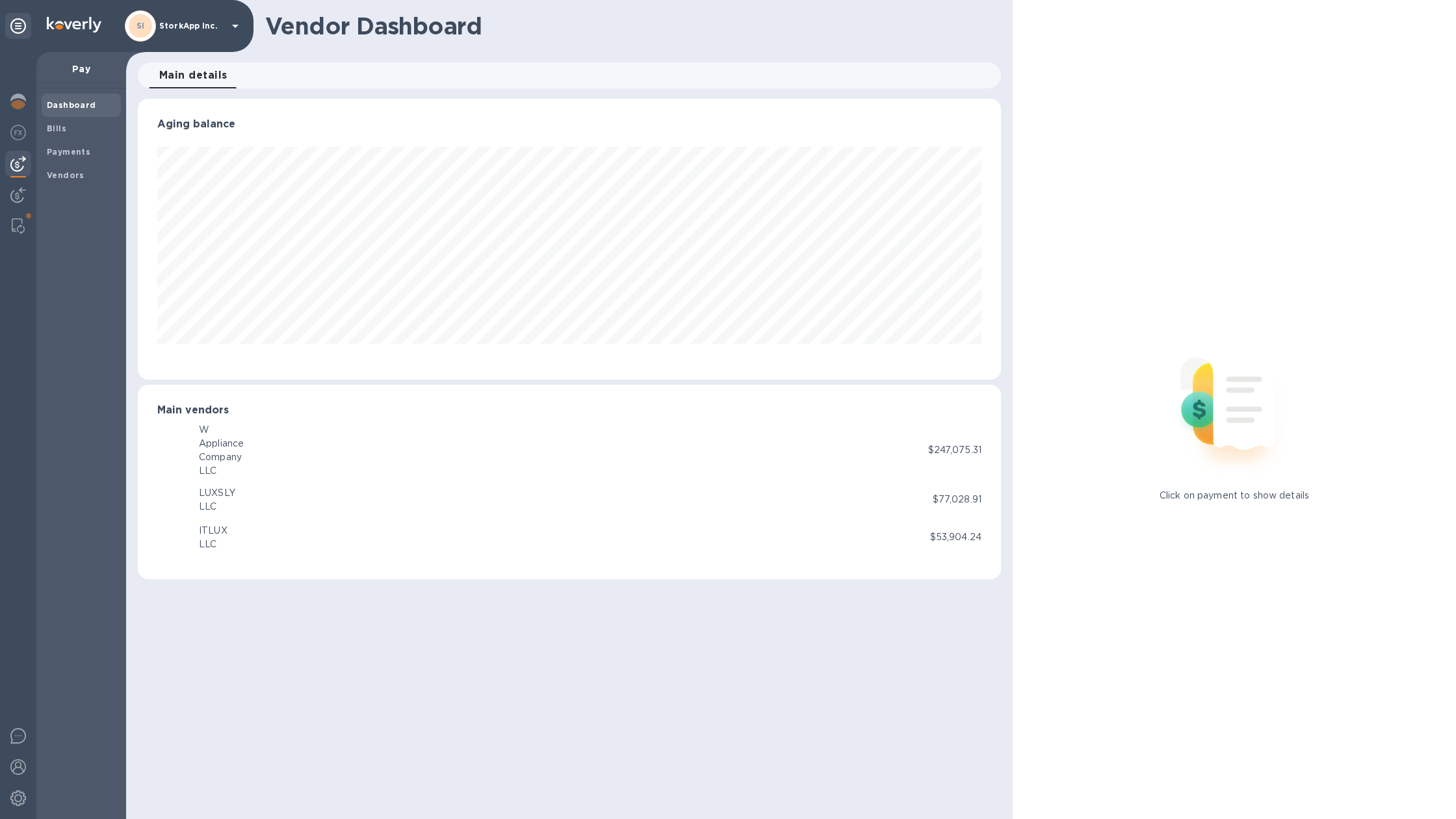
scroll to position [281, 863]
click at [19, 193] on img at bounding box center [18, 194] width 16 height 16
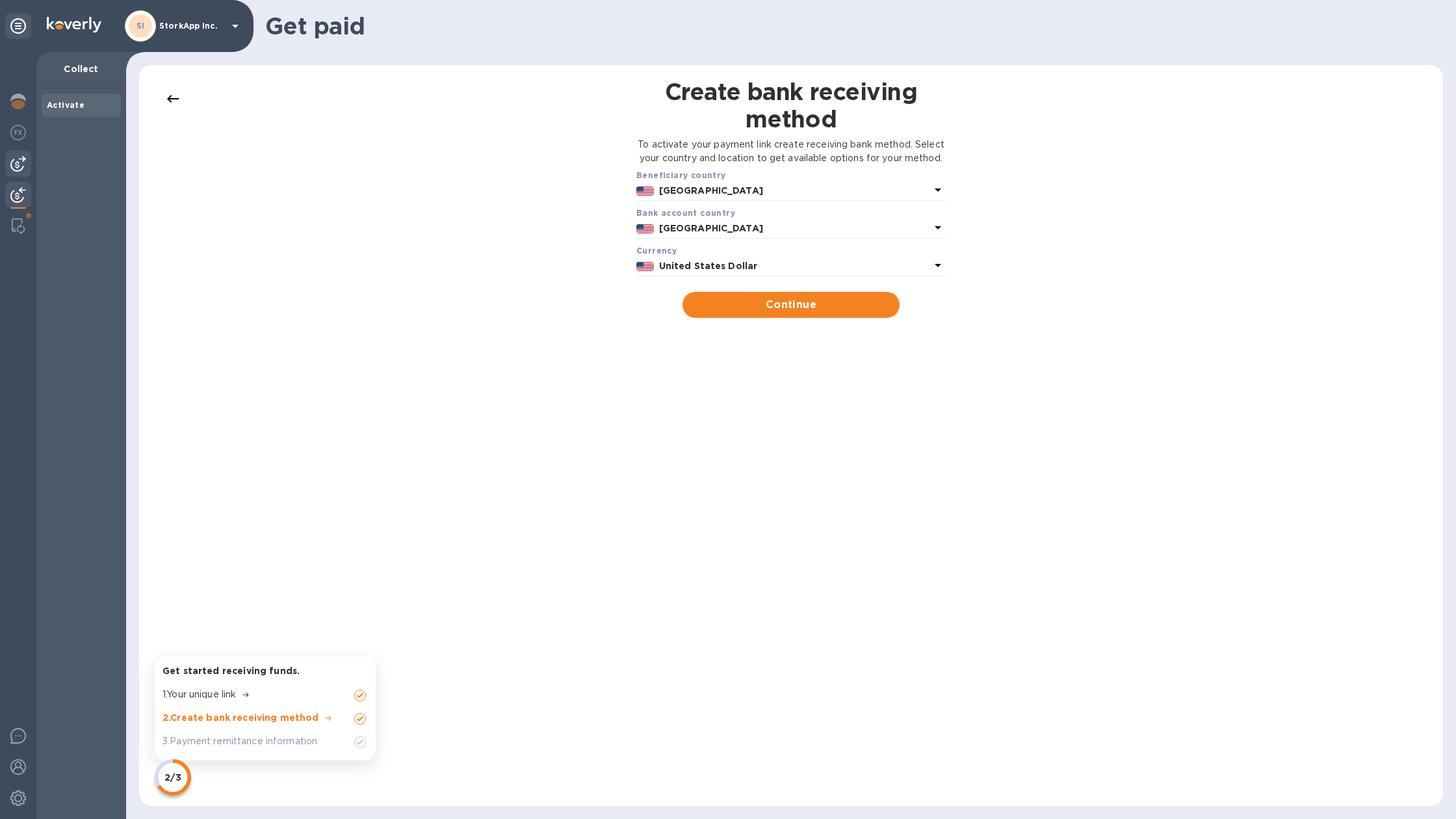
click at [19, 160] on img at bounding box center [18, 163] width 16 height 16
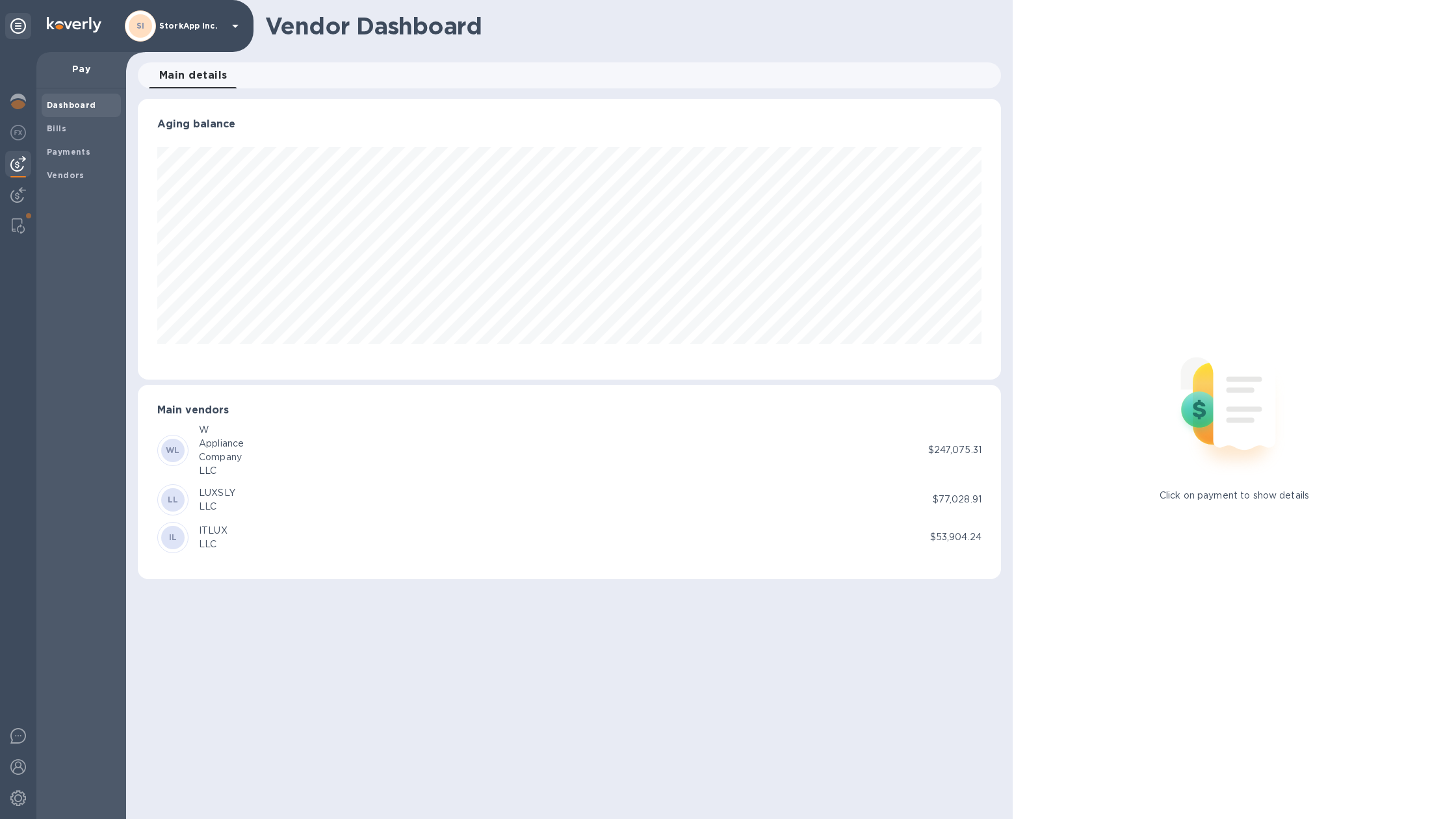
scroll to position [281, 863]
click at [211, 437] on div "Appliance" at bounding box center [221, 444] width 45 height 13
click at [97, 133] on span "Bills" at bounding box center [81, 129] width 69 height 13
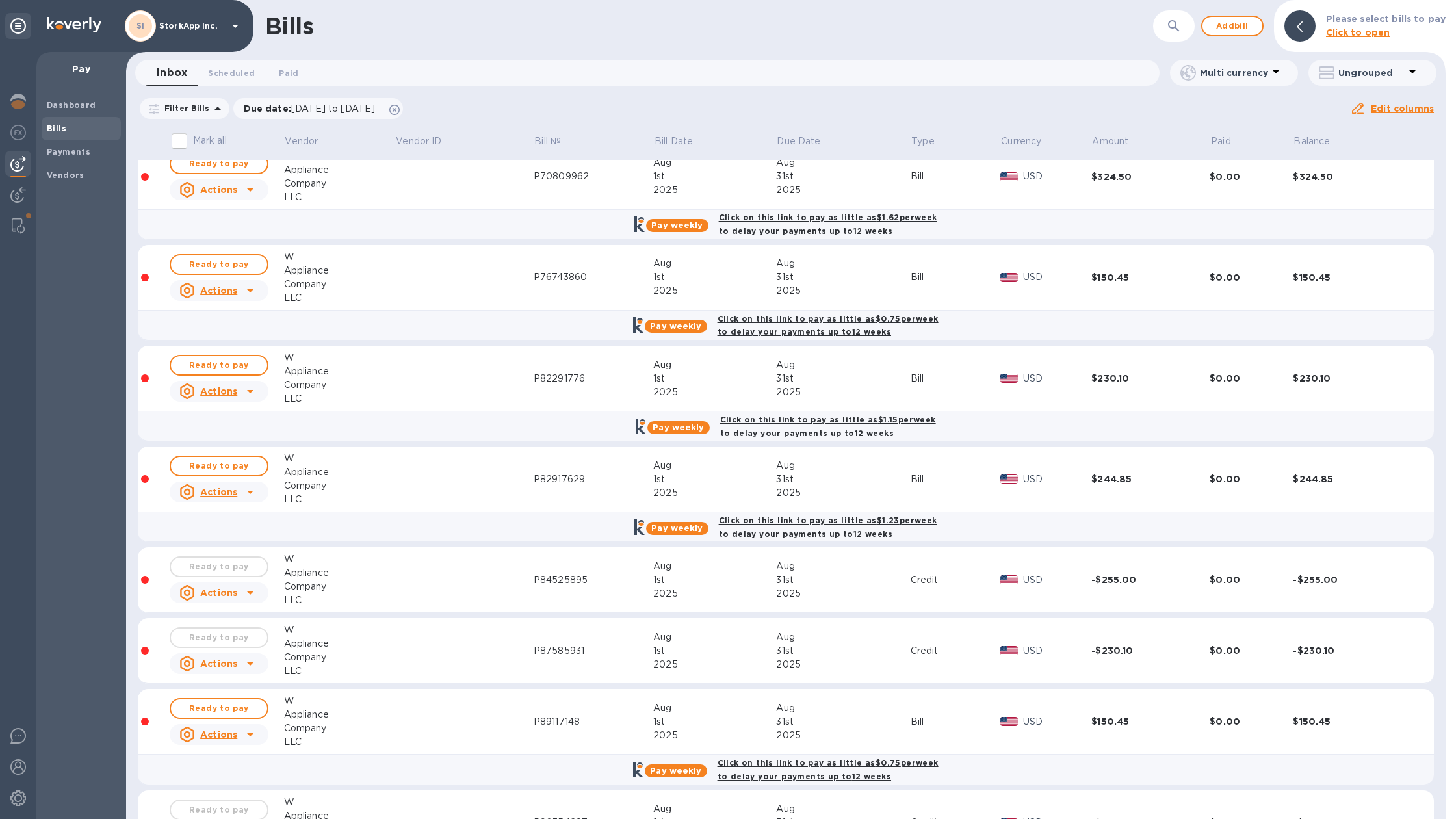
scroll to position [2841, 0]
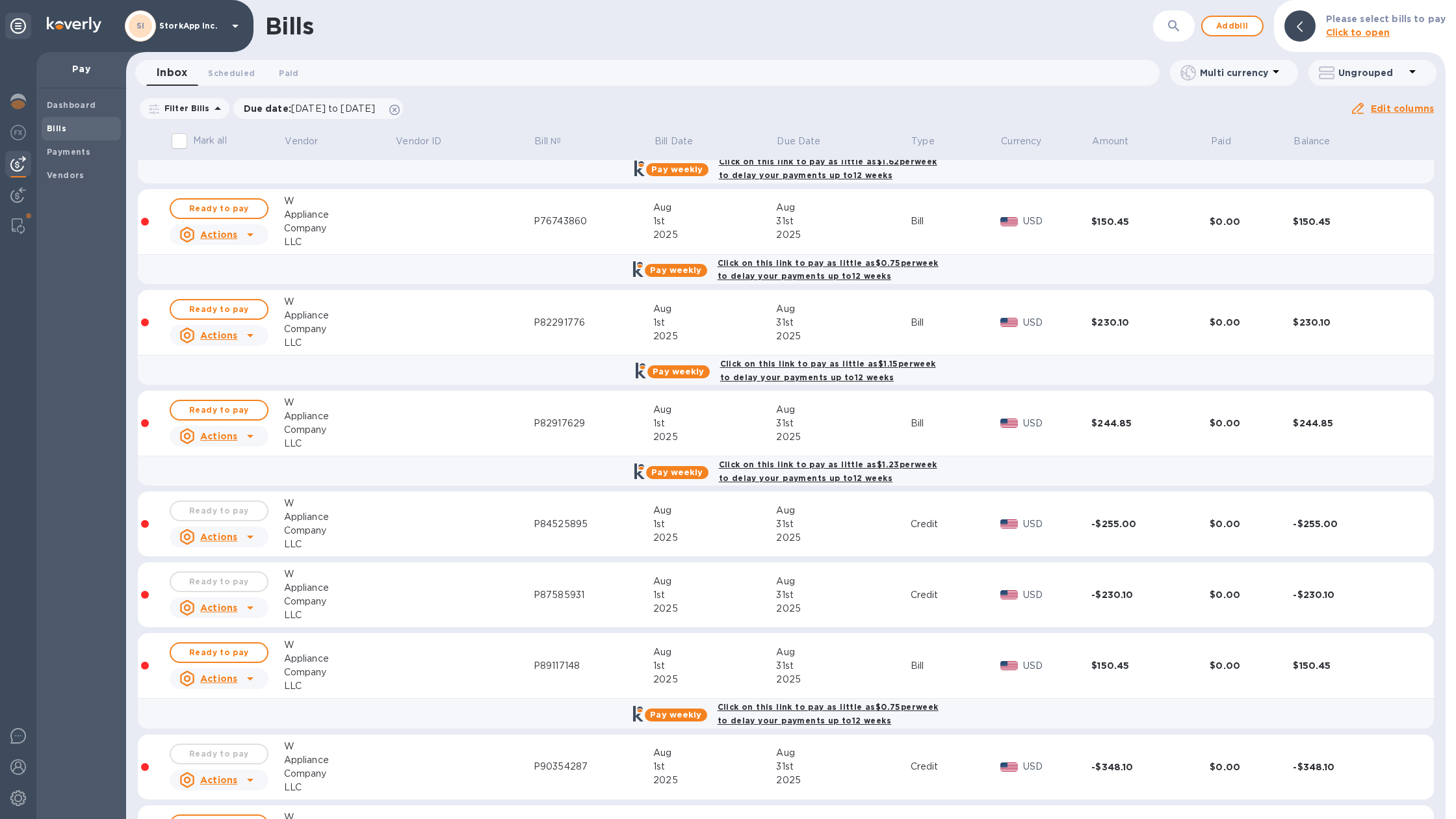
click at [213, 297] on td "Ready to pay Actions" at bounding box center [226, 323] width 116 height 65
click at [213, 306] on span "Ready to pay" at bounding box center [219, 309] width 76 height 16
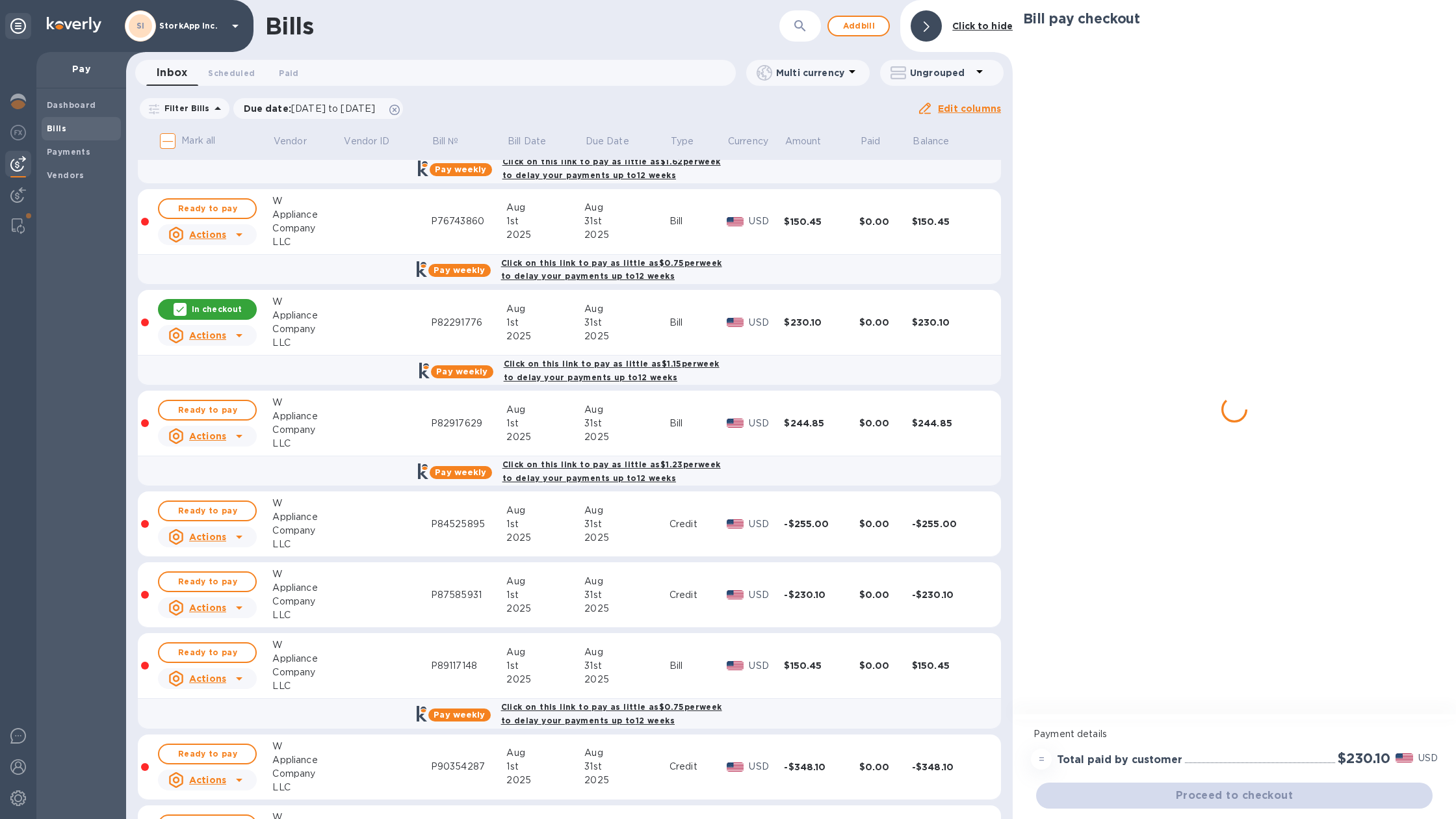
click at [213, 306] on p "In checkout" at bounding box center [216, 309] width 50 height 11
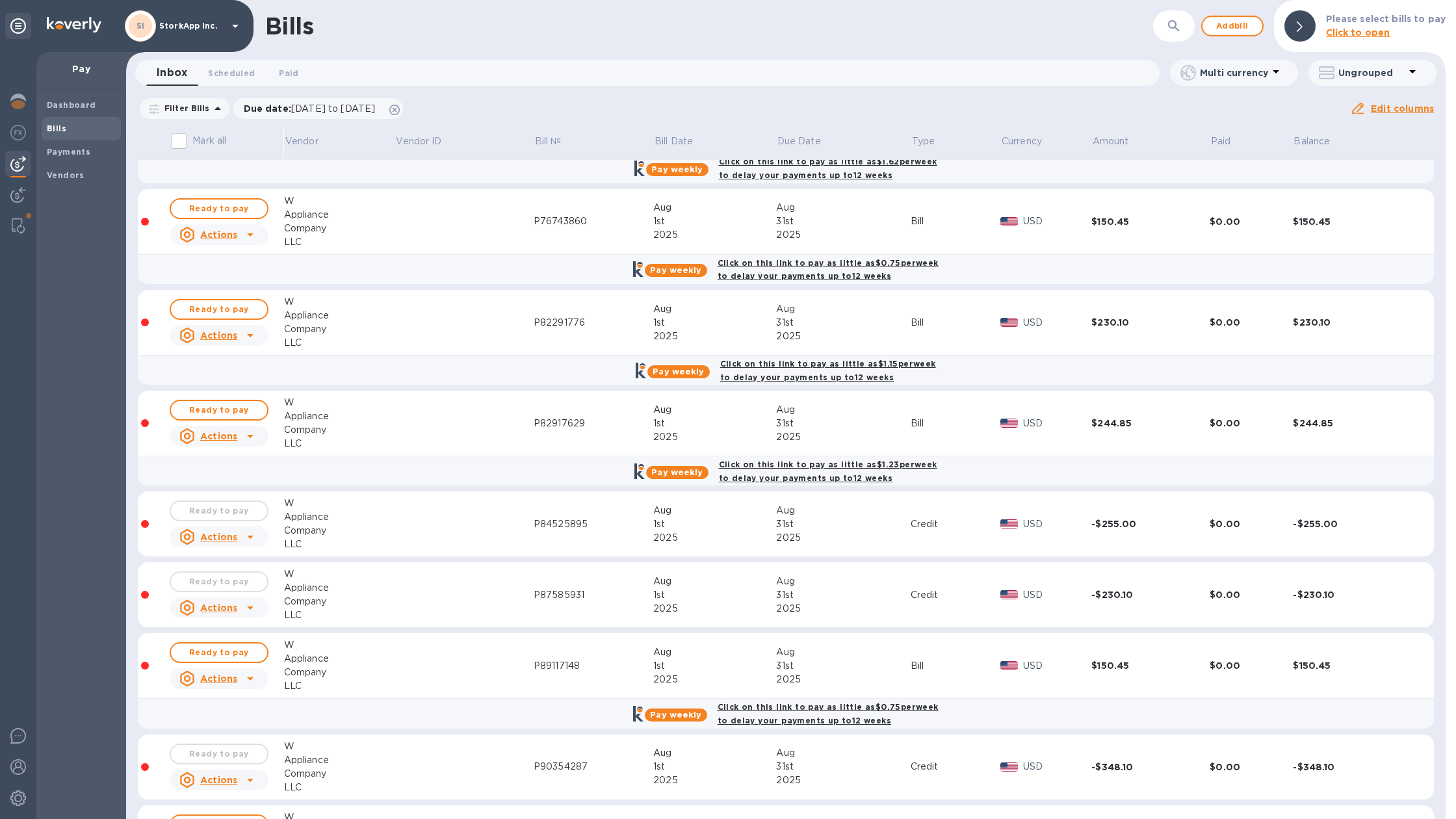
click at [213, 306] on span "Ready to pay" at bounding box center [219, 309] width 76 height 16
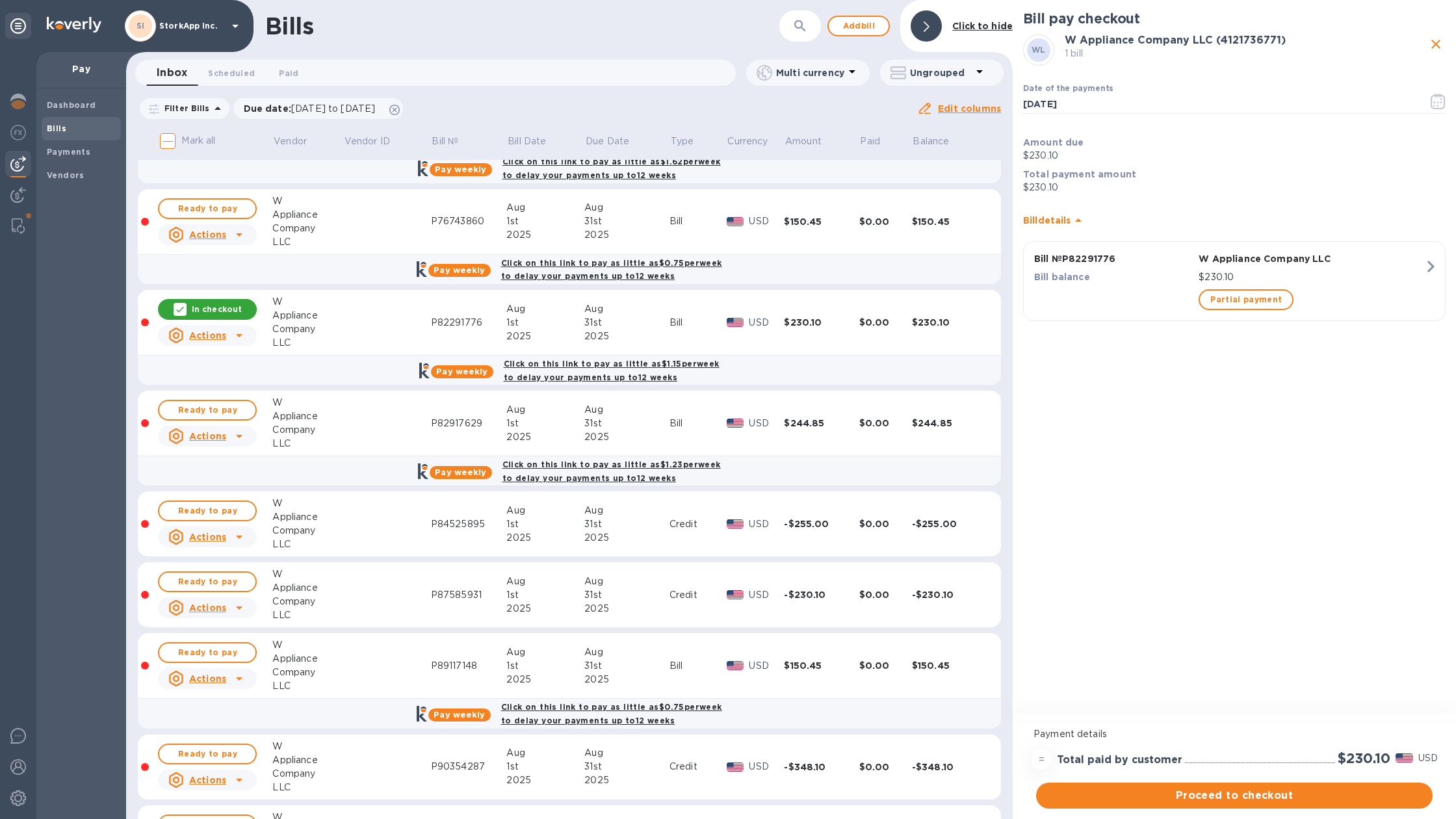
click at [176, 302] on div "In checkout" at bounding box center [207, 309] width 99 height 21
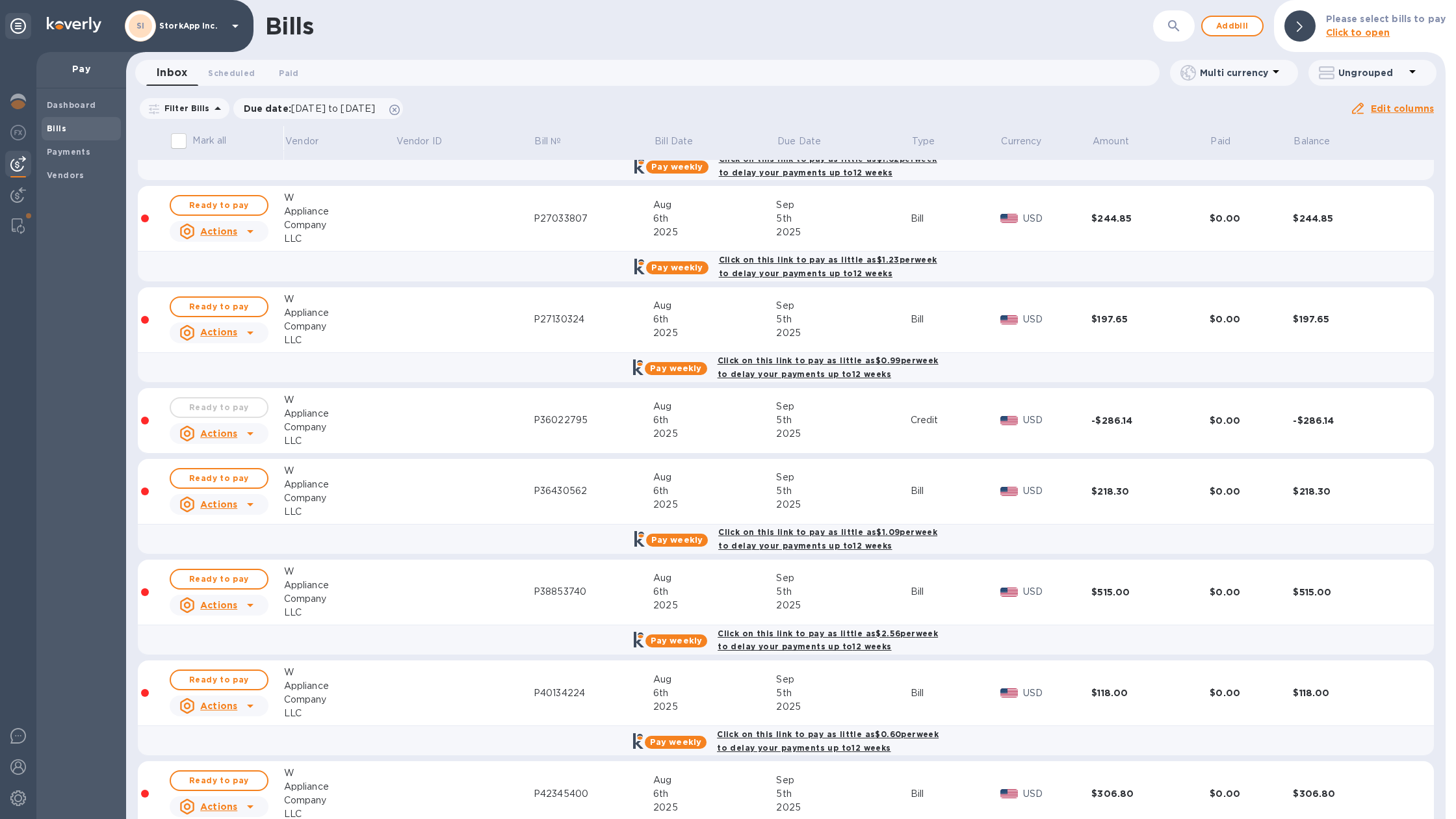
scroll to position [8510, 0]
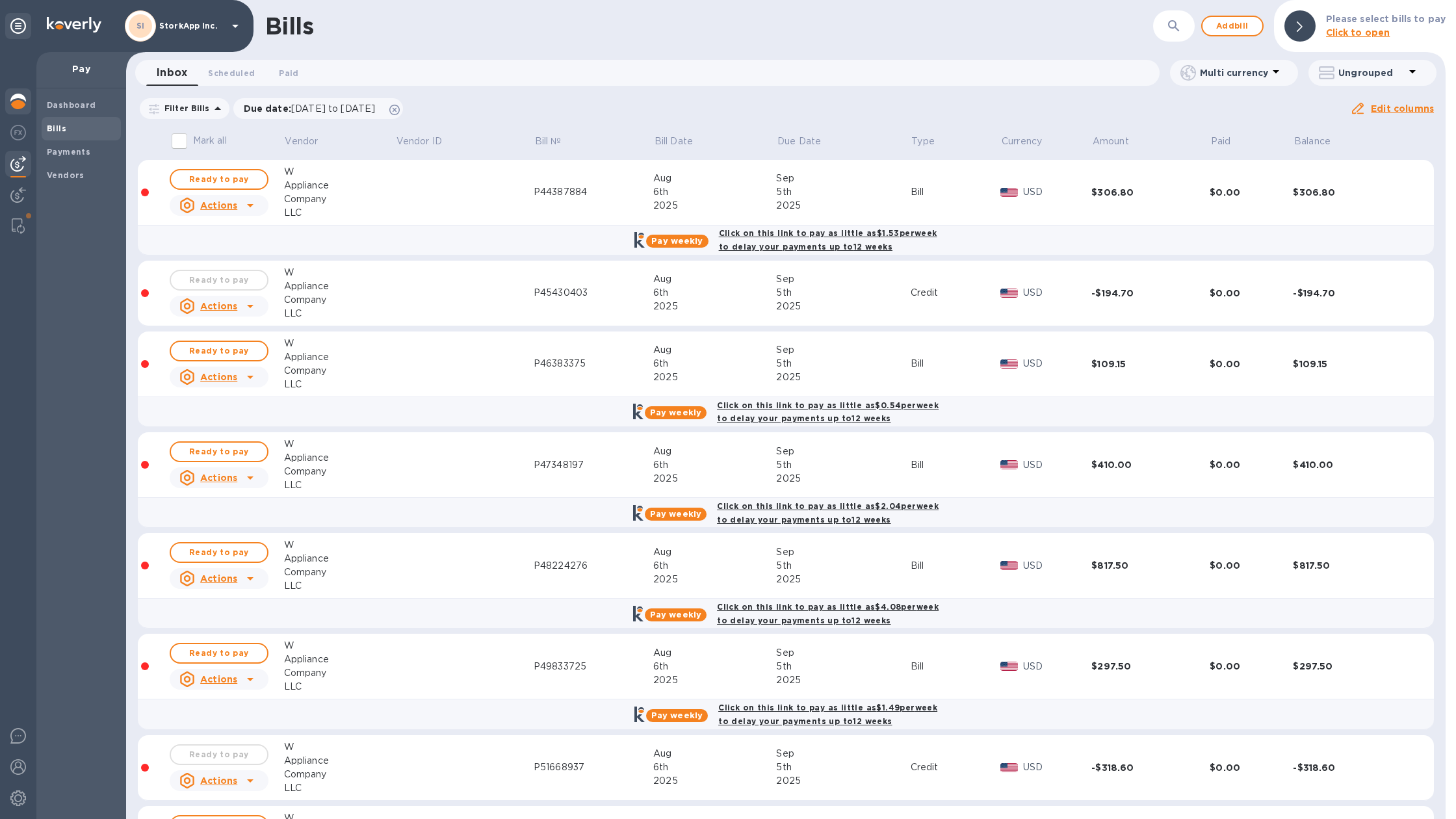
click at [13, 104] on img at bounding box center [18, 101] width 16 height 16
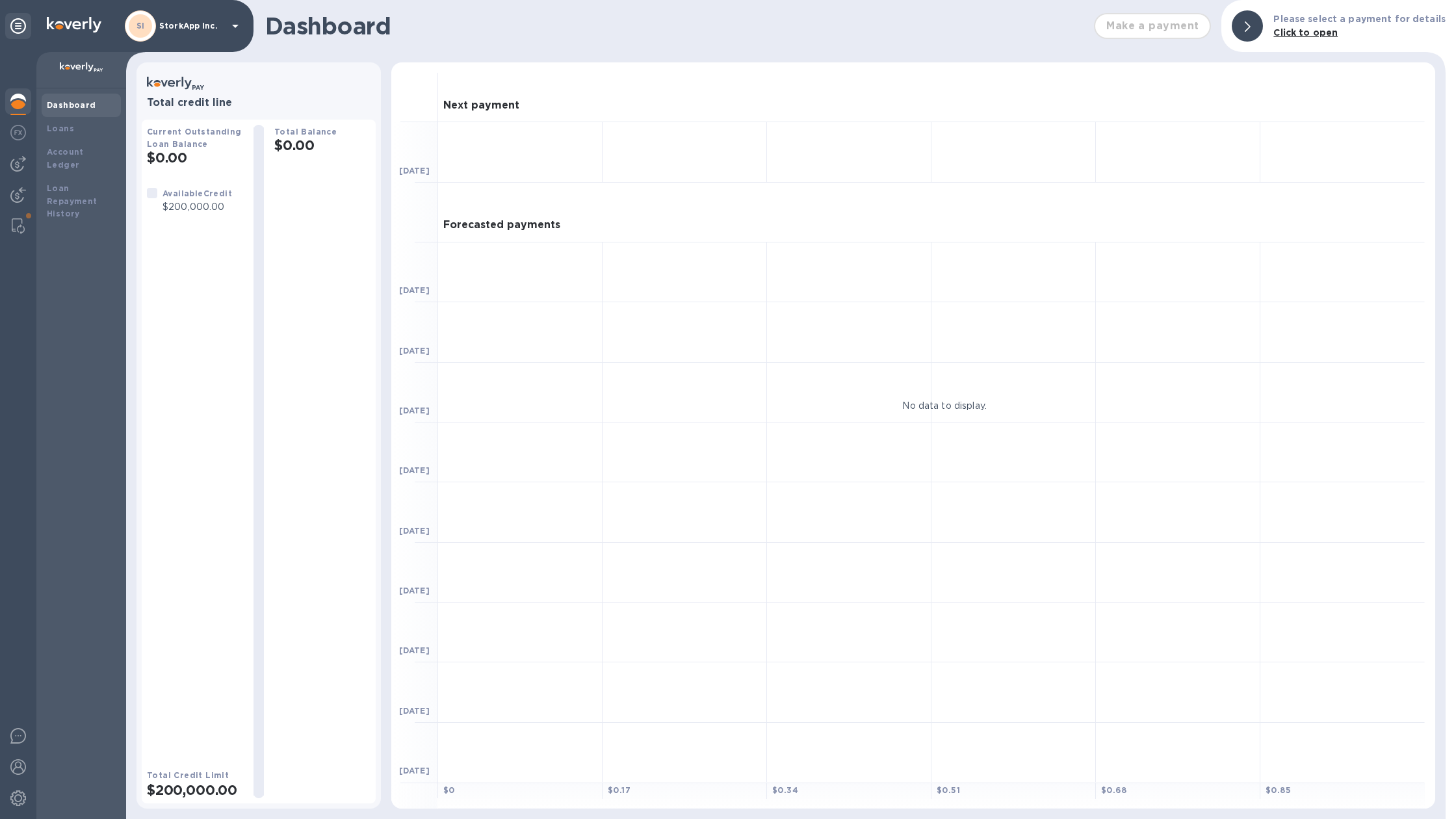
drag, startPoint x: 176, startPoint y: 206, endPoint x: 168, endPoint y: 203, distance: 8.5
click at [173, 205] on p "$200,000.00" at bounding box center [197, 207] width 70 height 13
click at [84, 134] on div "Loans" at bounding box center [81, 129] width 69 height 13
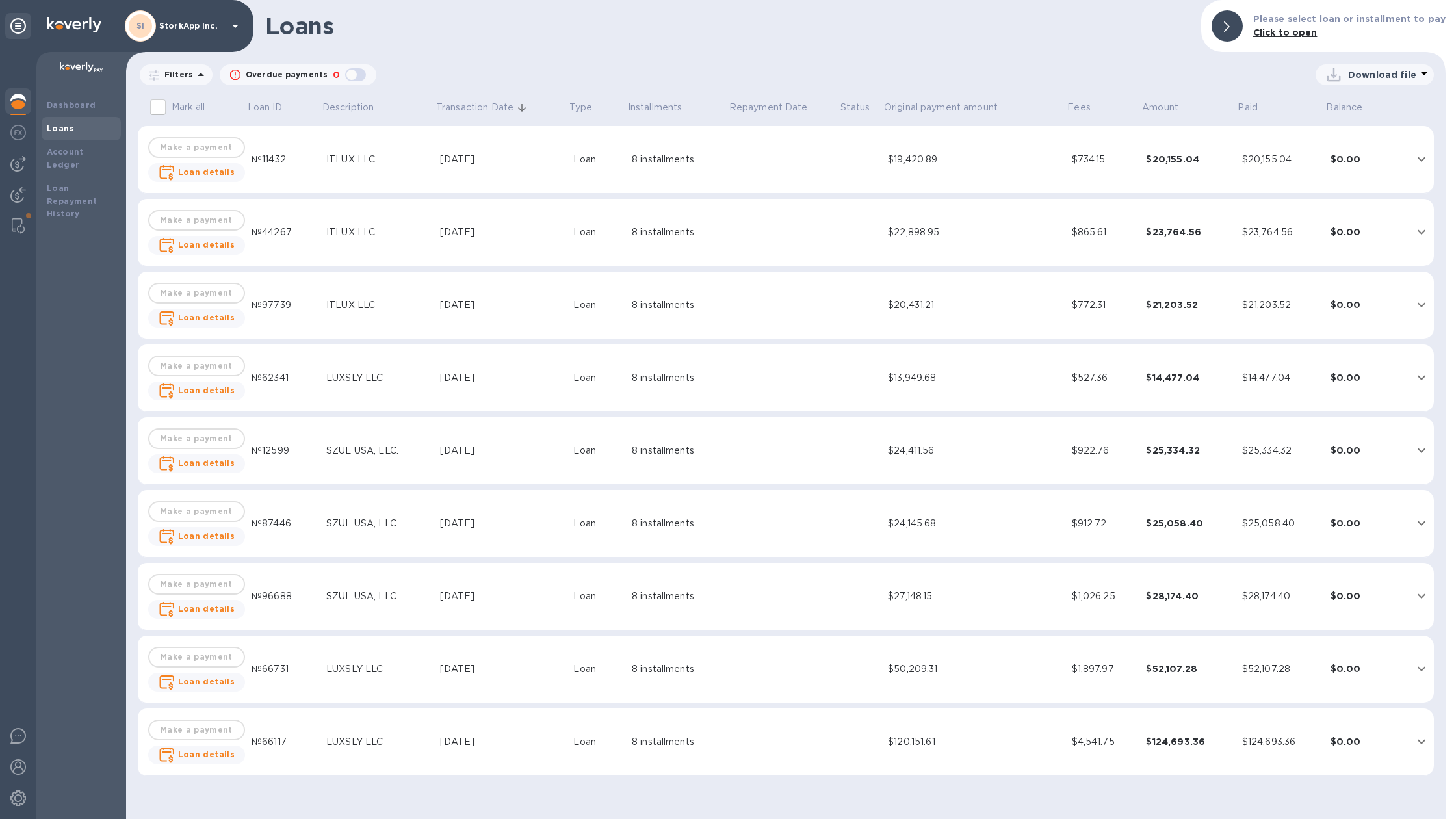
click at [175, 70] on p "Filters" at bounding box center [177, 74] width 34 height 11
click at [175, 70] on p "Filters" at bounding box center [177, 74] width 34 height 11
click at [22, 133] on img at bounding box center [18, 132] width 16 height 16
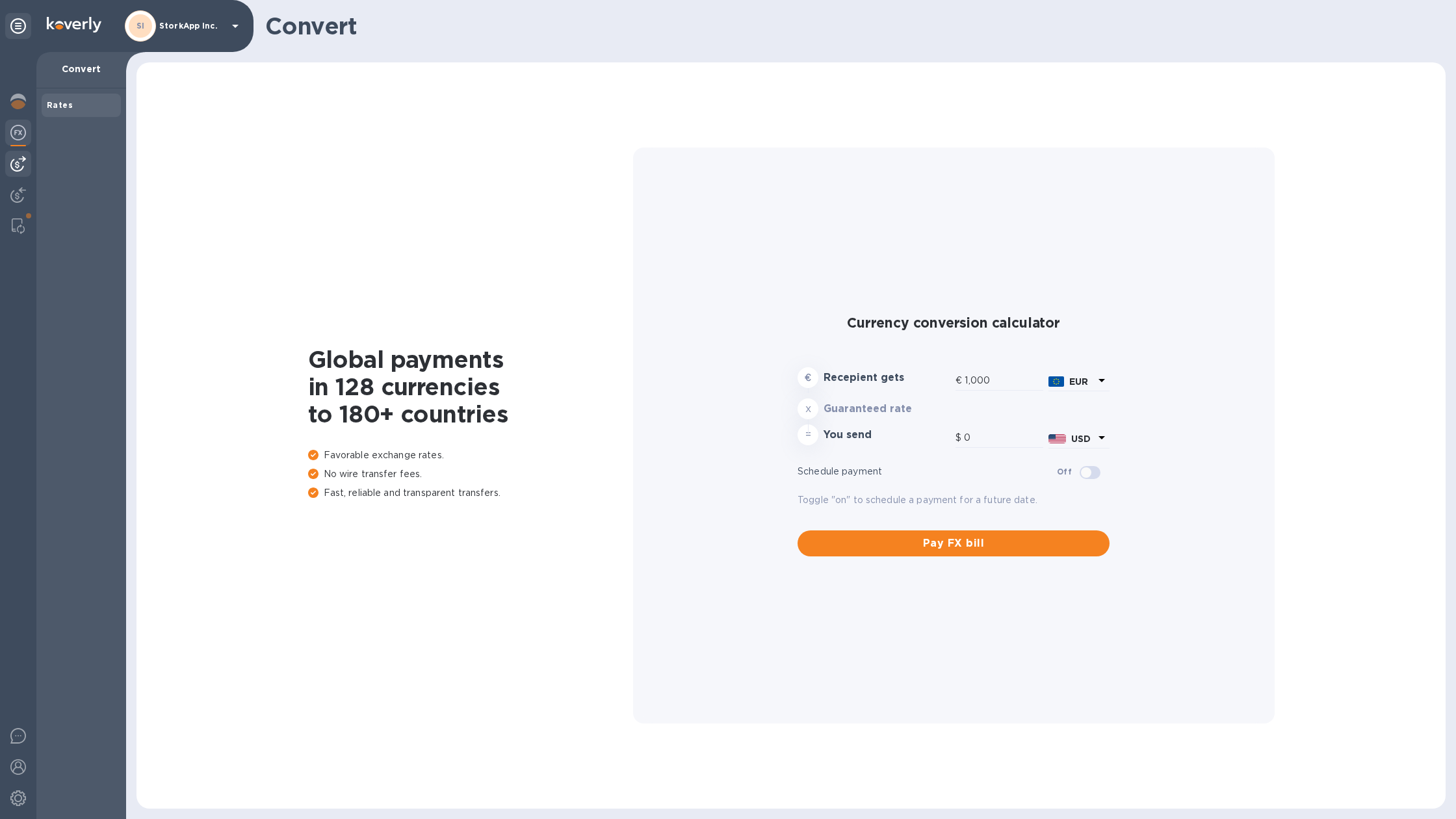
click at [21, 151] on div at bounding box center [18, 163] width 26 height 26
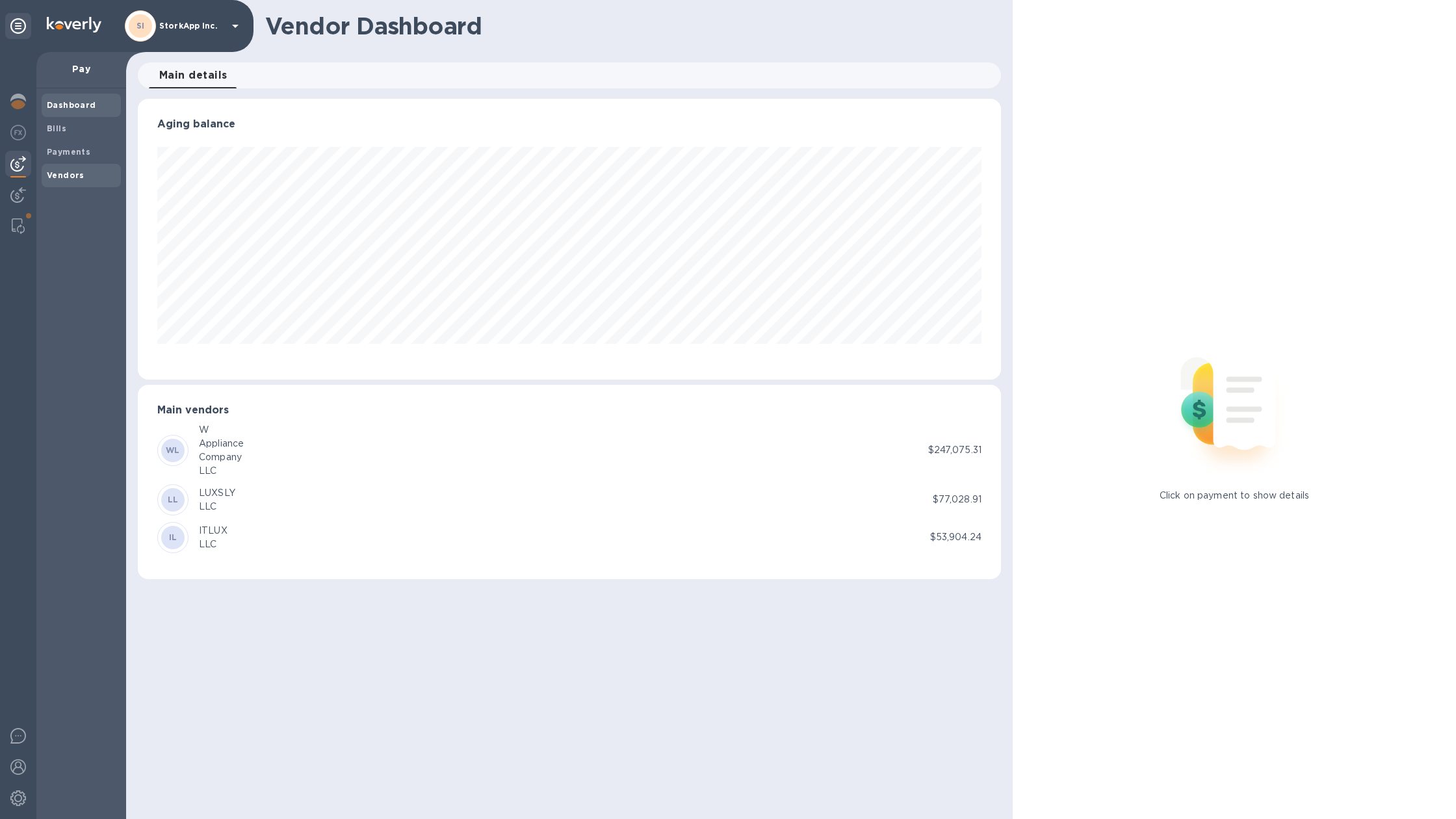
scroll to position [281, 863]
click at [53, 178] on b "Vendors" at bounding box center [65, 175] width 38 height 10
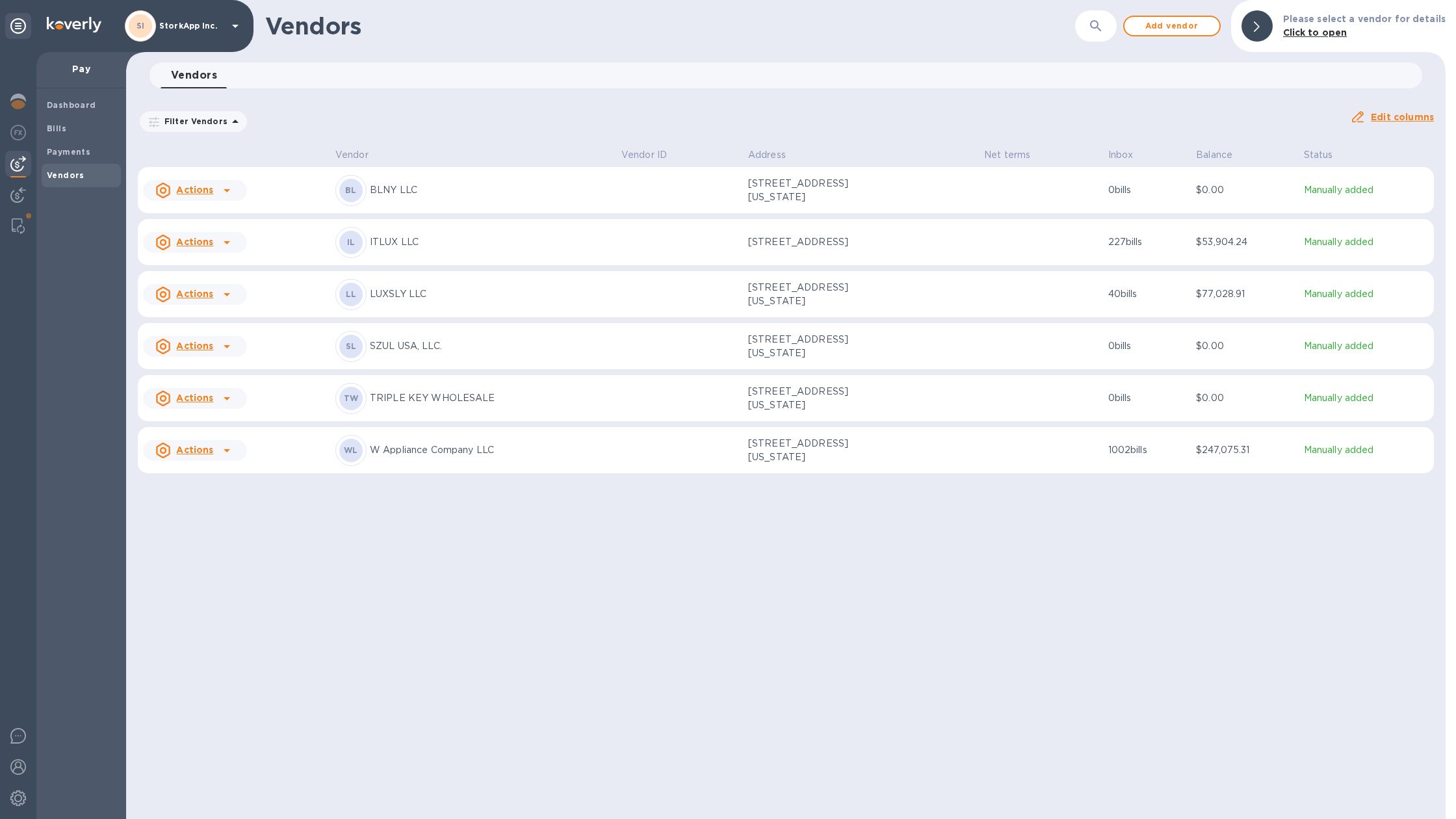
click at [908, 470] on td "[STREET_ADDRESS][US_STATE]" at bounding box center [861, 450] width 236 height 47
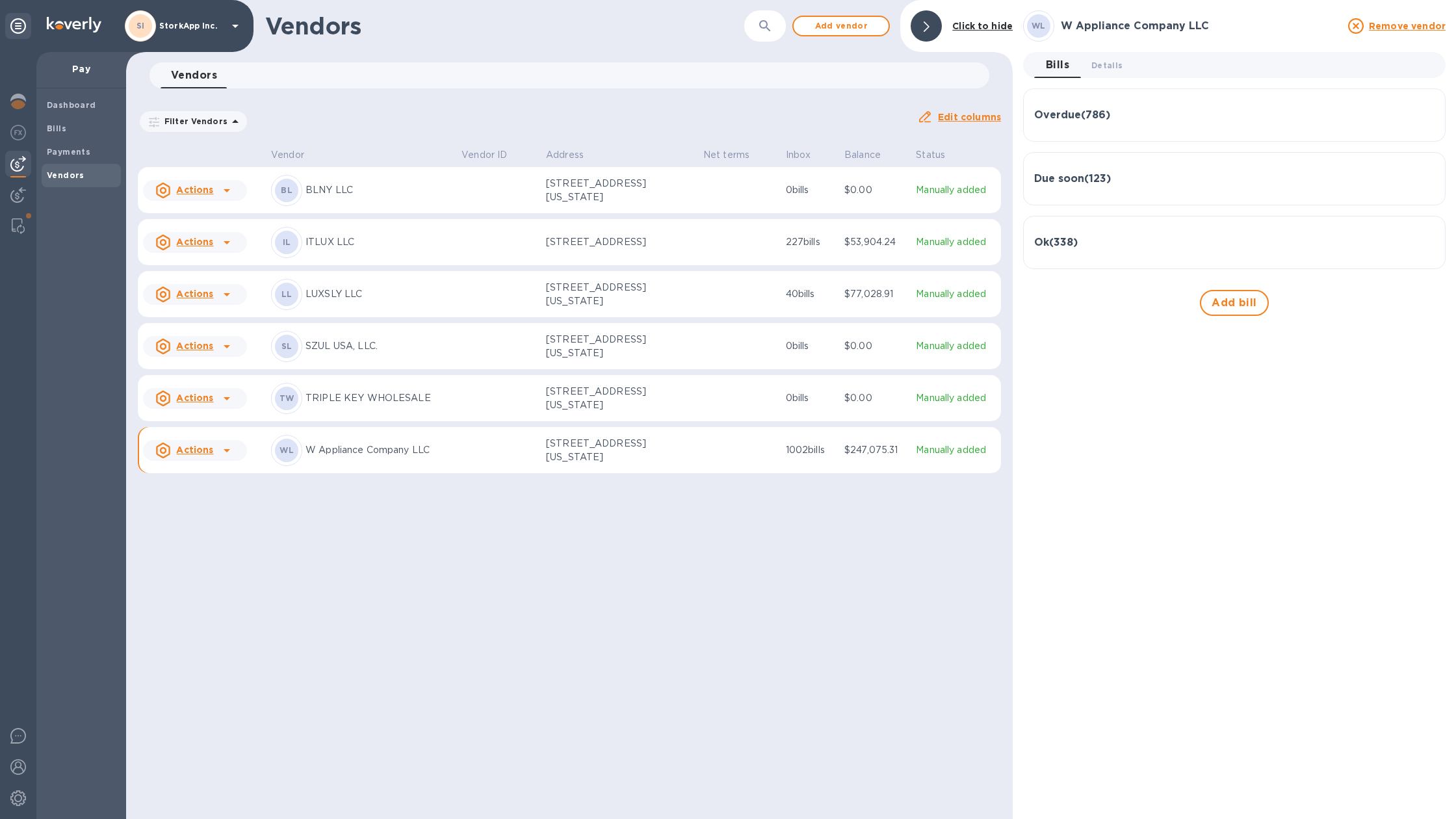
click at [1120, 123] on div "Overdue ( 786 )" at bounding box center [1234, 115] width 401 height 31
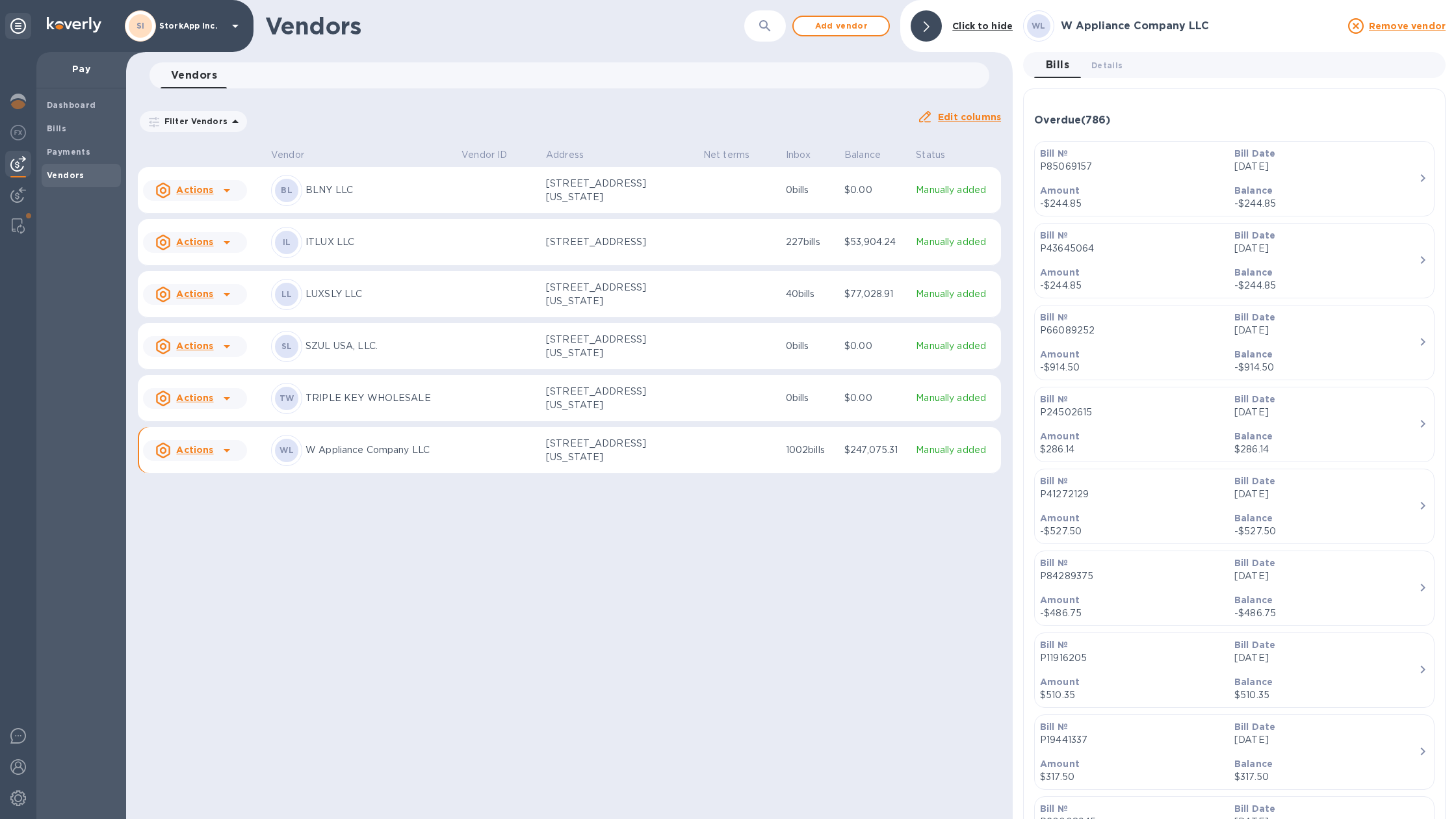
click at [1120, 123] on div "Overdue ( 786 )" at bounding box center [1234, 120] width 401 height 13
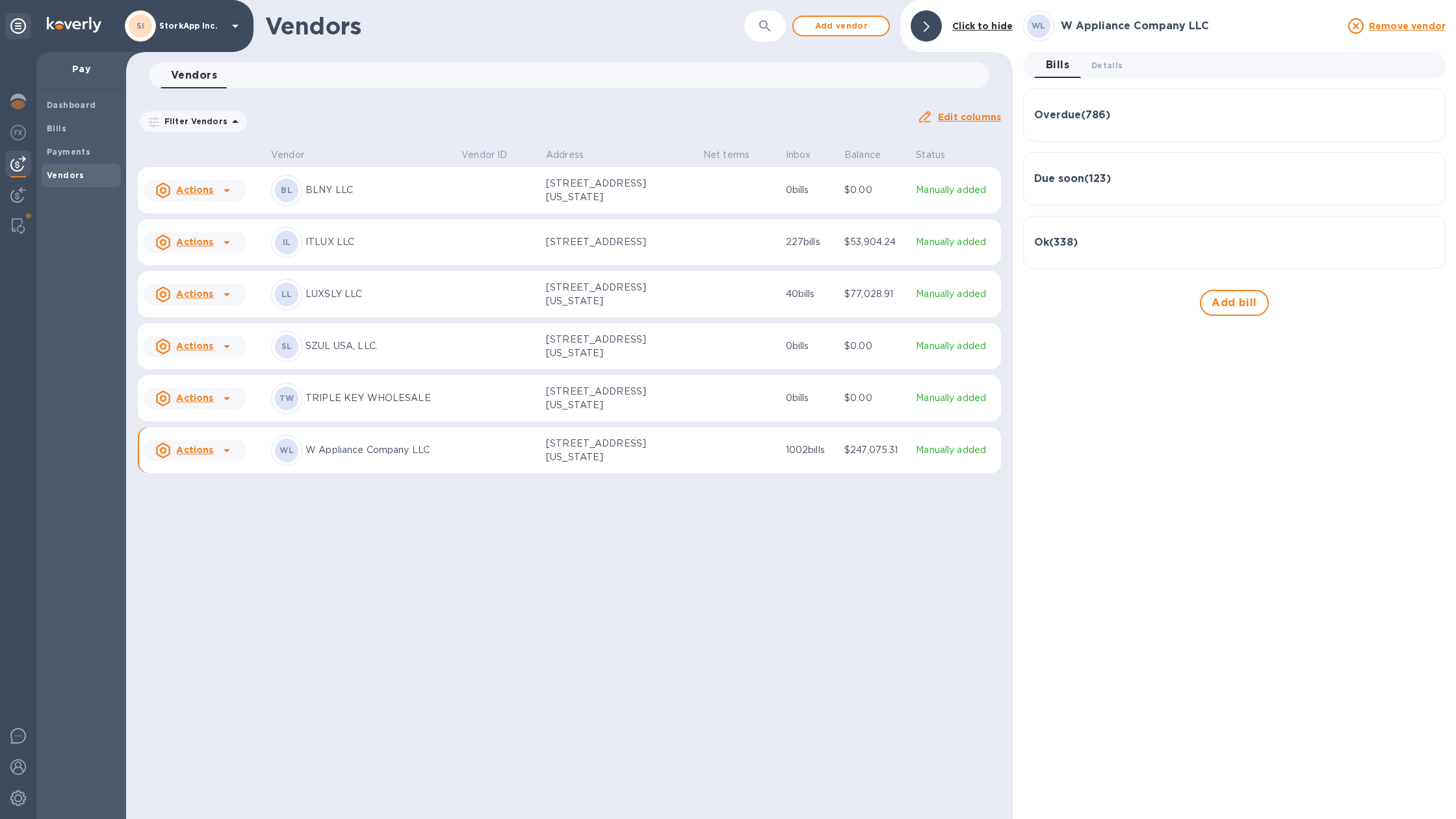
click at [1120, 123] on div "Overdue ( 786 )" at bounding box center [1234, 115] width 401 height 31
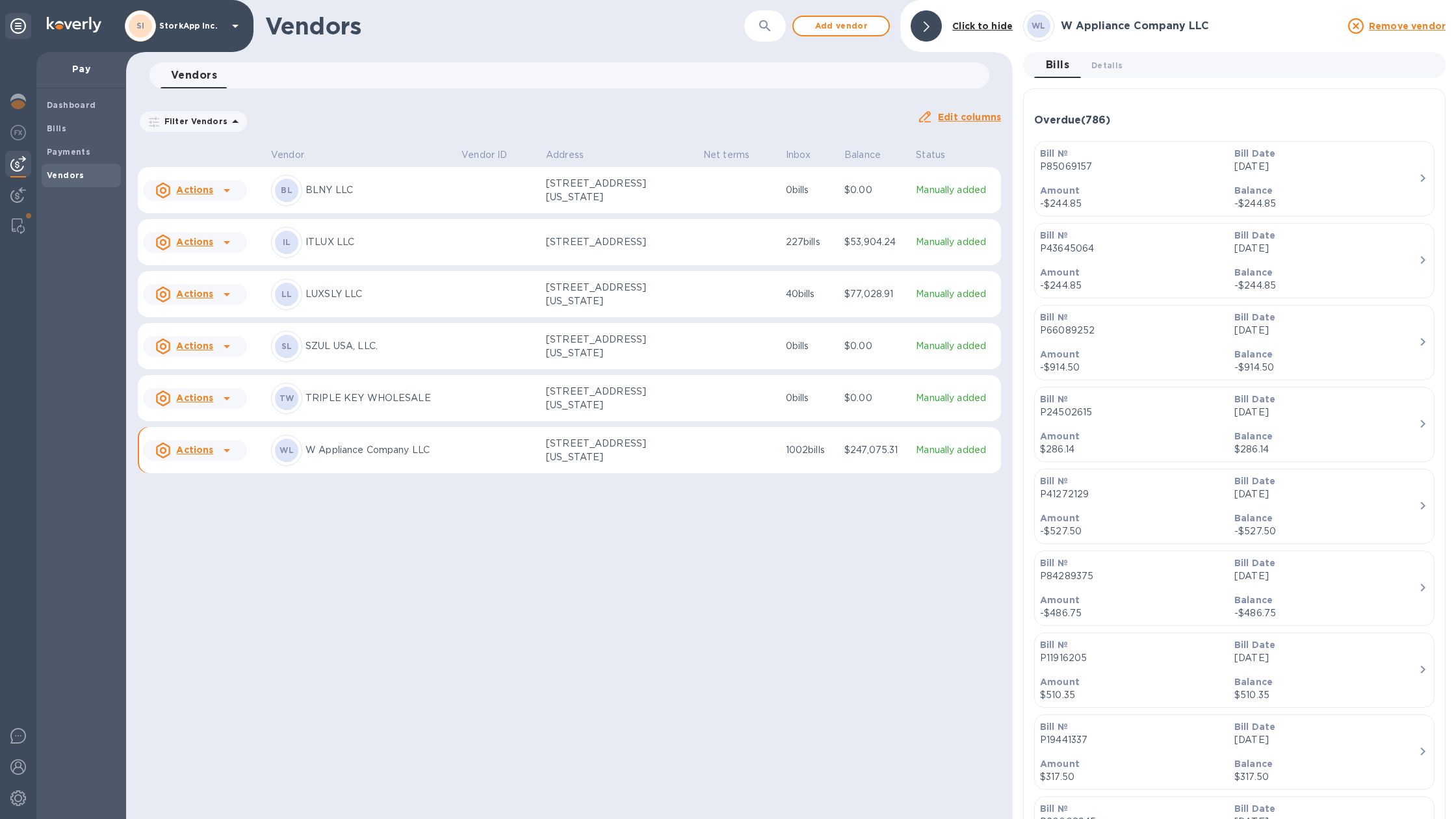
click at [1406, 30] on u "Remove vendor" at bounding box center [1406, 26] width 76 height 10
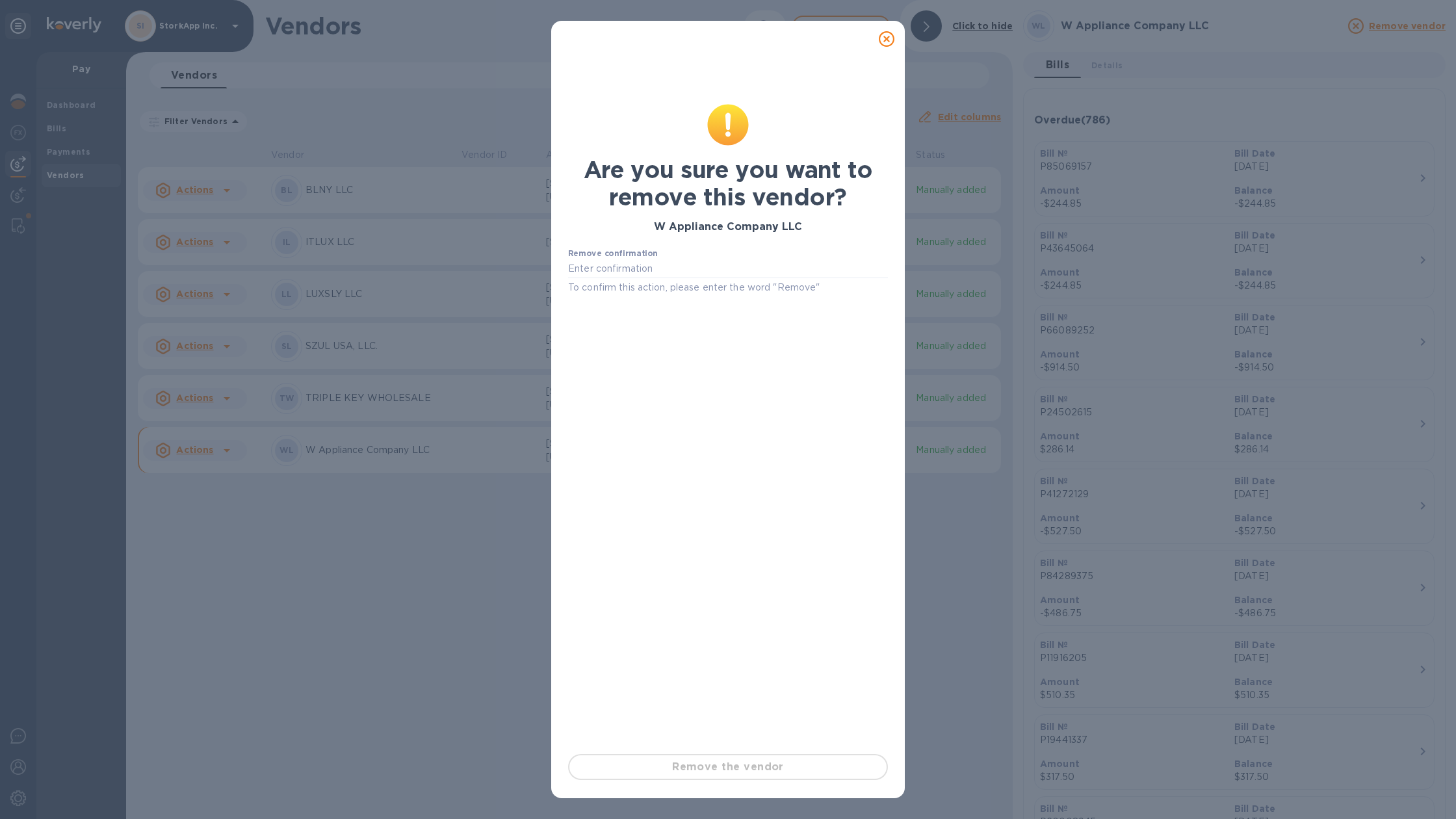
click at [513, 151] on div "Are you sure you want to remove this vendor? W Appliance Company LLC Remove con…" at bounding box center [728, 410] width 1456 height 819
click at [890, 39] on icon at bounding box center [886, 39] width 16 height 16
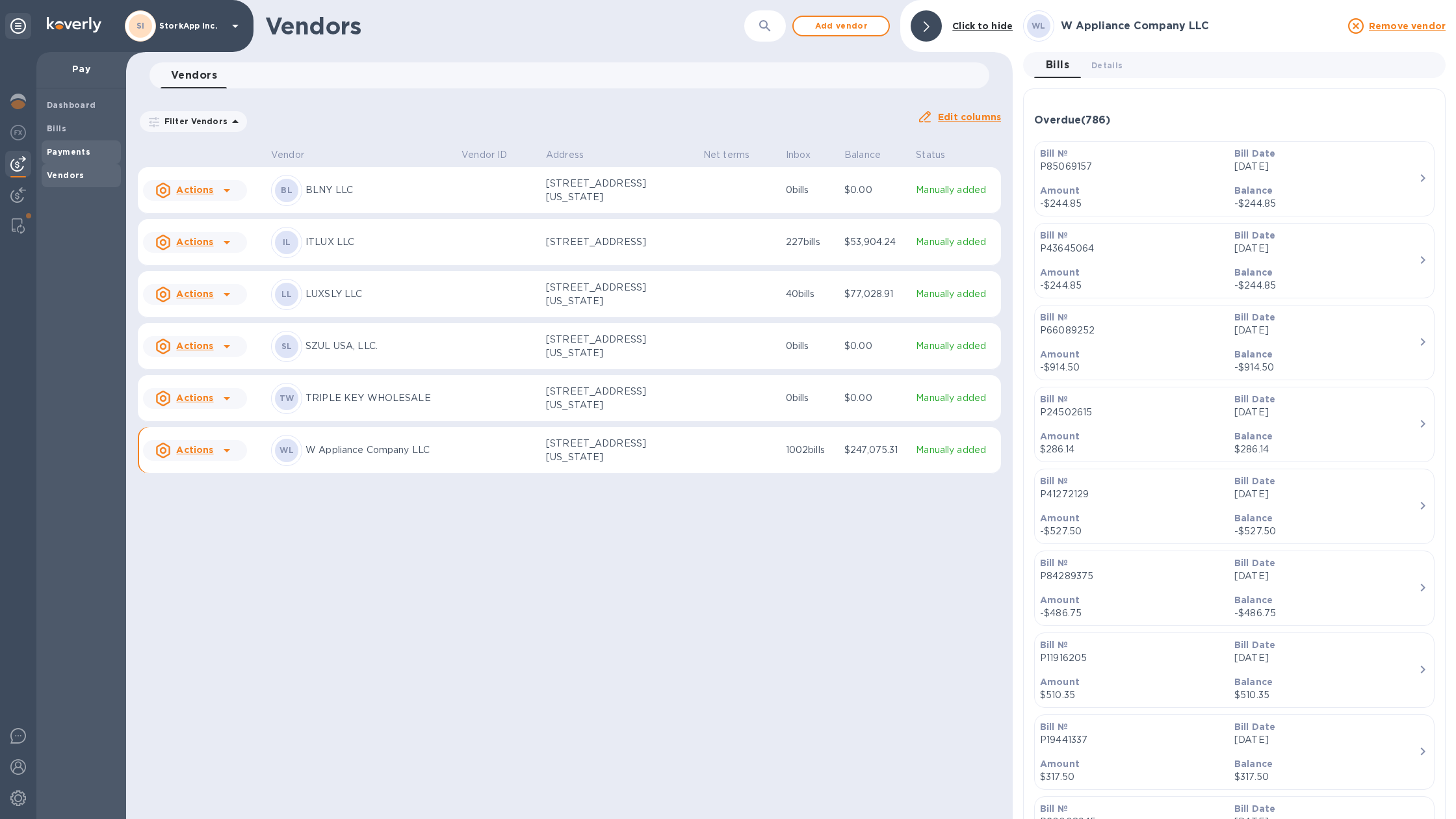
click at [56, 145] on div "Payments" at bounding box center [81, 152] width 79 height 24
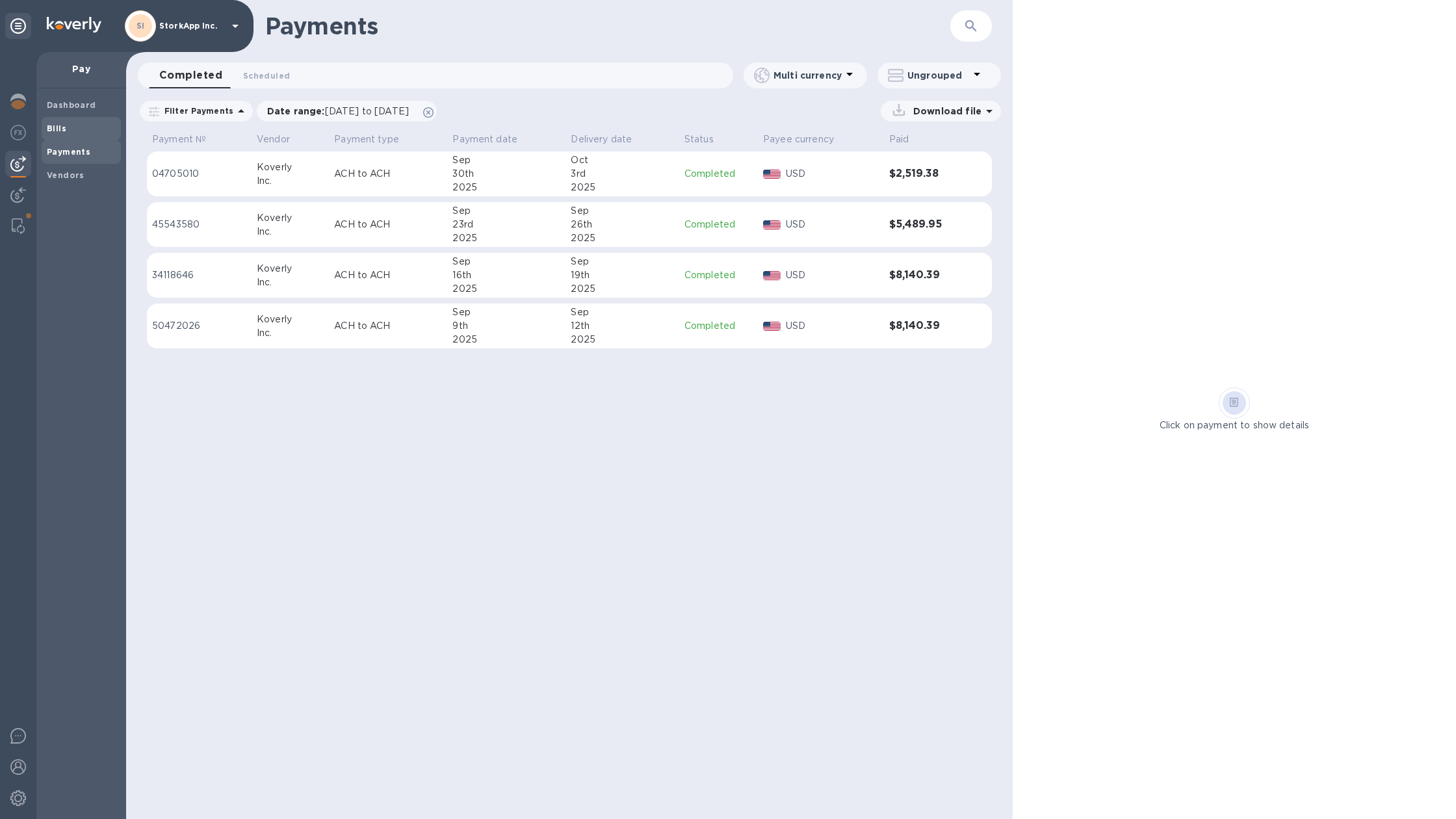
click at [65, 122] on span "Bills" at bounding box center [81, 129] width 69 height 13
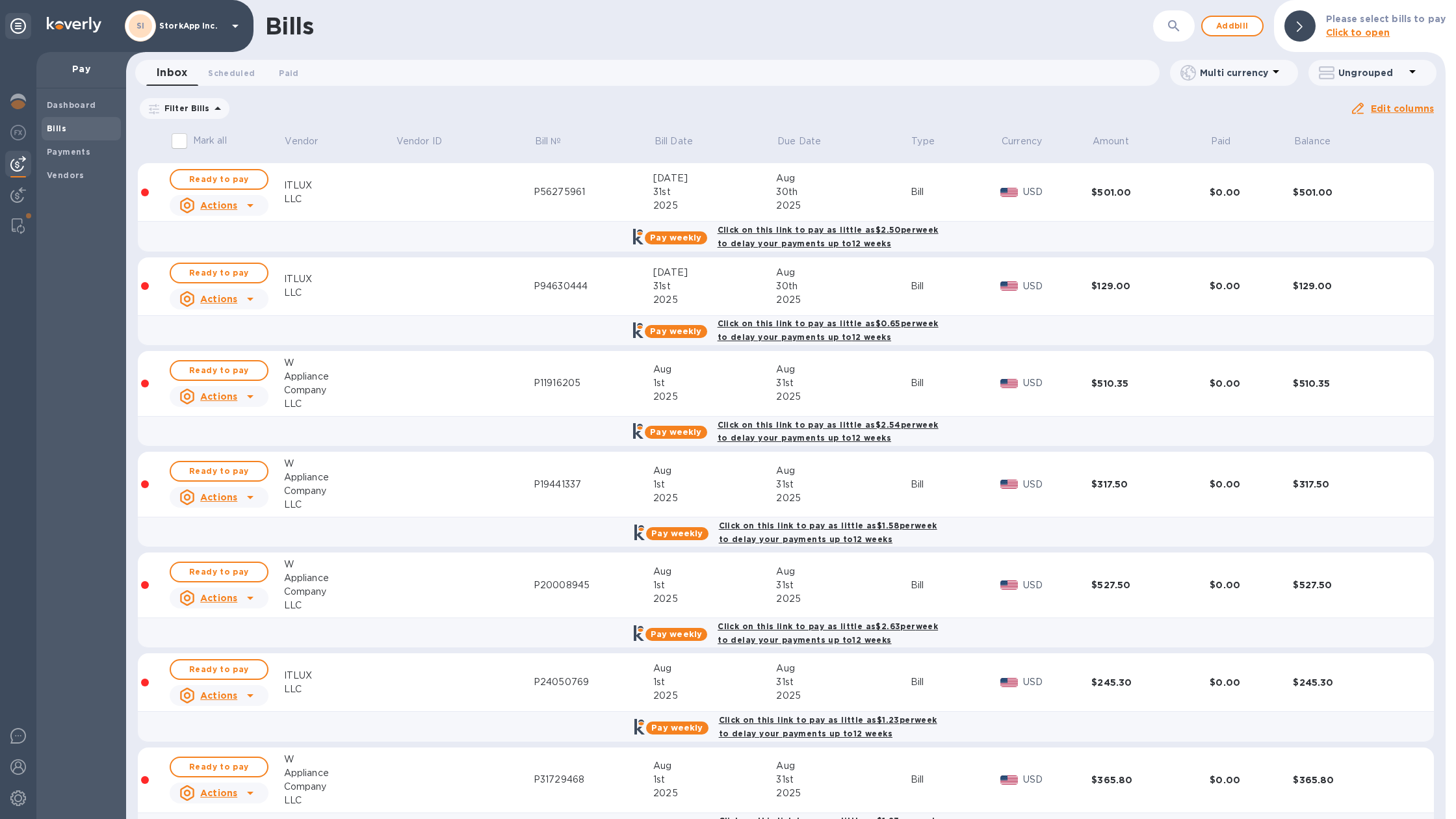
scroll to position [792, 0]
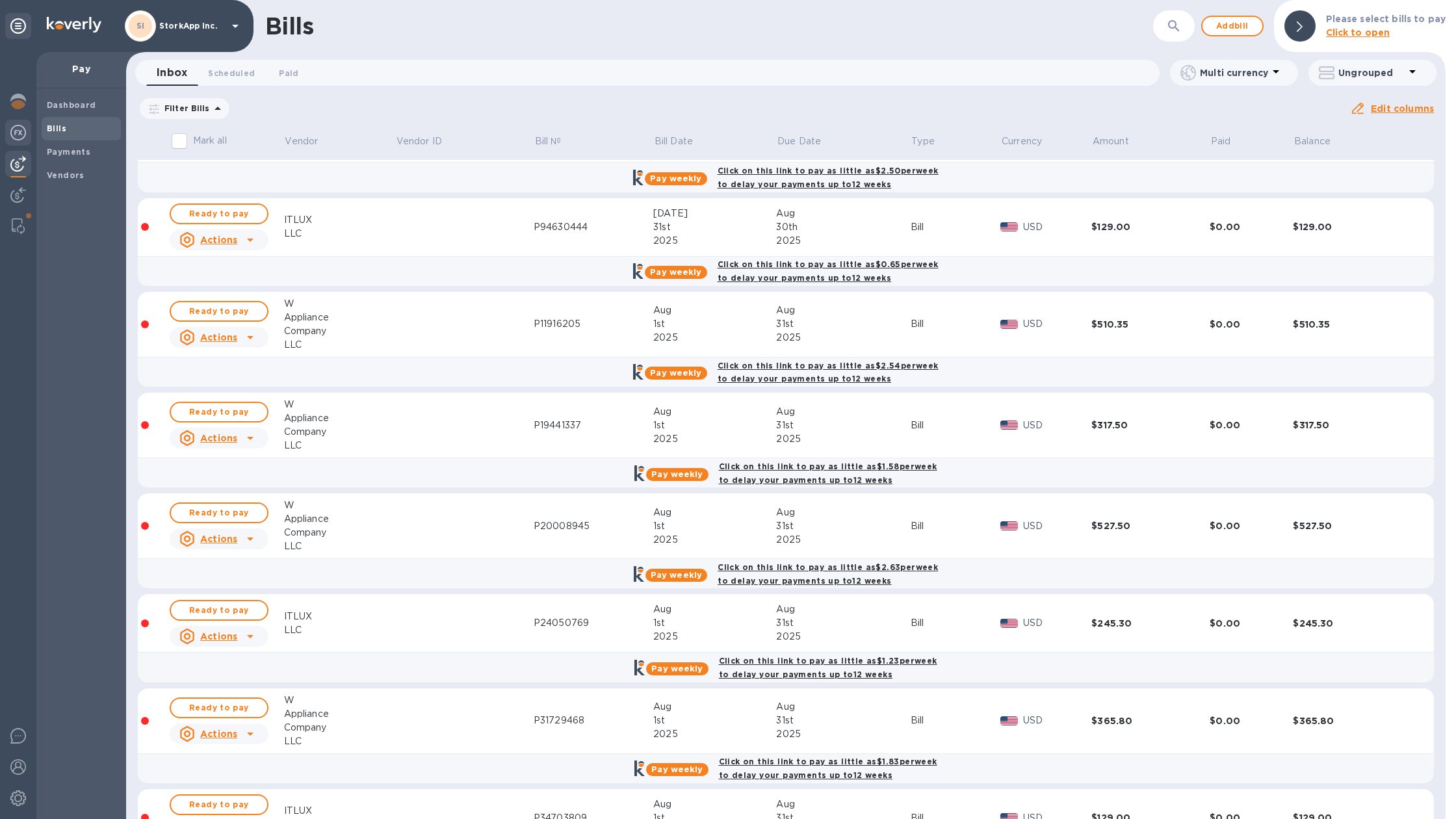
click at [13, 128] on img at bounding box center [18, 132] width 16 height 16
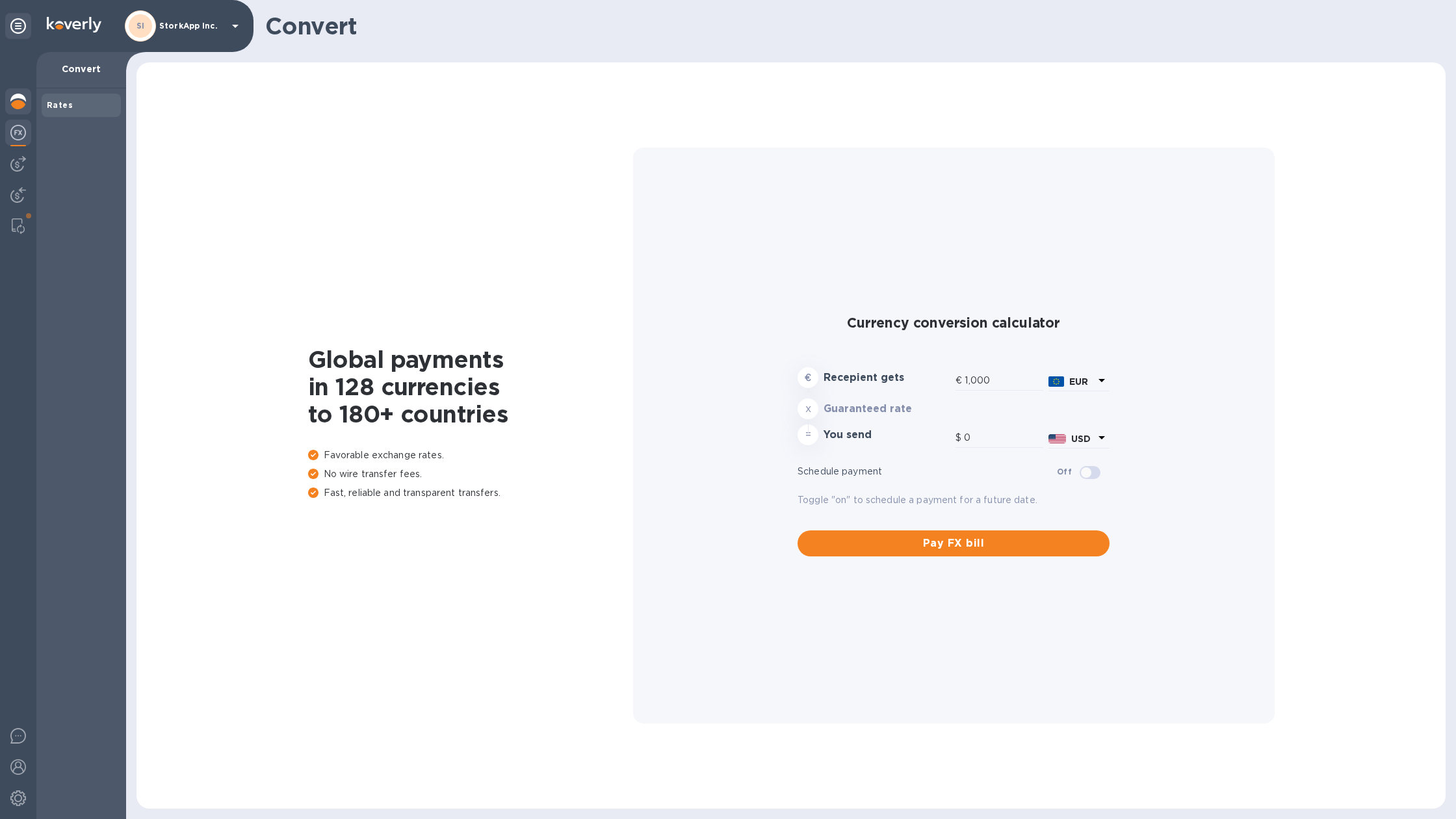
type input "1,182.8"
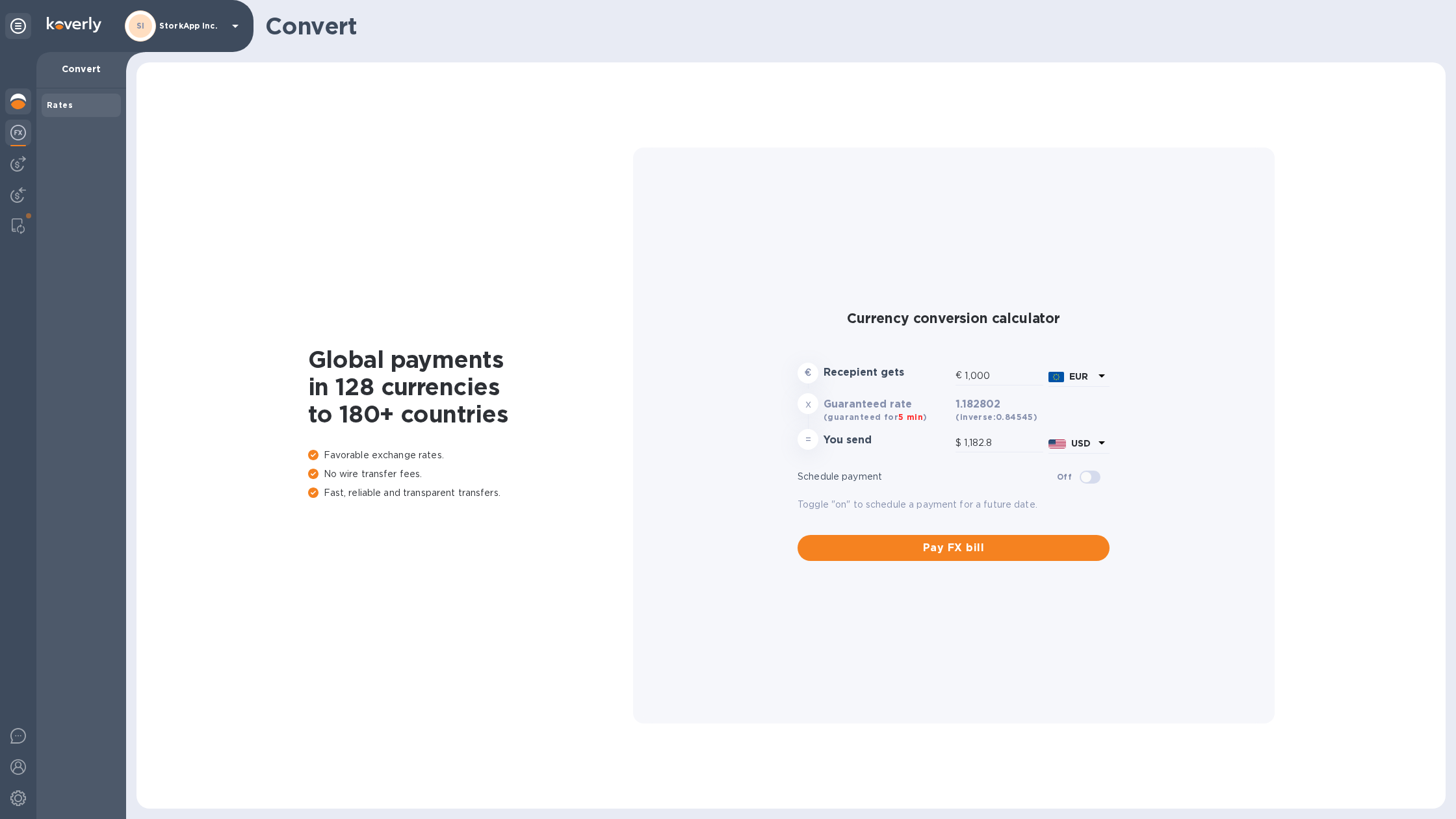
click at [19, 99] on img at bounding box center [18, 101] width 16 height 16
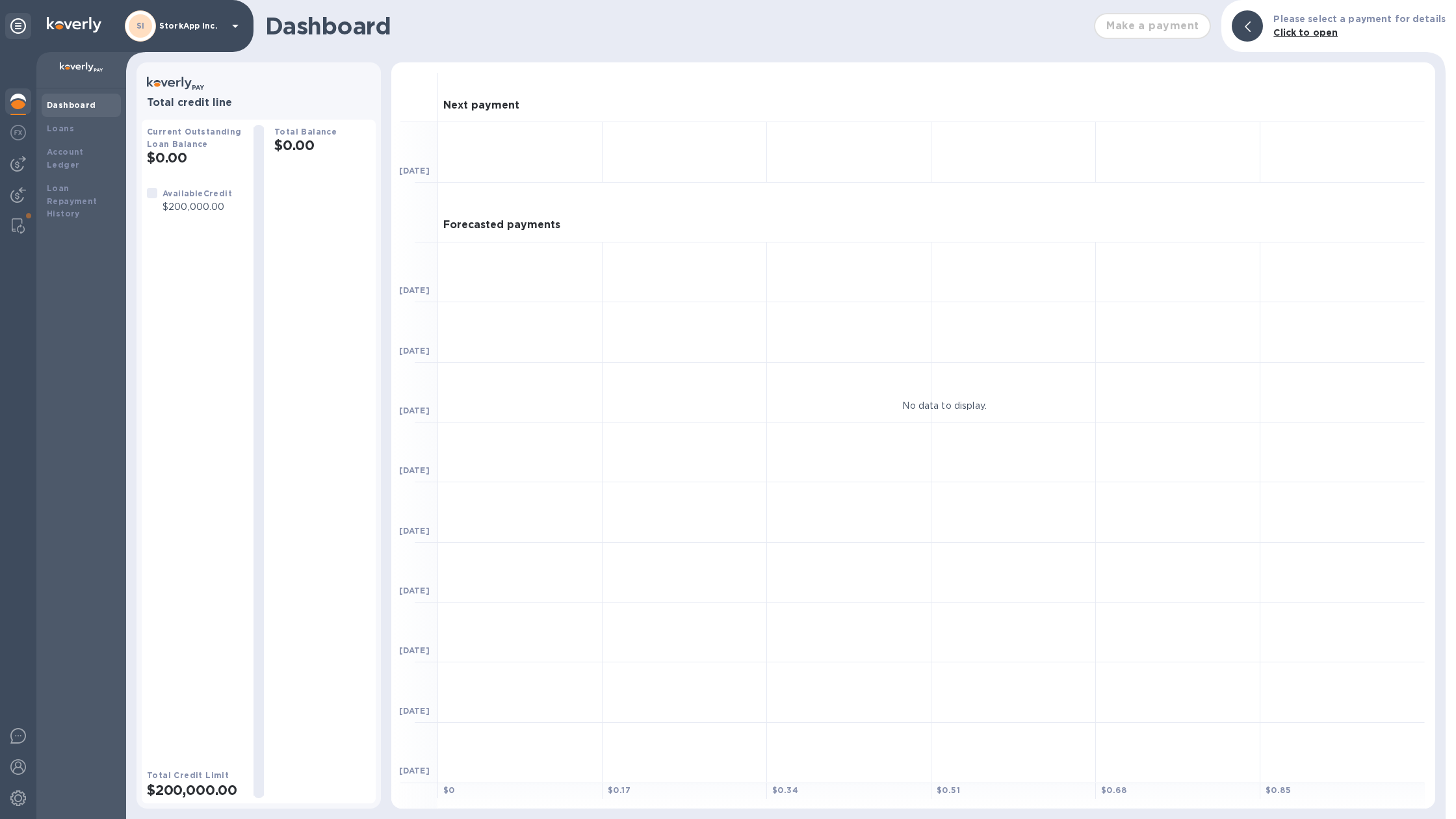
click at [544, 186] on div "Forecasted payments" at bounding box center [932, 212] width 986 height 60
click at [9, 207] on div at bounding box center [18, 196] width 26 height 29
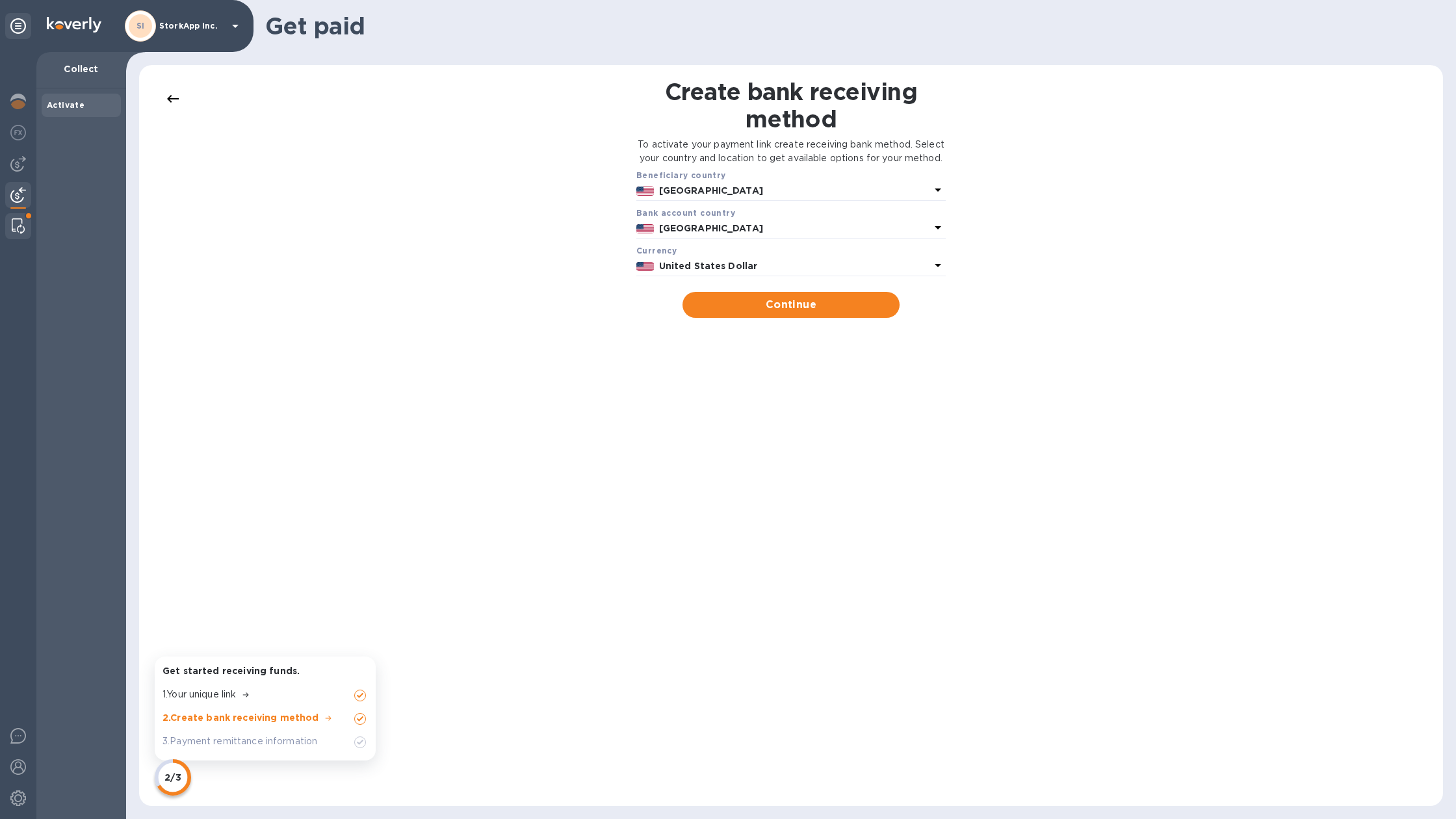
click at [14, 229] on img at bounding box center [19, 226] width 13 height 16
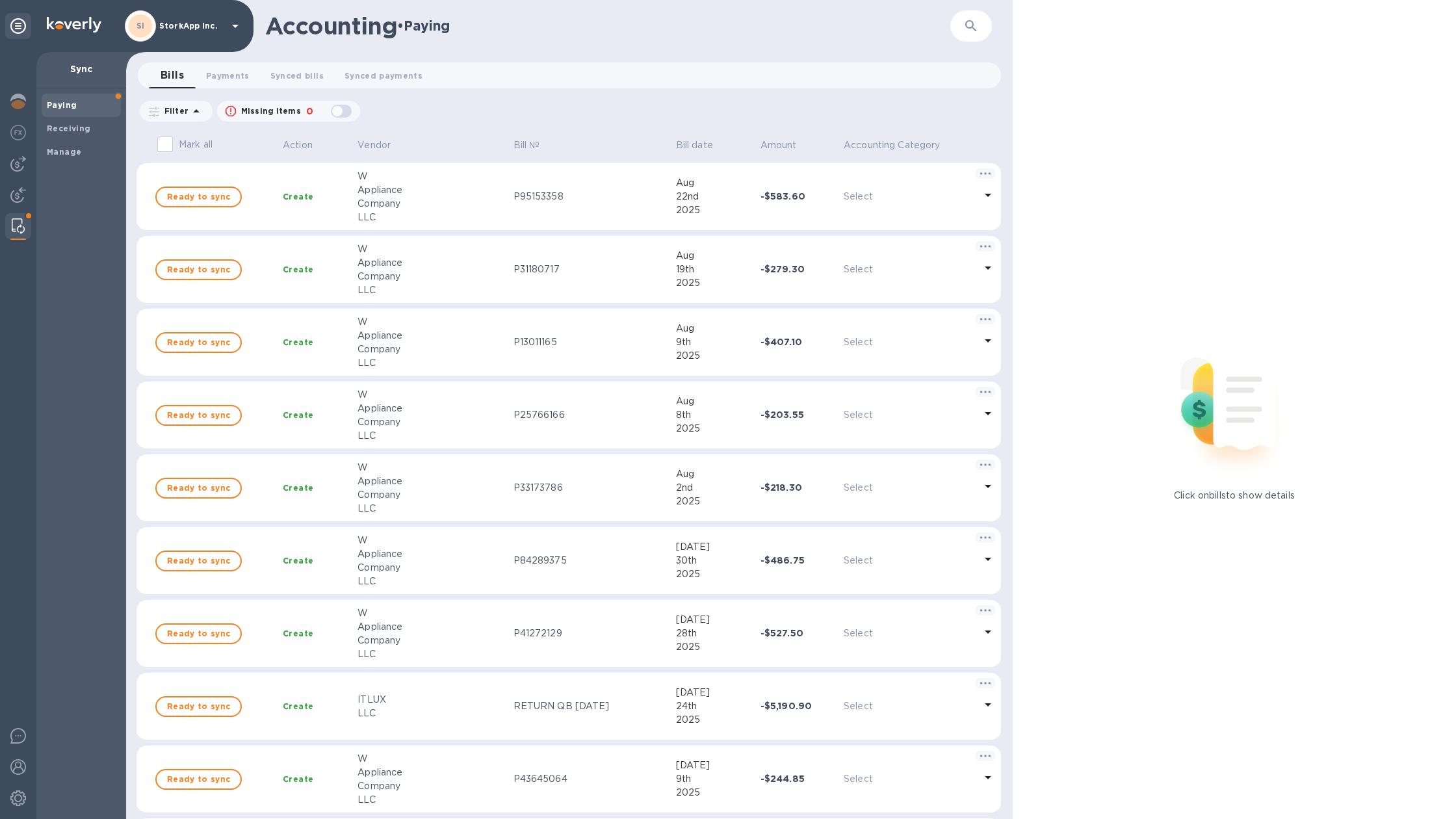
drag, startPoint x: 19, startPoint y: 140, endPoint x: 36, endPoint y: 224, distance: 85.7
click at [37, 225] on div "Sync Paying Receiving Manage" at bounding box center [63, 435] width 126 height 767
click at [22, 227] on img at bounding box center [19, 226] width 13 height 16
click at [22, 96] on img at bounding box center [18, 101] width 16 height 16
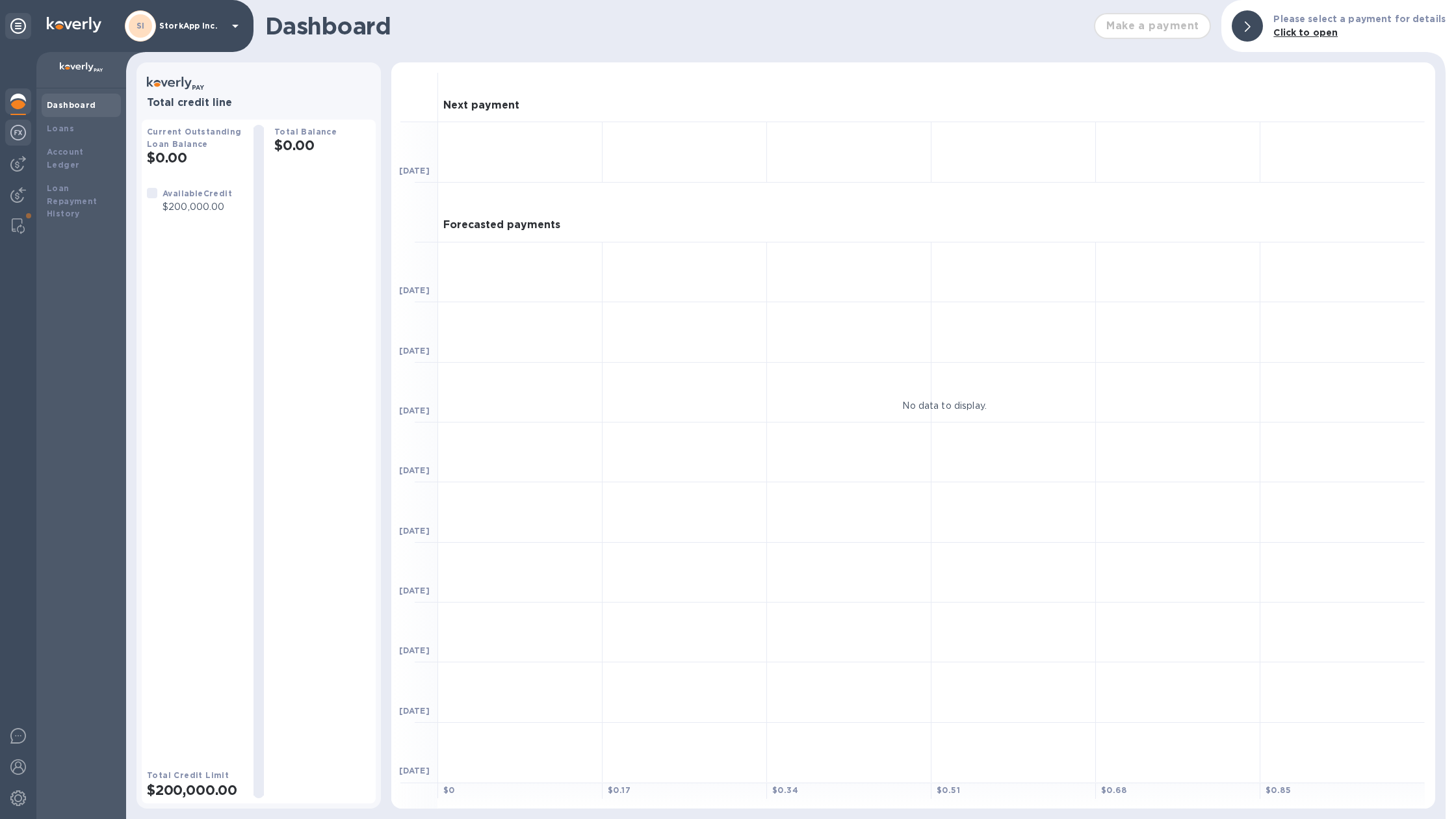
click at [22, 126] on img at bounding box center [18, 132] width 16 height 16
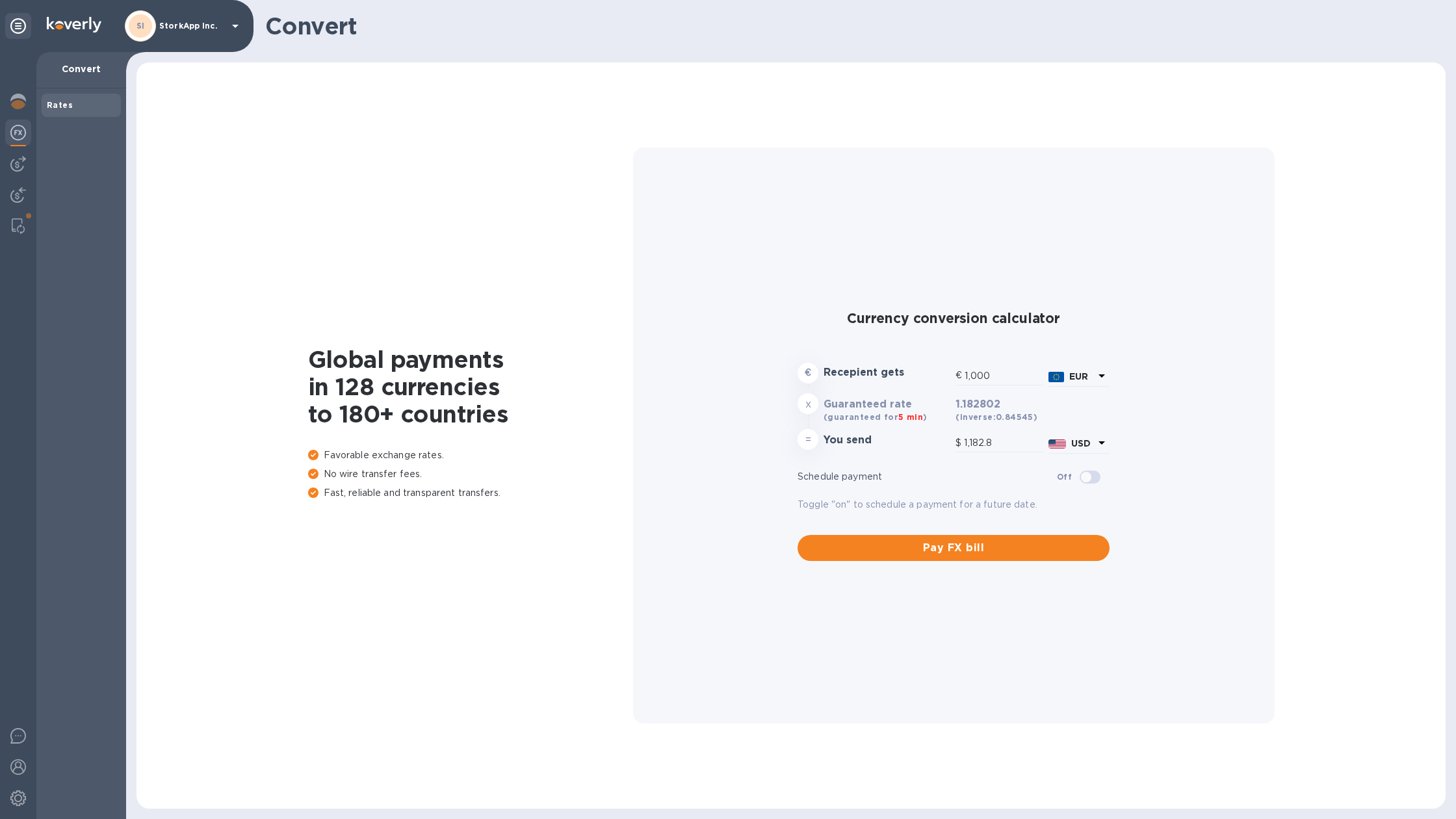
click at [17, 148] on div at bounding box center [18, 435] width 36 height 767
click at [16, 160] on img at bounding box center [18, 163] width 16 height 16
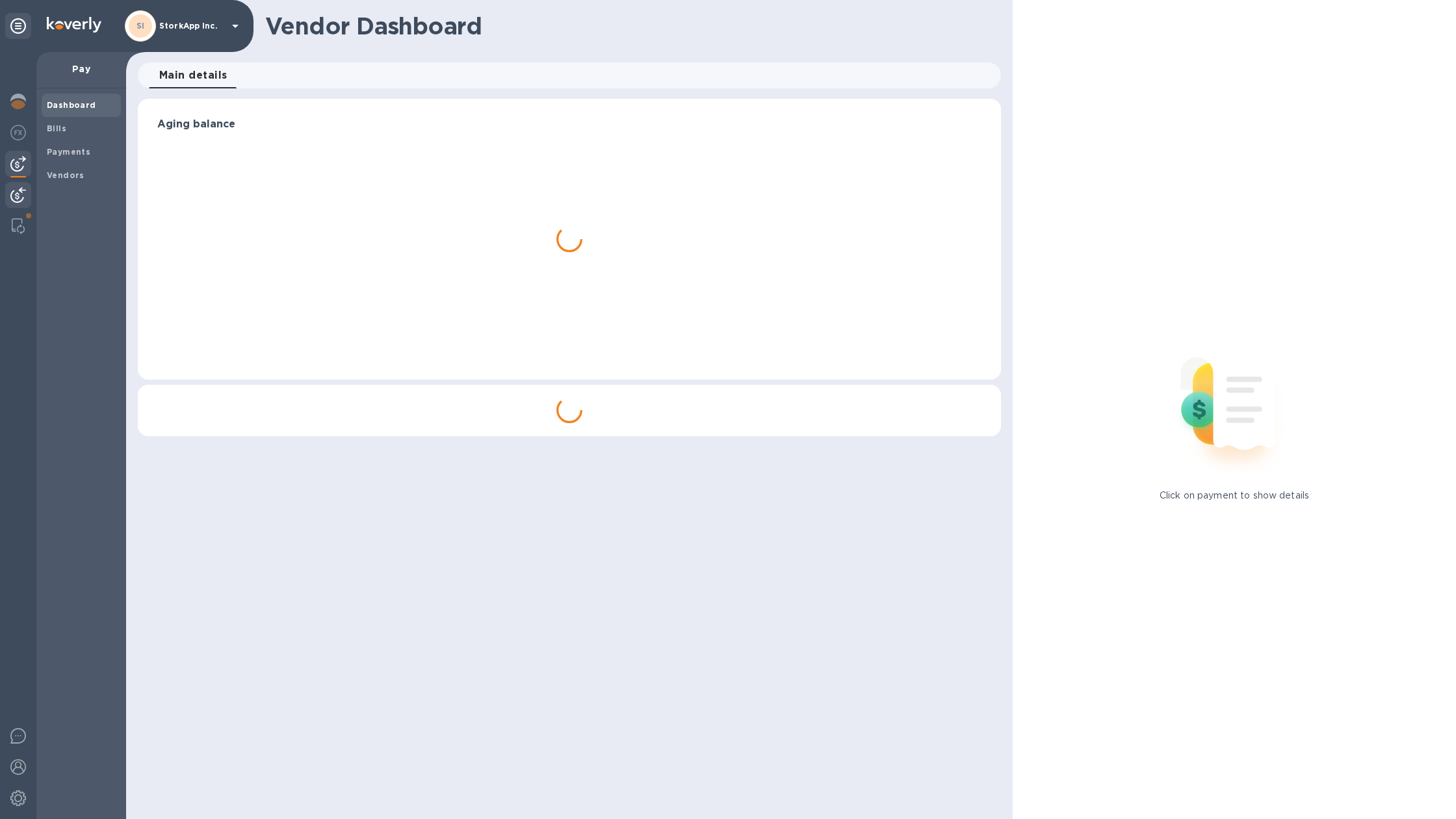
click at [17, 186] on div at bounding box center [18, 196] width 26 height 29
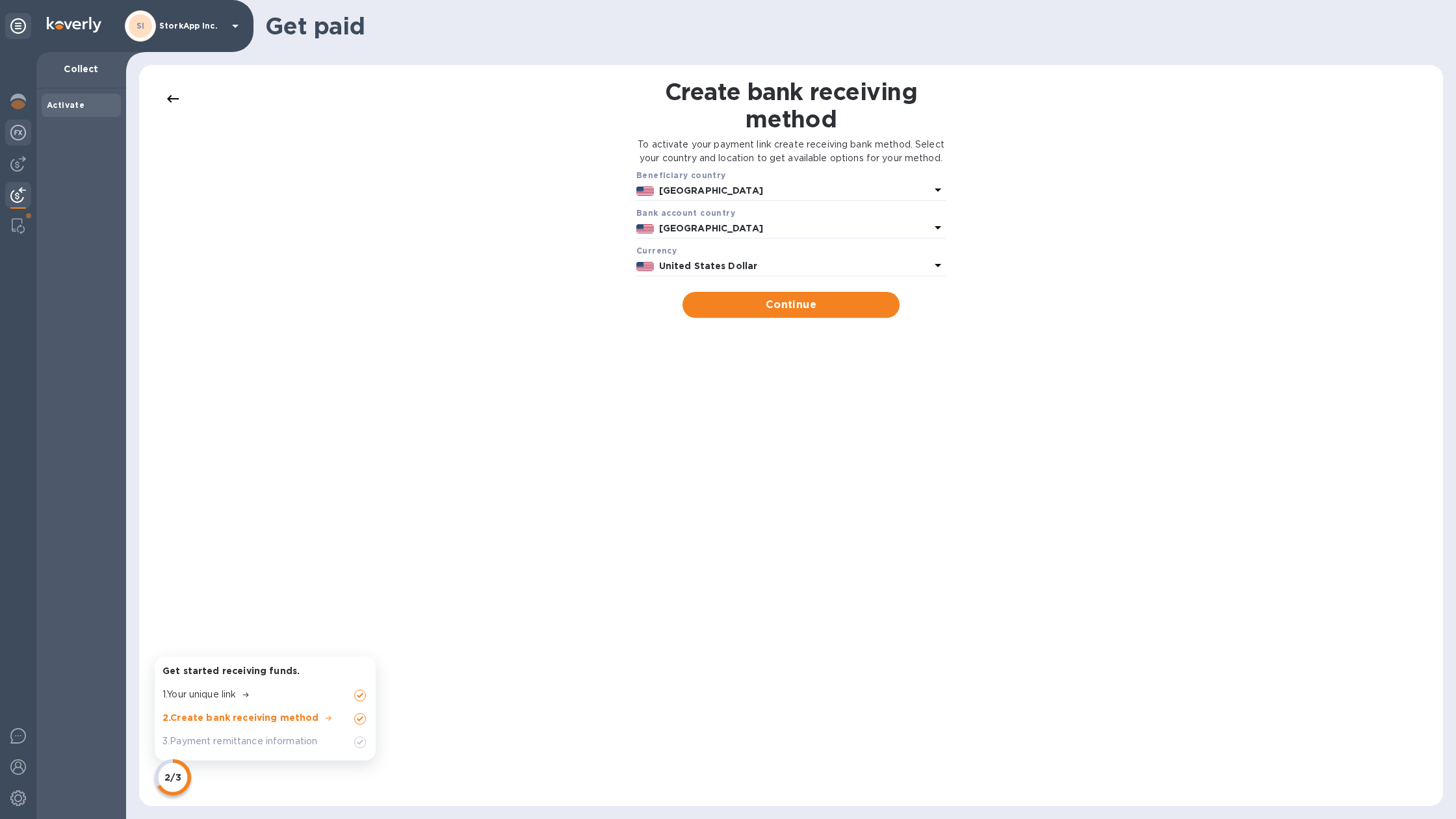
click at [13, 122] on div at bounding box center [18, 134] width 26 height 29
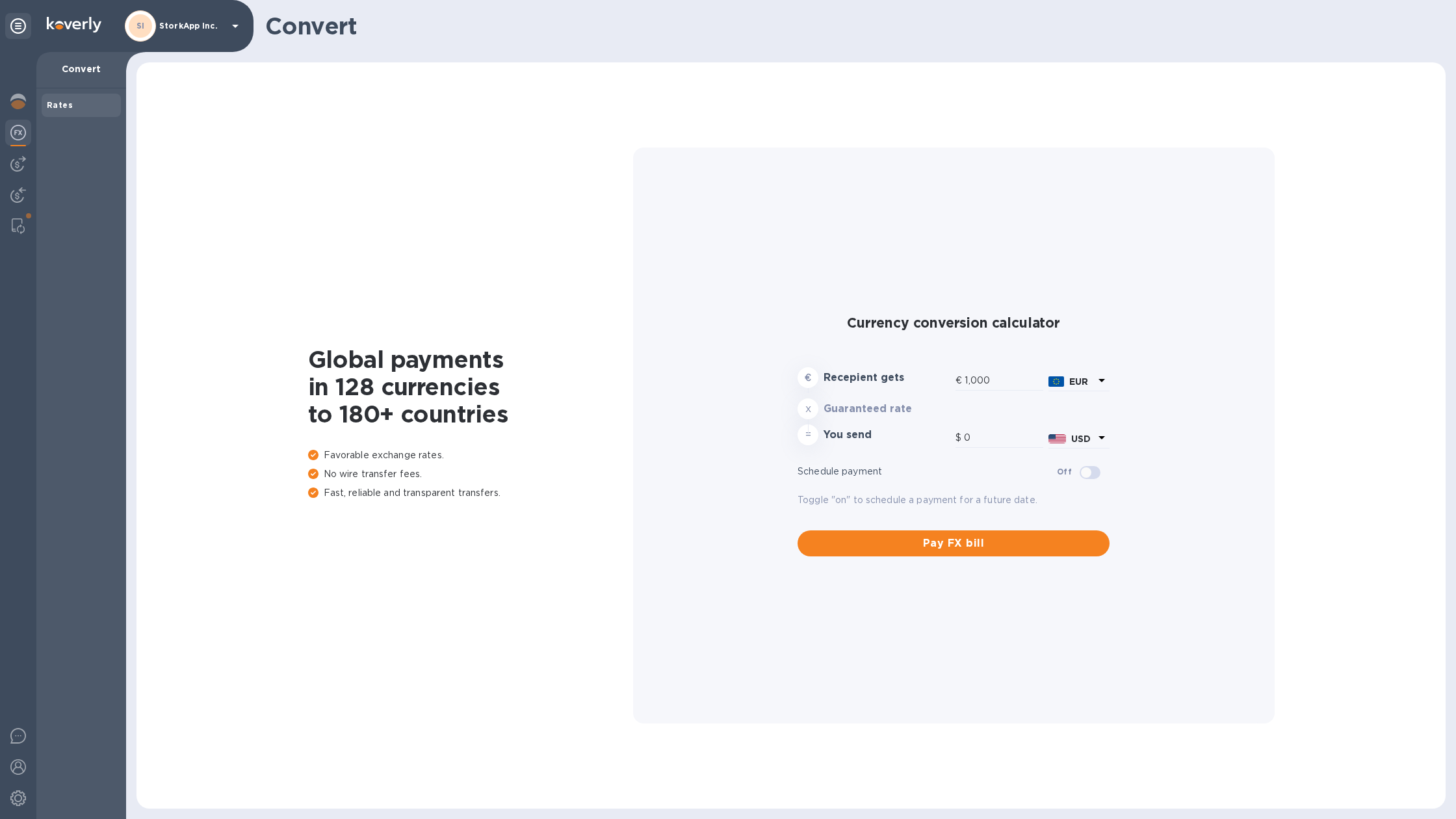
type input "1,182.8"
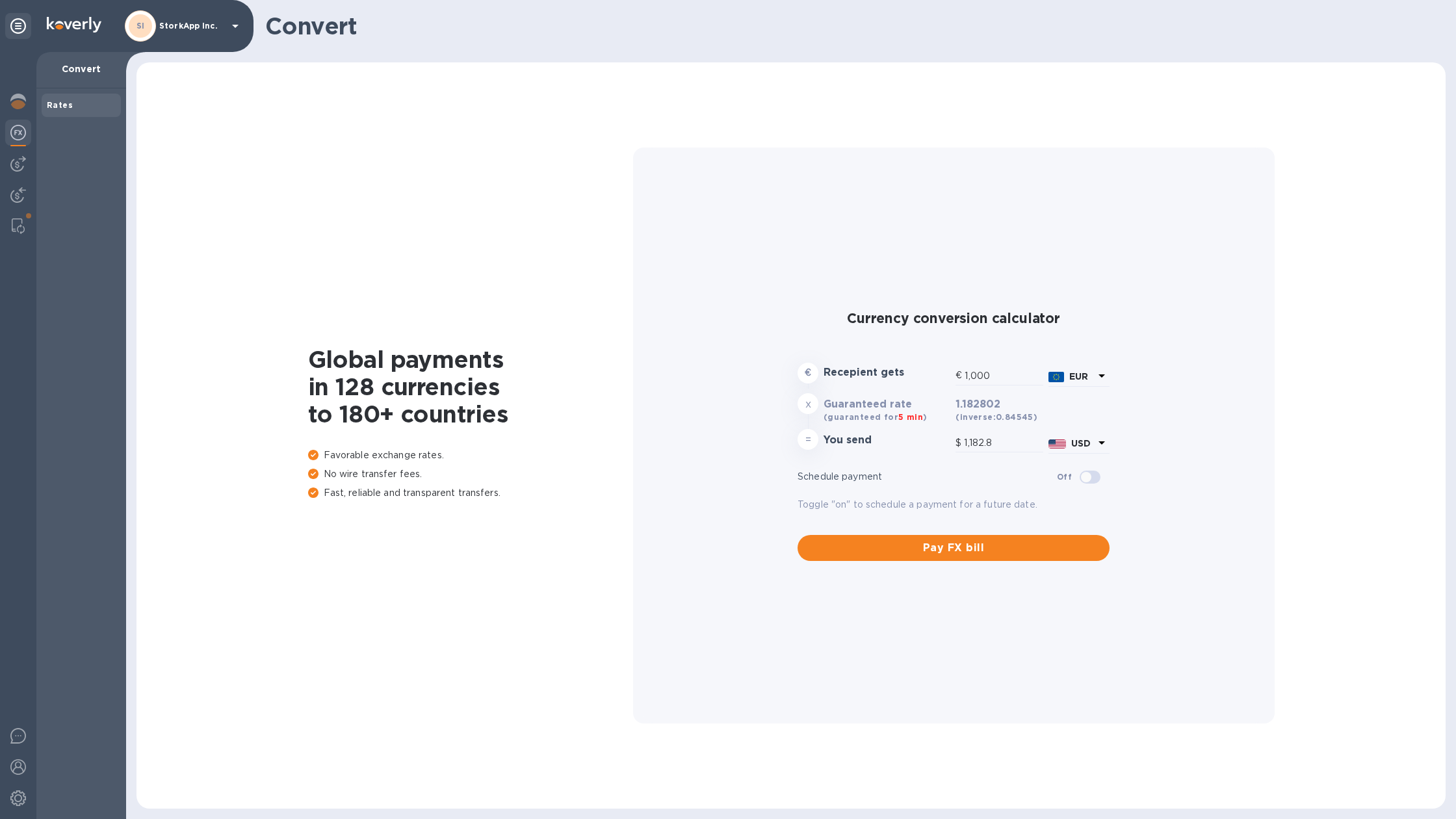
click at [13, 118] on div at bounding box center [18, 435] width 36 height 767
click at [14, 107] on img at bounding box center [18, 101] width 16 height 16
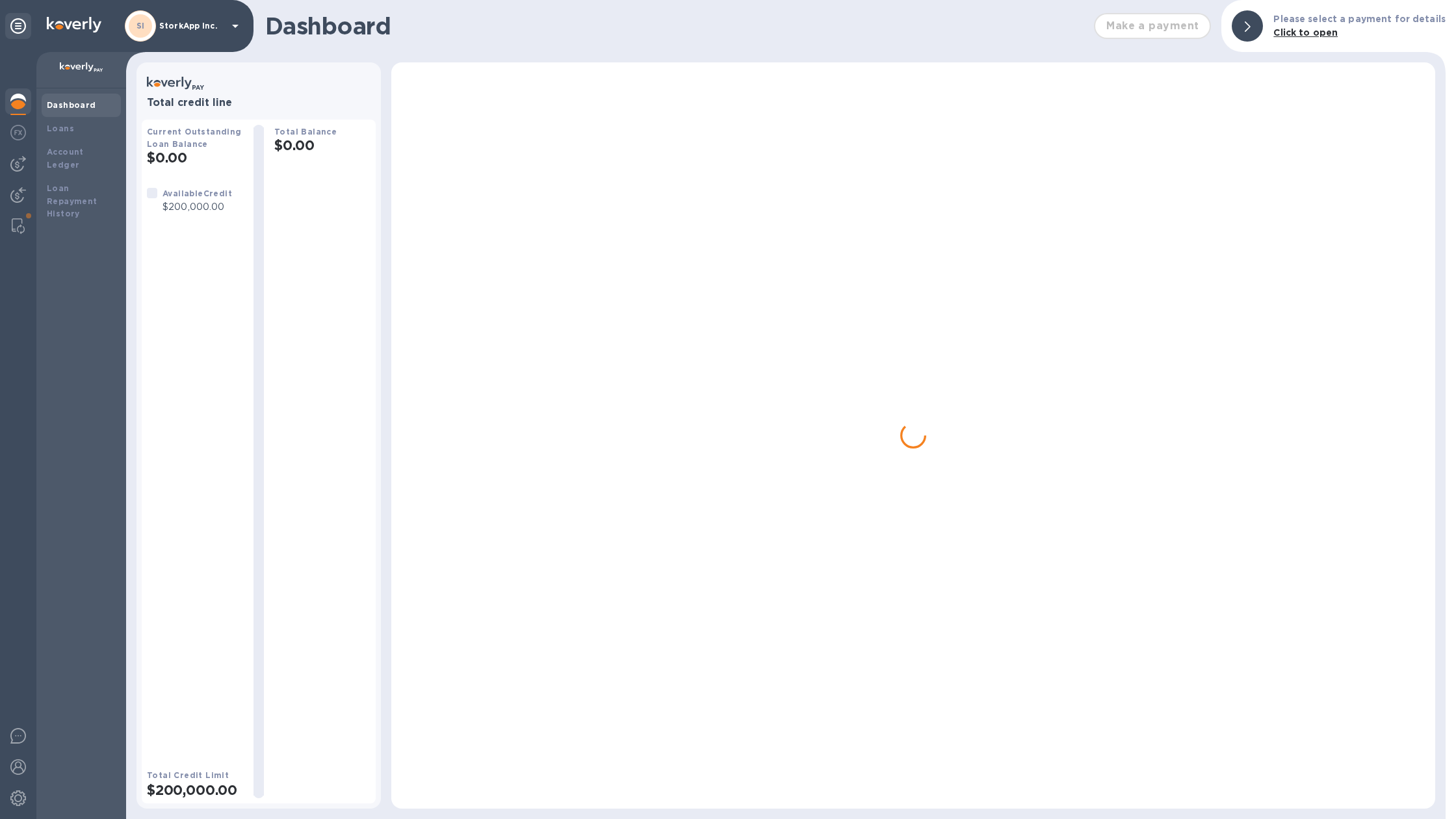
click at [14, 107] on img at bounding box center [18, 101] width 16 height 16
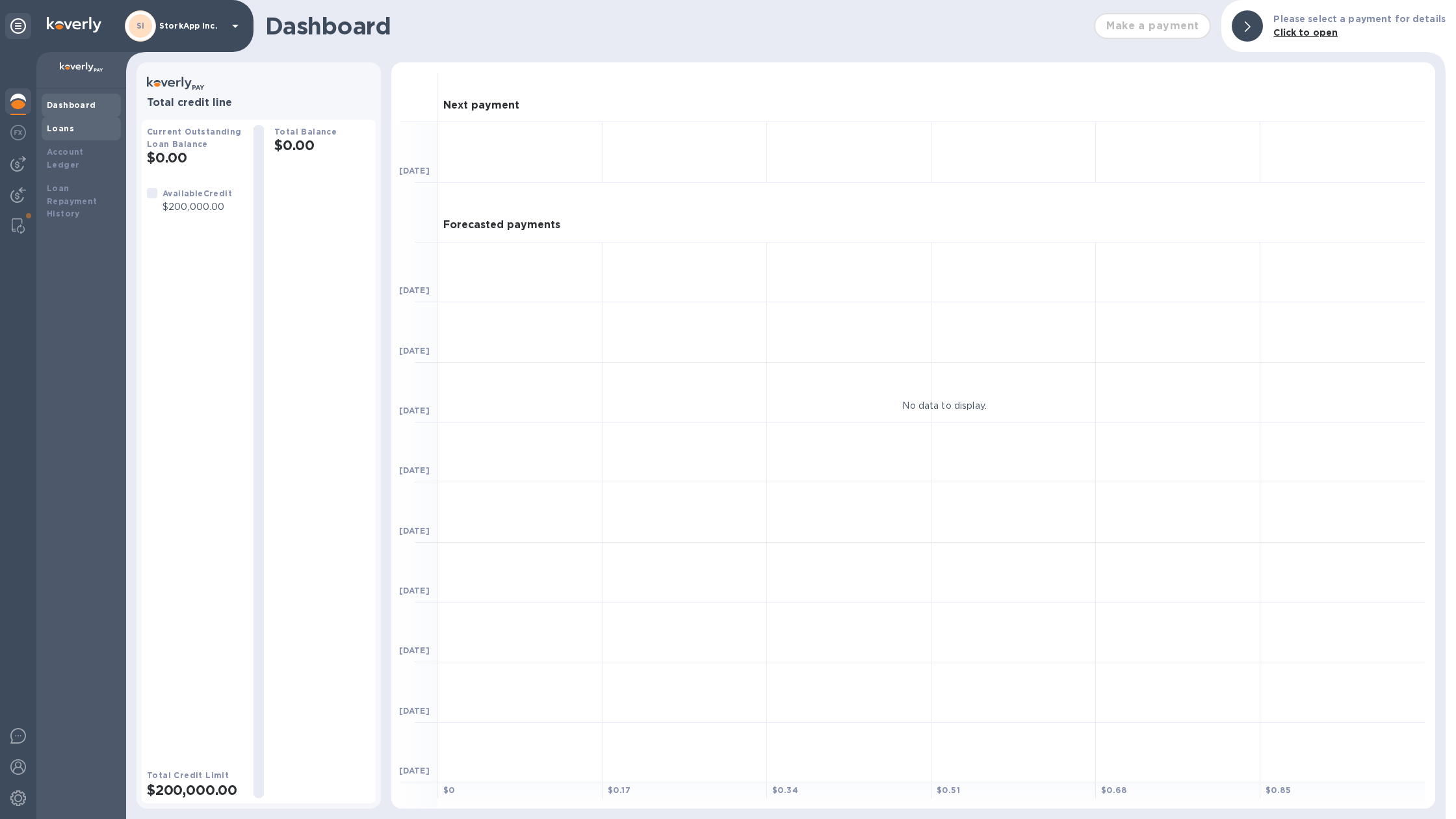
click at [56, 136] on div "Loans" at bounding box center [81, 129] width 79 height 24
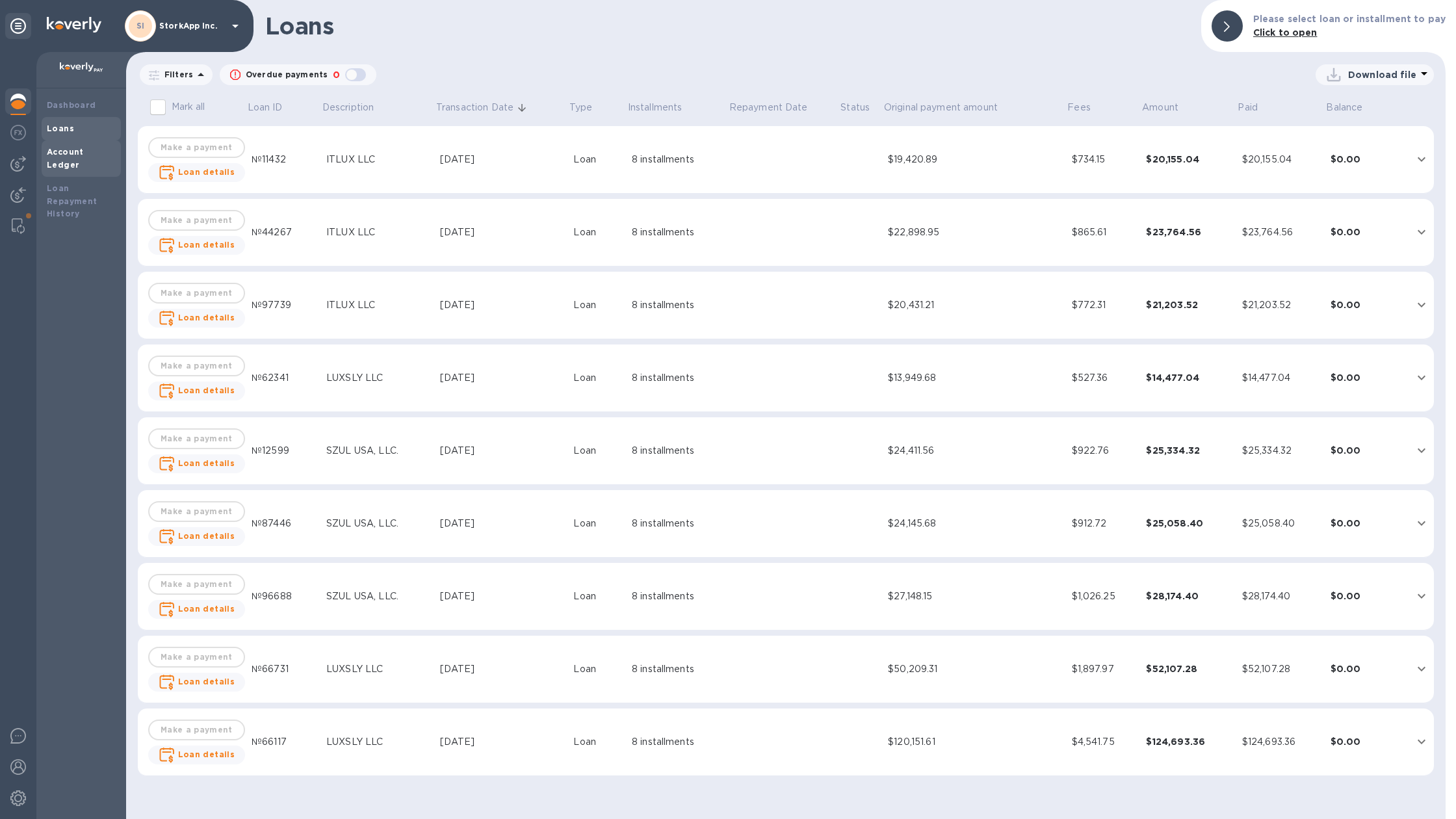
click at [84, 154] on b "Account Ledger" at bounding box center [65, 158] width 37 height 23
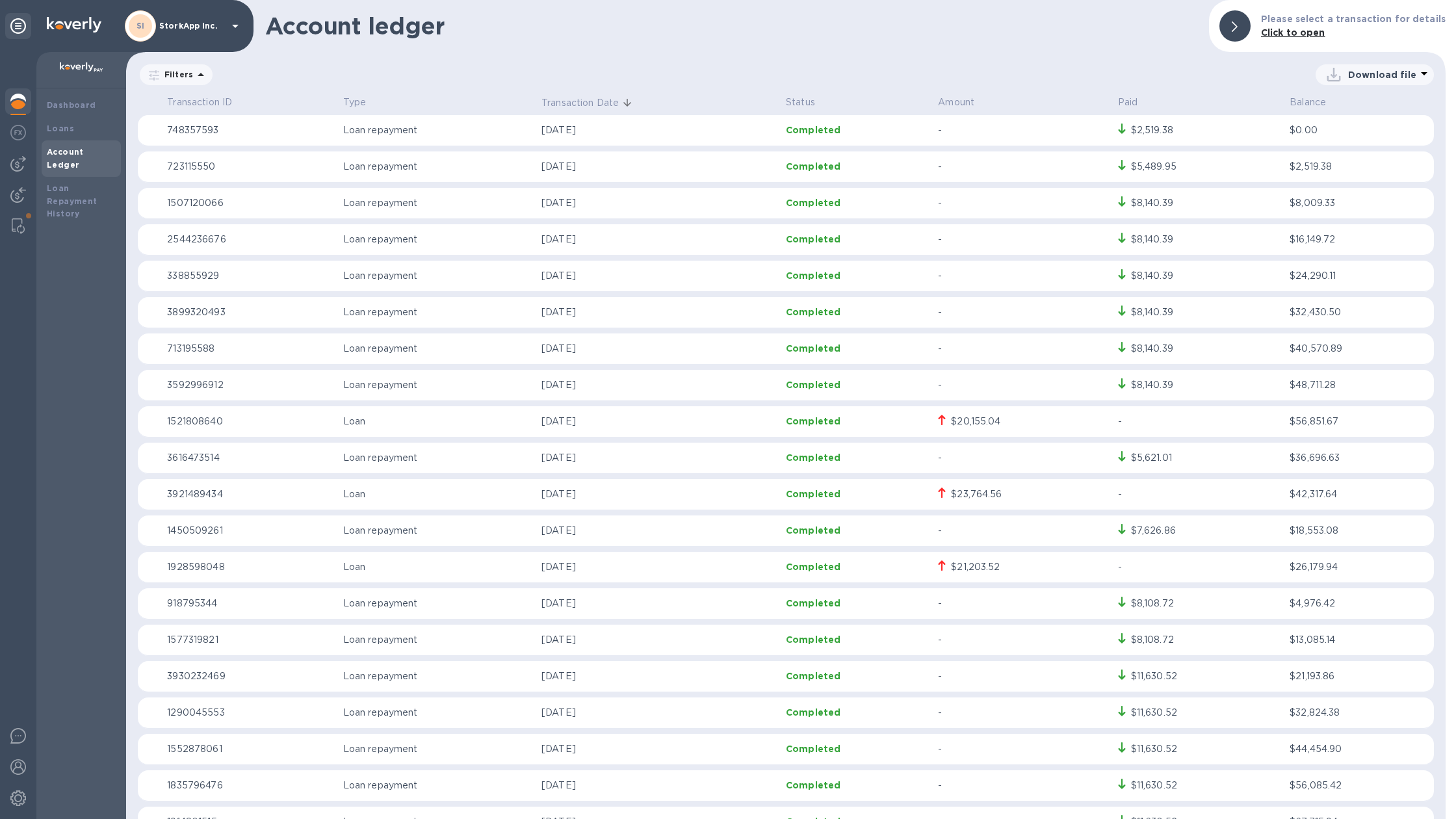
click at [344, 134] on p "Loan repayment" at bounding box center [437, 130] width 188 height 13
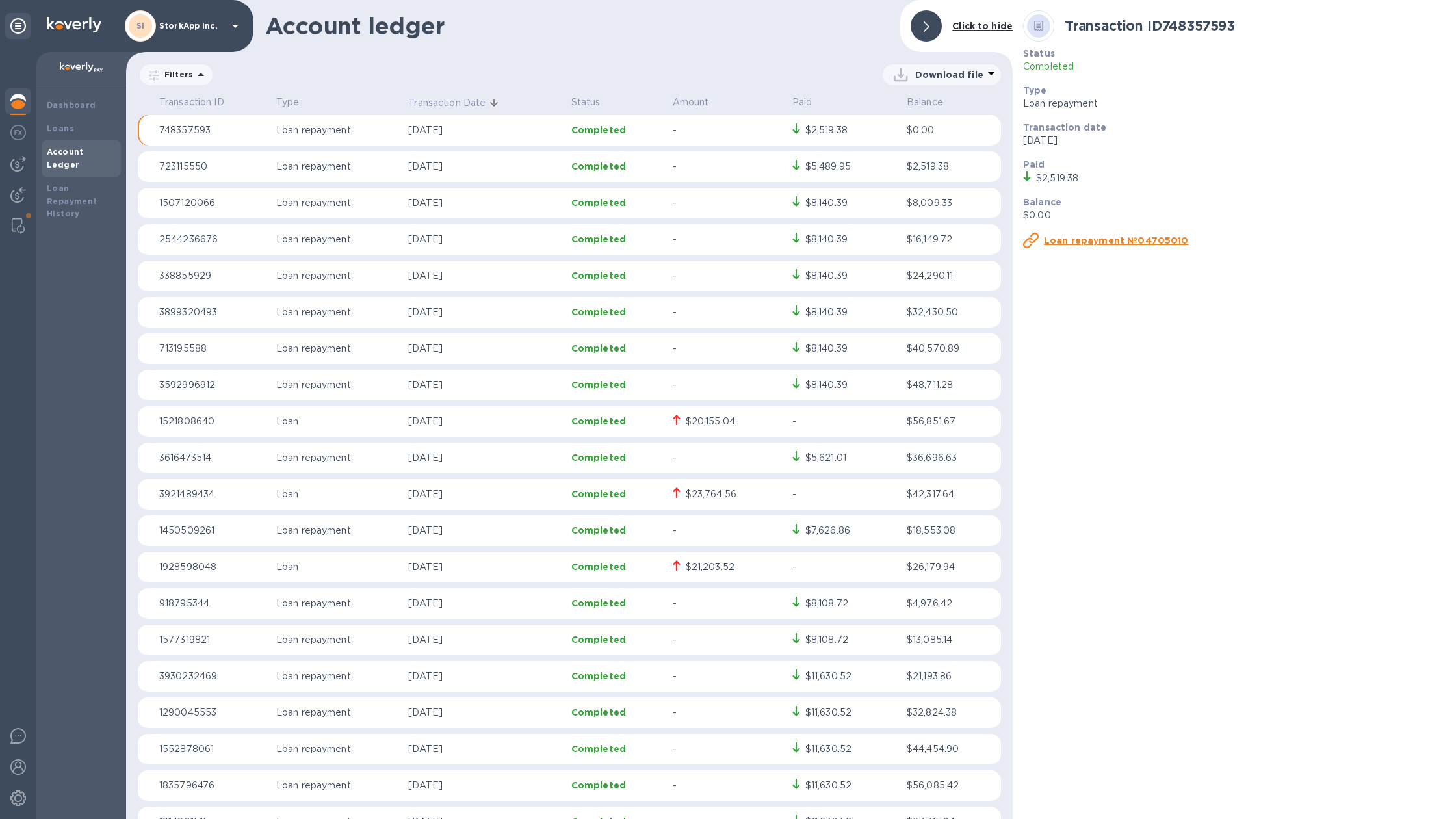
click at [294, 155] on td "Loan repayment" at bounding box center [337, 167] width 132 height 31
click at [310, 145] on td "Loan repayment" at bounding box center [337, 131] width 132 height 31
click at [843, 155] on td "$5,489.95" at bounding box center [844, 167] width 114 height 31
click at [1130, 239] on u "Loan repayment №45543580" at bounding box center [1116, 240] width 145 height 10
